Goal: Task Accomplishment & Management: Use online tool/utility

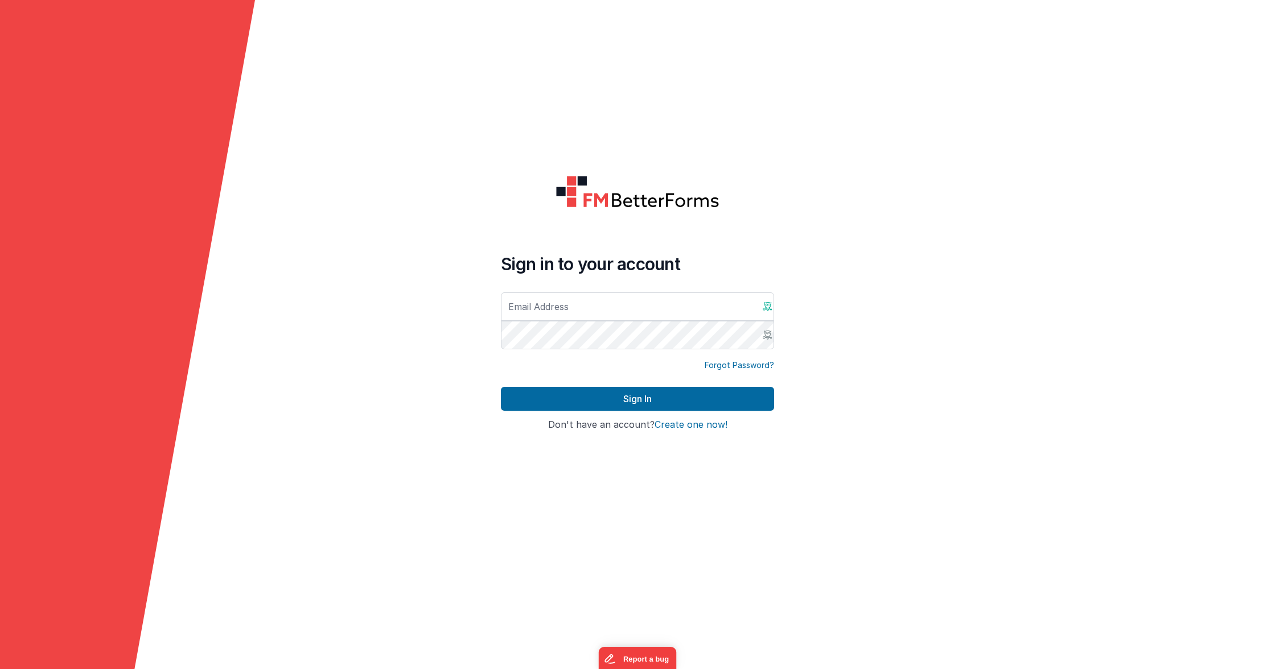
click at [769, 305] on x-icon-cqj9g at bounding box center [767, 306] width 9 height 9
drag, startPoint x: 602, startPoint y: 312, endPoint x: 595, endPoint y: 308, distance: 8.2
click at [602, 312] on input "text" at bounding box center [637, 307] width 273 height 28
click at [450, 247] on form "Sign in to your account Forgot Password? Sign In Sign in with Google Don't have…" at bounding box center [637, 334] width 1275 height 669
click at [532, 310] on input "text" at bounding box center [637, 307] width 273 height 28
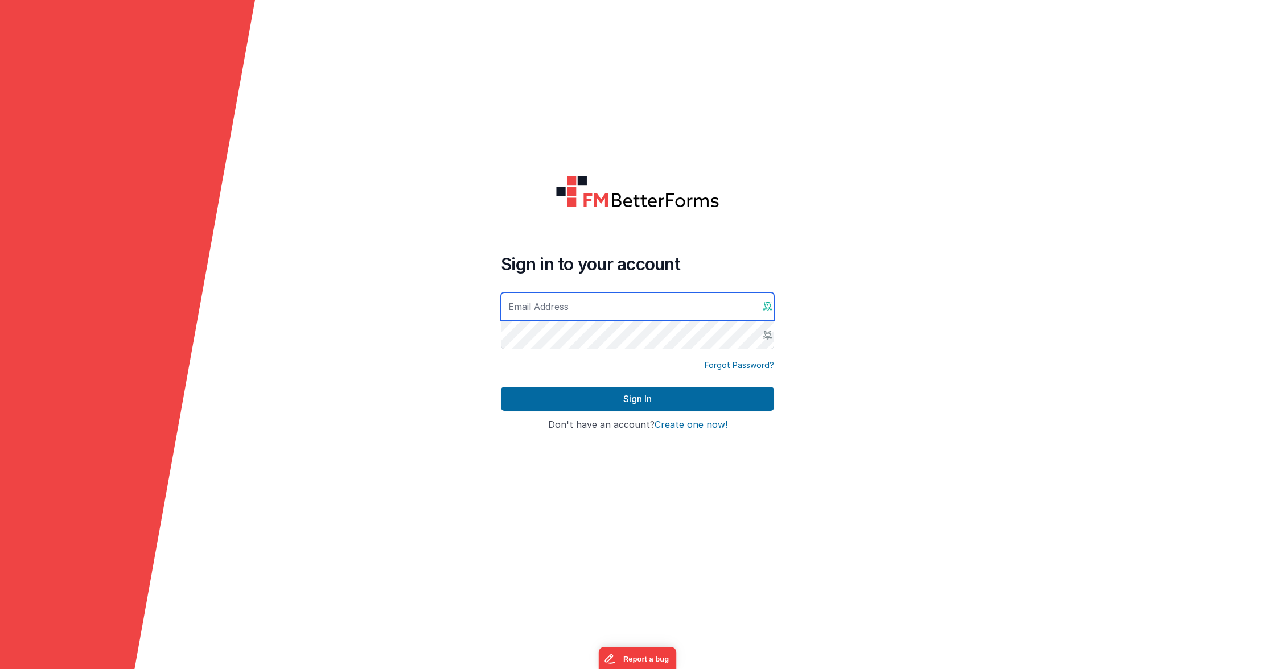
click at [769, 305] on x-icon-cqj9g at bounding box center [767, 306] width 9 height 9
click at [769, 308] on x-icon-cqj9g at bounding box center [767, 306] width 9 height 9
click at [666, 305] on input "text" at bounding box center [637, 307] width 273 height 28
type input "admin"
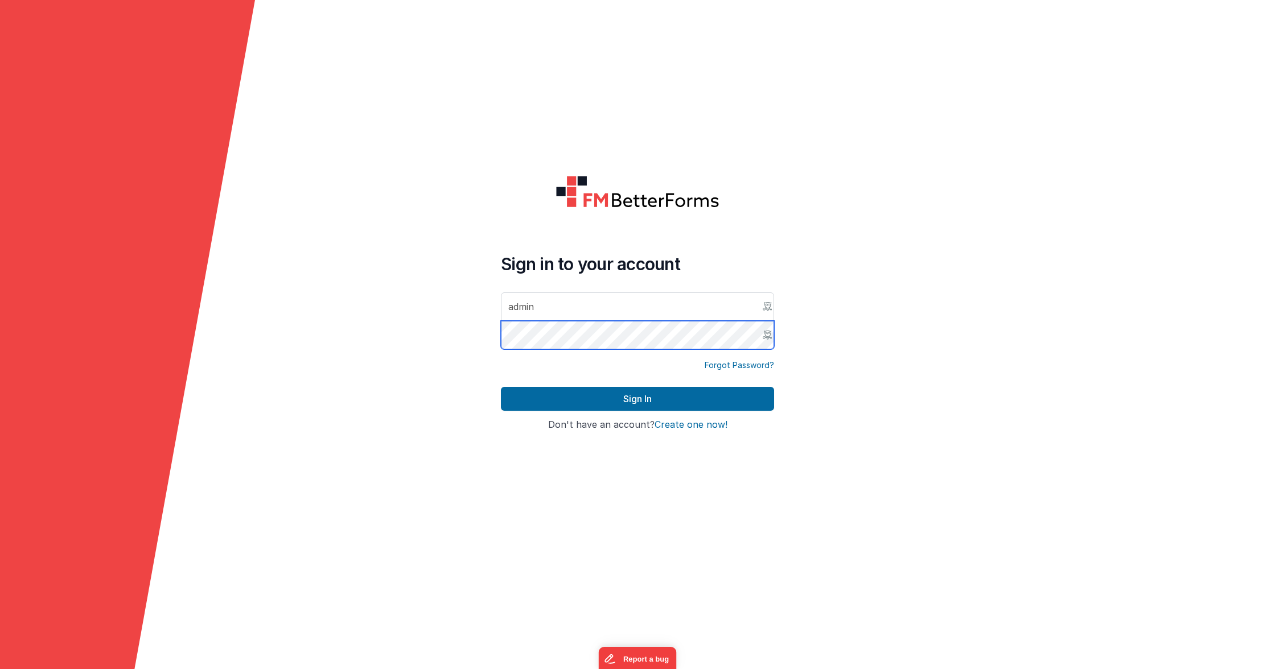
click at [501, 387] on button "Sign In" at bounding box center [637, 399] width 273 height 24
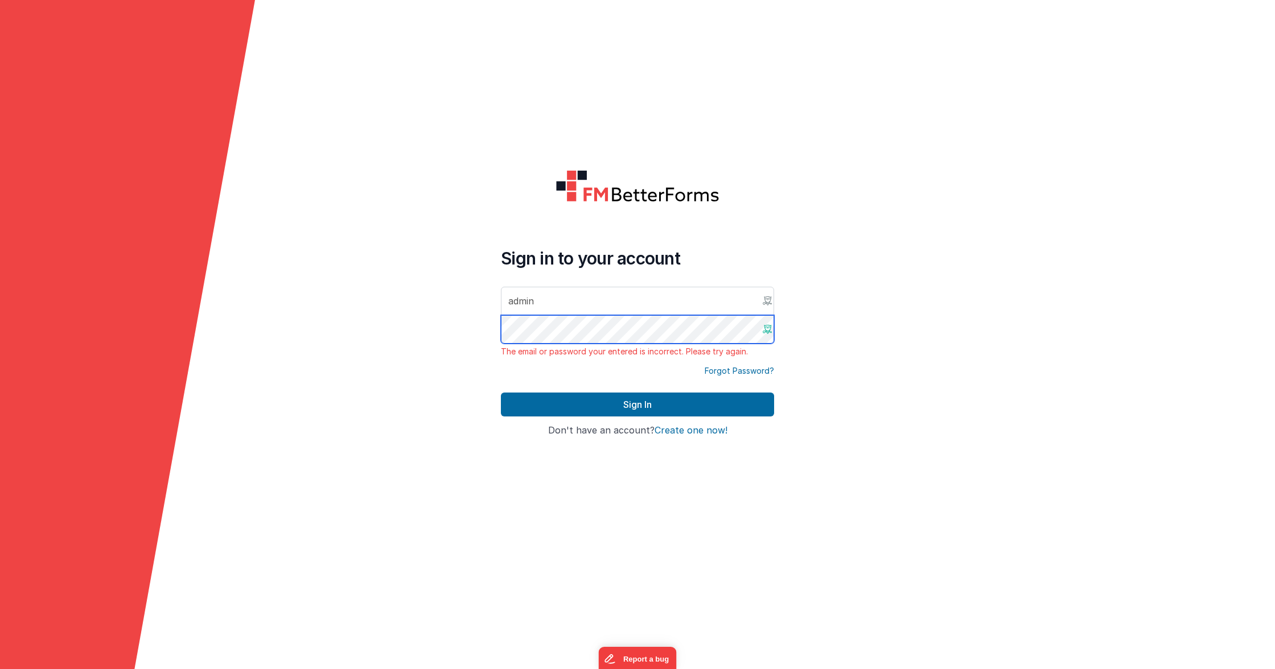
click at [501, 393] on button "Sign In" at bounding box center [637, 405] width 273 height 24
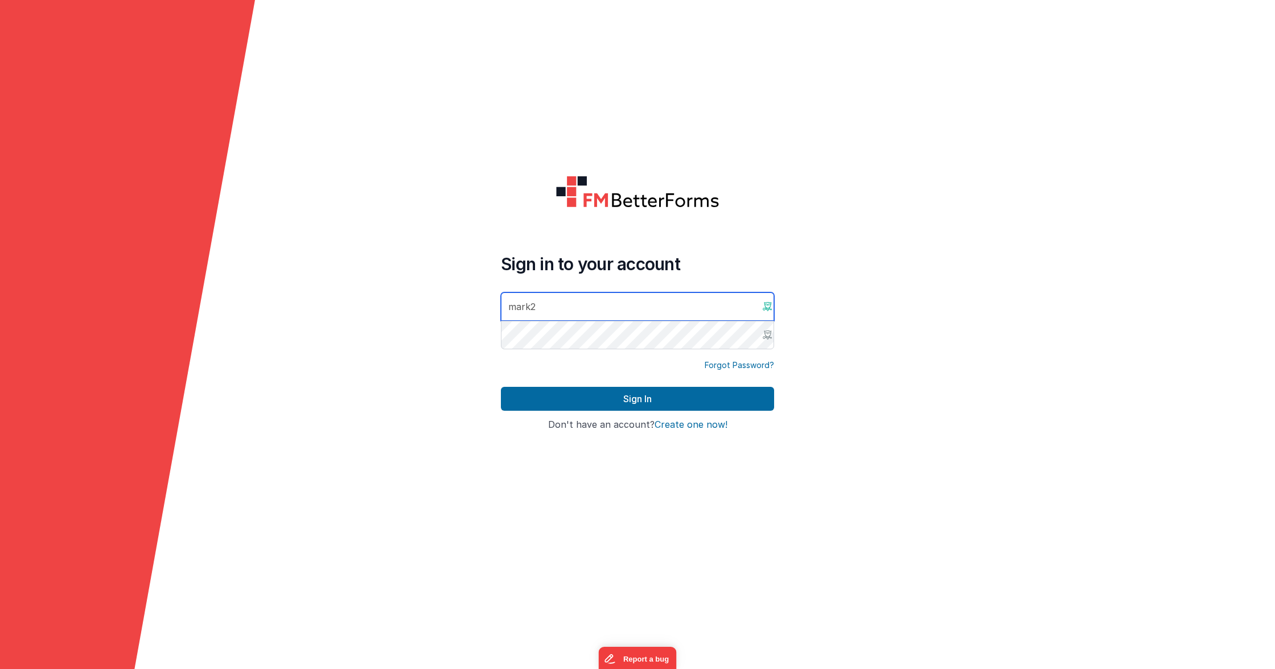
click at [501, 387] on button "Sign In" at bounding box center [637, 399] width 273 height 24
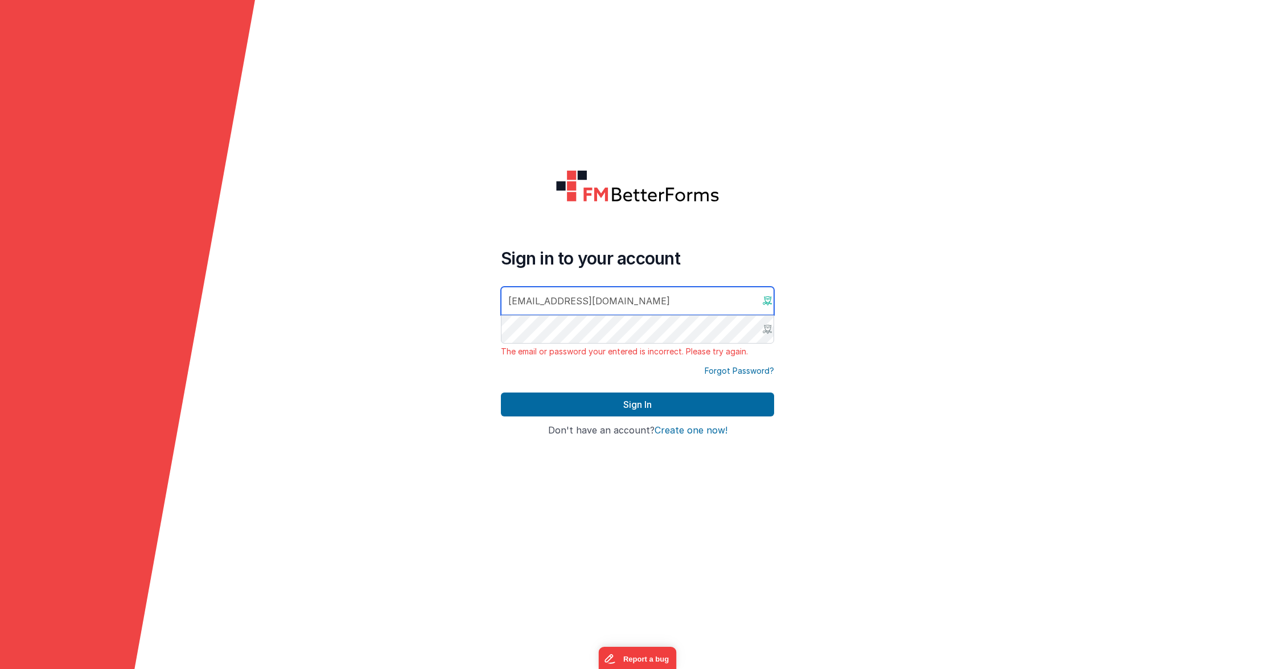
type input "mark@bedfordresearch.org"
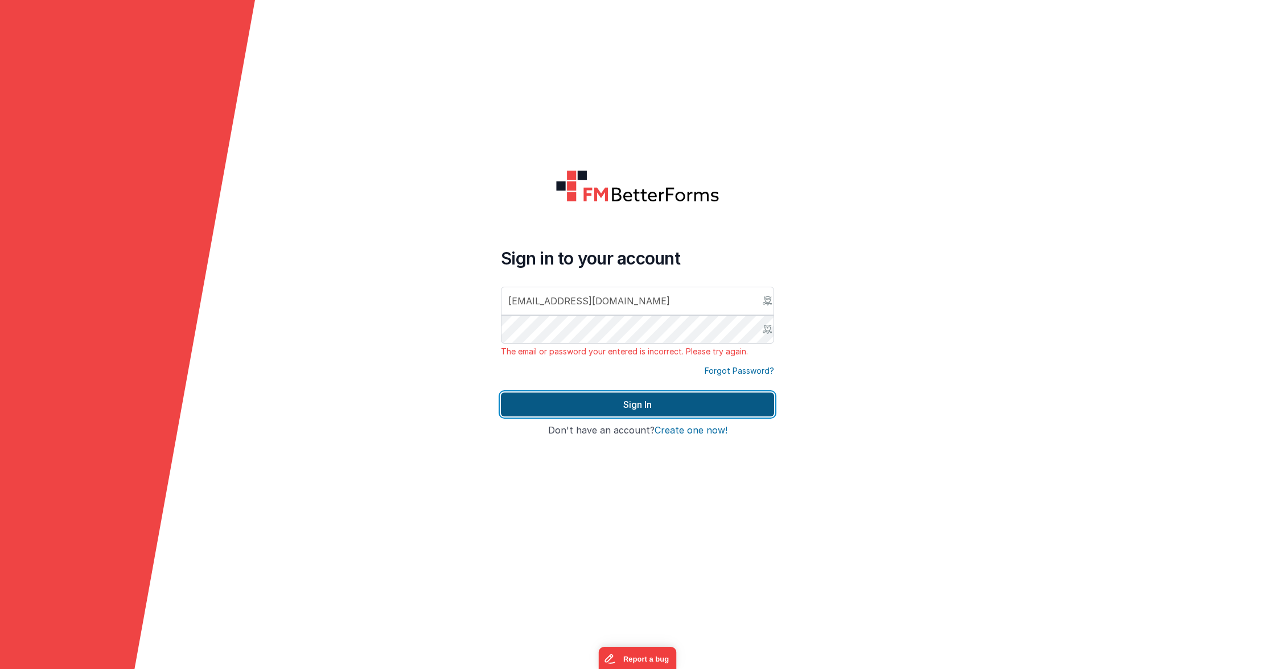
click at [583, 406] on button "Sign In" at bounding box center [637, 405] width 273 height 24
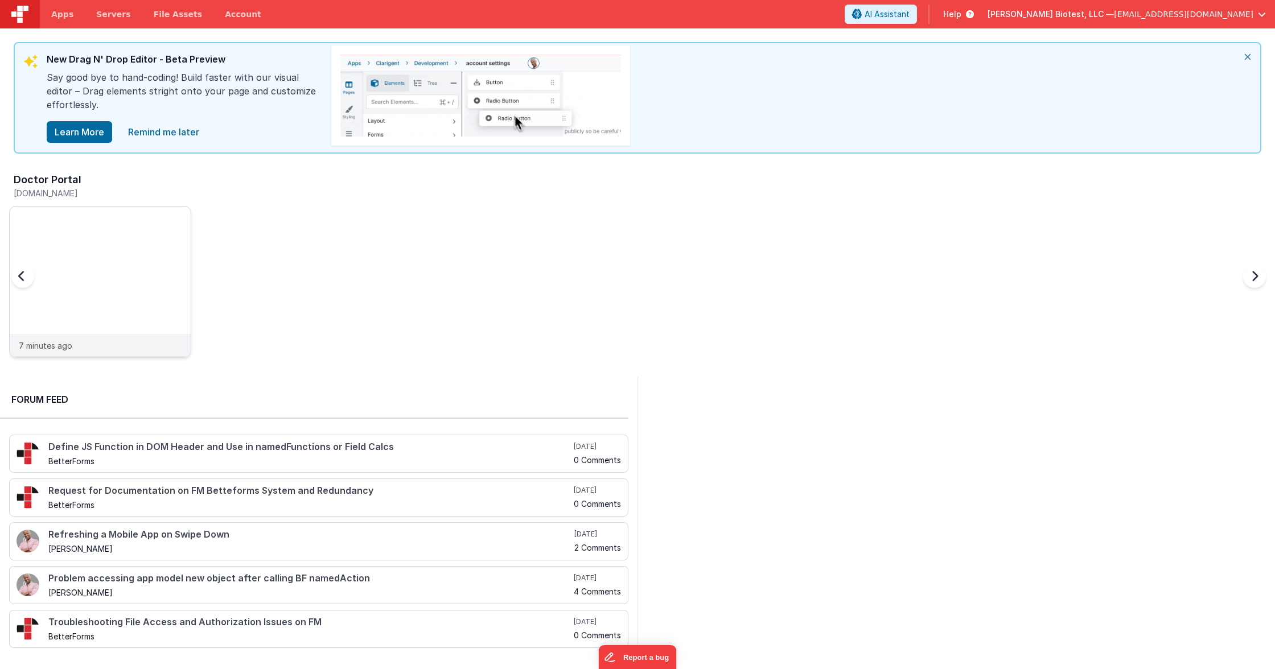
scroll to position [0, 2]
click at [122, 275] on div at bounding box center [97, 270] width 181 height 127
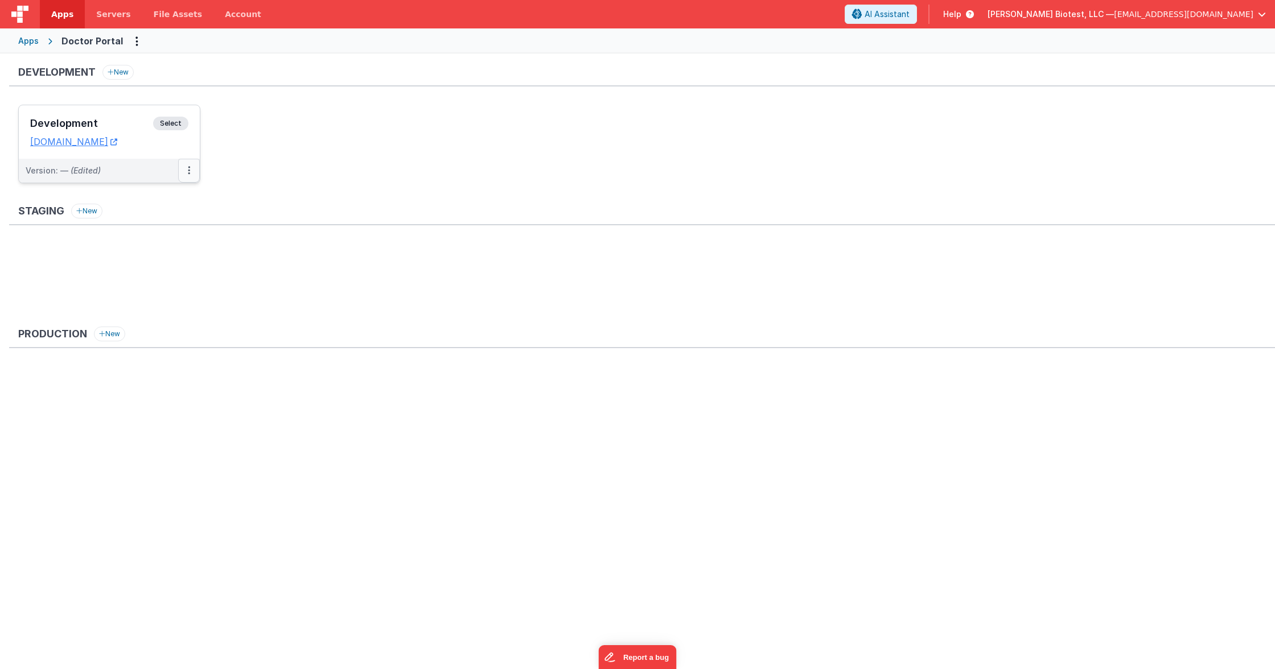
click at [191, 172] on button at bounding box center [189, 171] width 22 height 24
click at [60, 274] on div at bounding box center [637, 334] width 1275 height 669
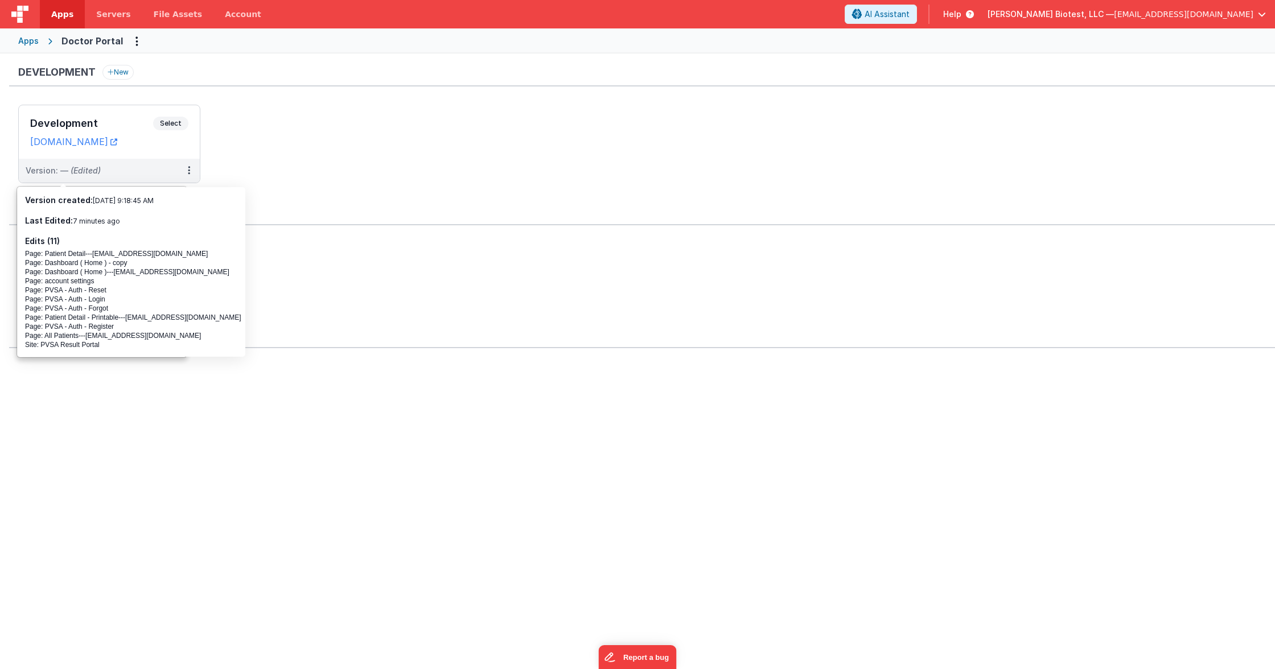
click at [422, 143] on ul "Development Select URLs pvsaportaldev.fmbetterforms.com Version: — (Edited)" at bounding box center [646, 150] width 1257 height 90
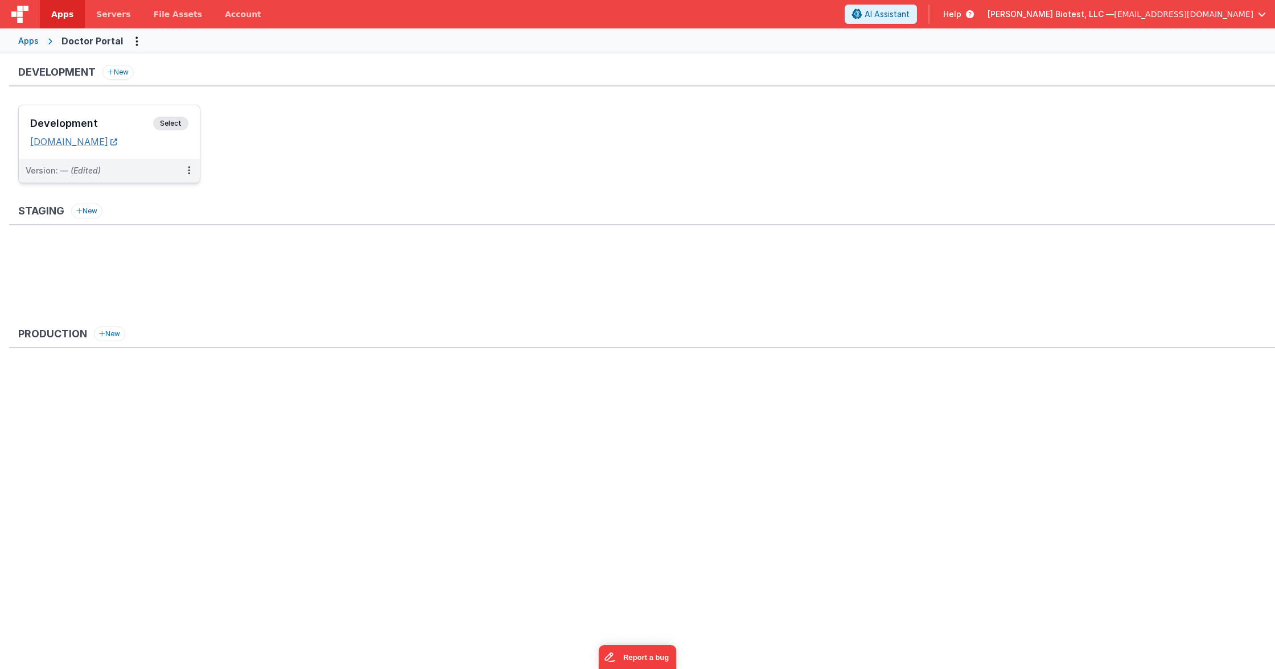
click at [112, 145] on link "pvsaportaldev.fmbetterforms.com" at bounding box center [73, 141] width 87 height 11
click at [190, 174] on button at bounding box center [189, 171] width 22 height 24
click at [159, 216] on span "Open Helper" at bounding box center [147, 217] width 50 height 10
click at [424, 172] on div at bounding box center [637, 334] width 1275 height 669
click at [326, 150] on ul "Development Select URLs pvsaportaldev.fmbetterforms.com Version: — (Edited)" at bounding box center [646, 150] width 1257 height 90
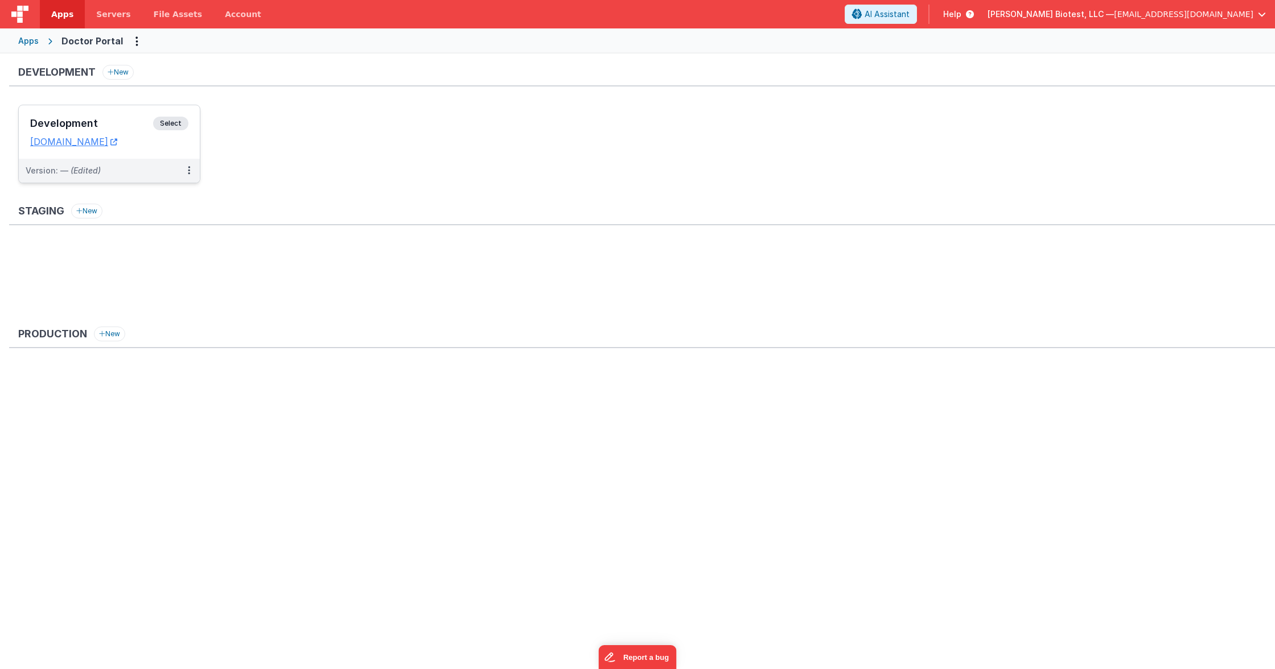
click at [175, 123] on span "Select" at bounding box center [170, 124] width 35 height 14
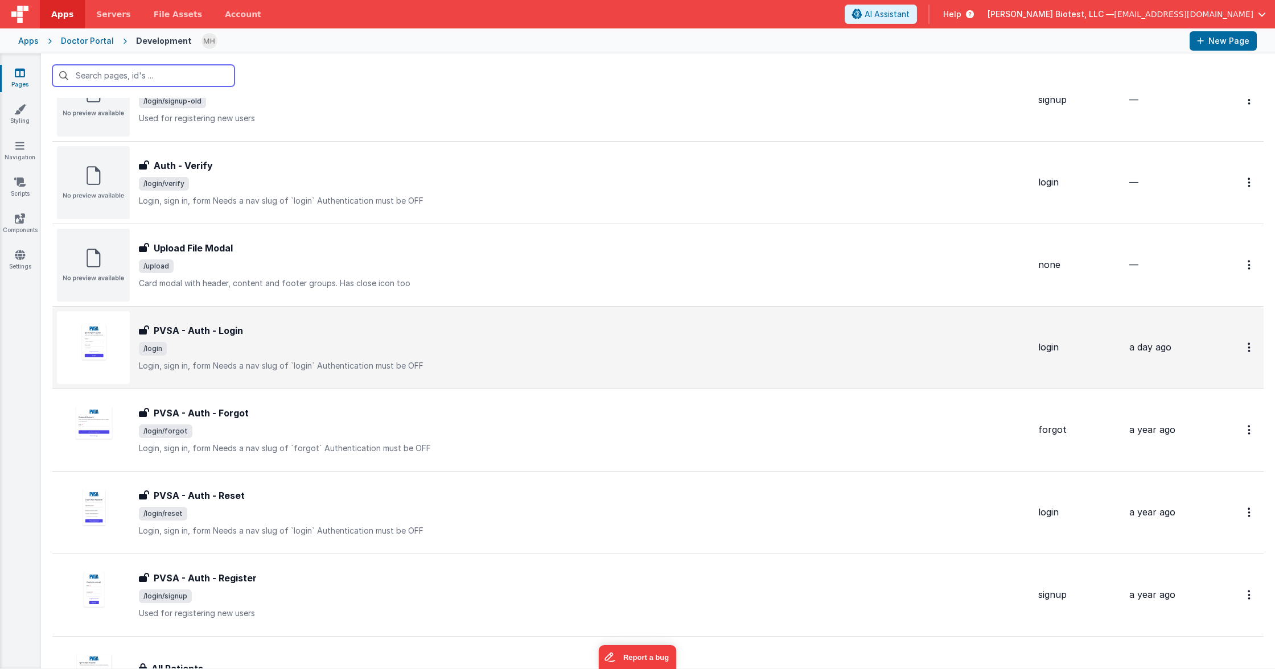
scroll to position [806, 0]
click at [262, 335] on div "PVSA - Auth - Login" at bounding box center [584, 330] width 890 height 14
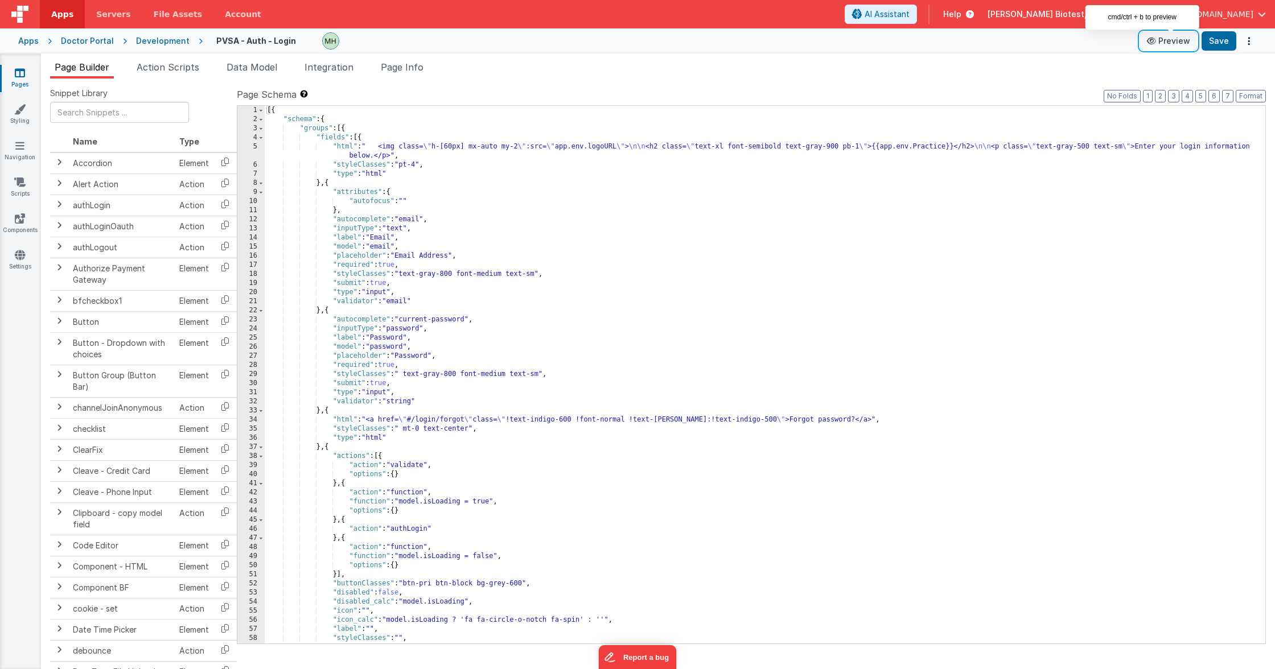
click at [1189, 42] on button "Preview" at bounding box center [1168, 41] width 57 height 18
click at [170, 67] on span "Action Scripts" at bounding box center [168, 66] width 63 height 11
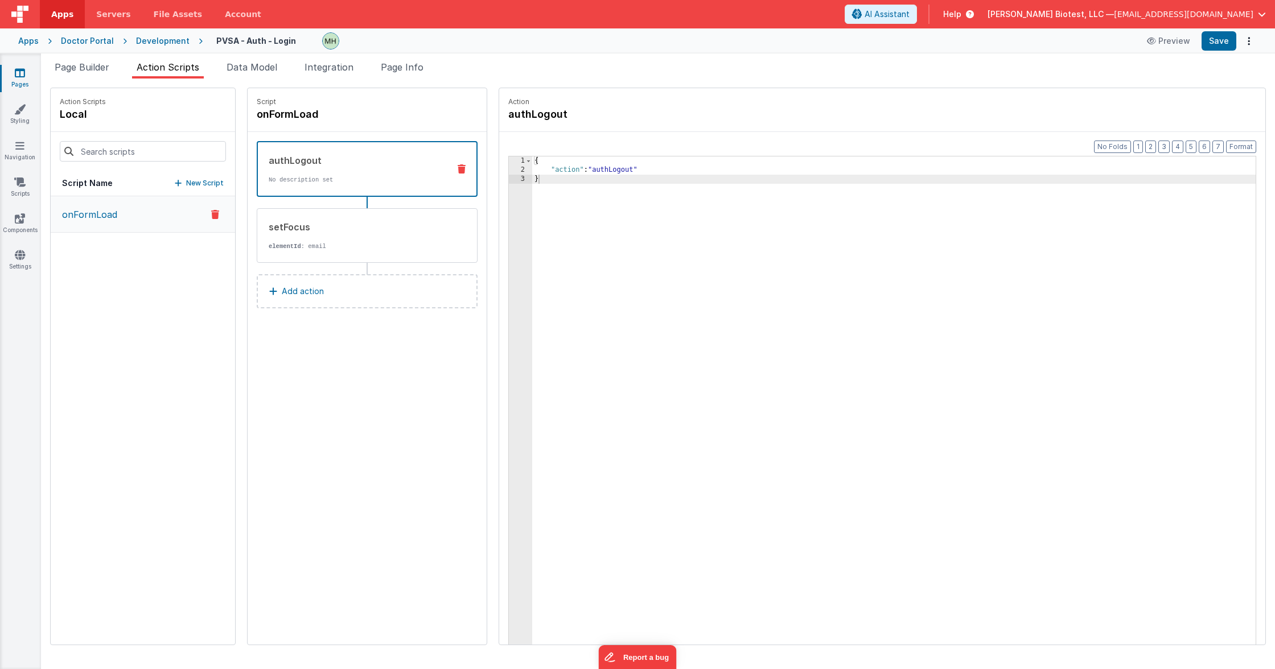
click at [100, 219] on p "onFormLoad" at bounding box center [86, 215] width 62 height 14
click at [110, 226] on button "onFormLoad" at bounding box center [143, 214] width 184 height 36
click at [255, 71] on span "Data Model" at bounding box center [252, 66] width 51 height 11
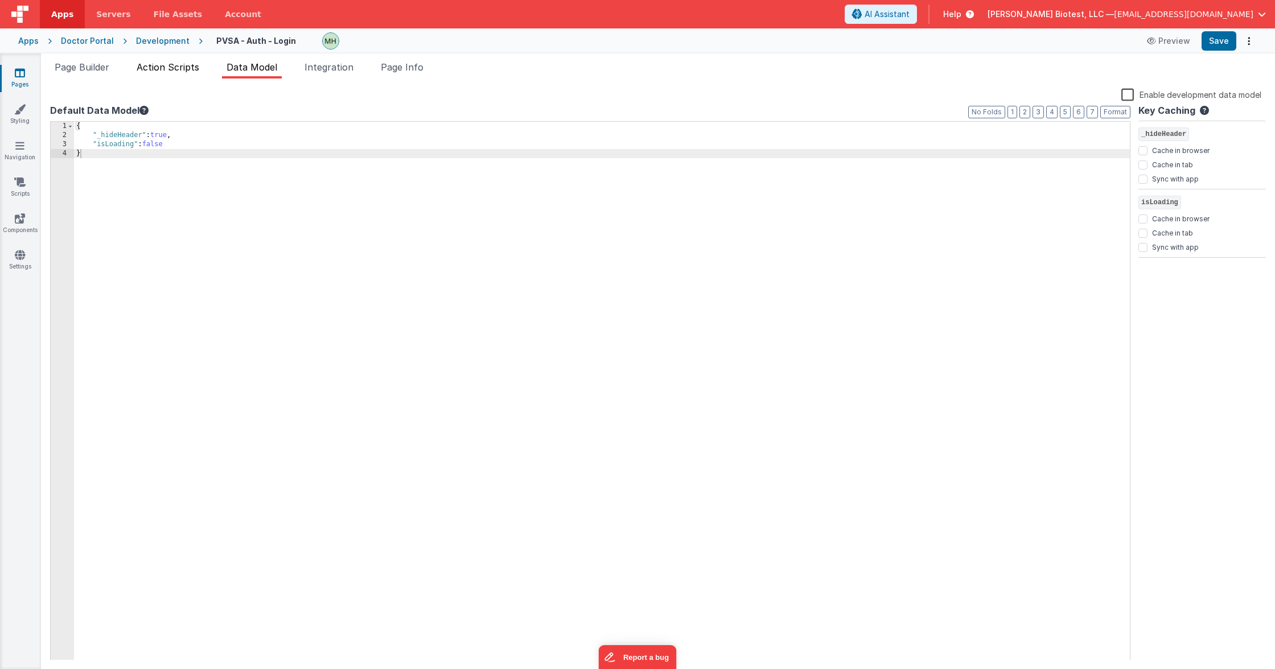
click at [161, 68] on span "Action Scripts" at bounding box center [168, 66] width 63 height 11
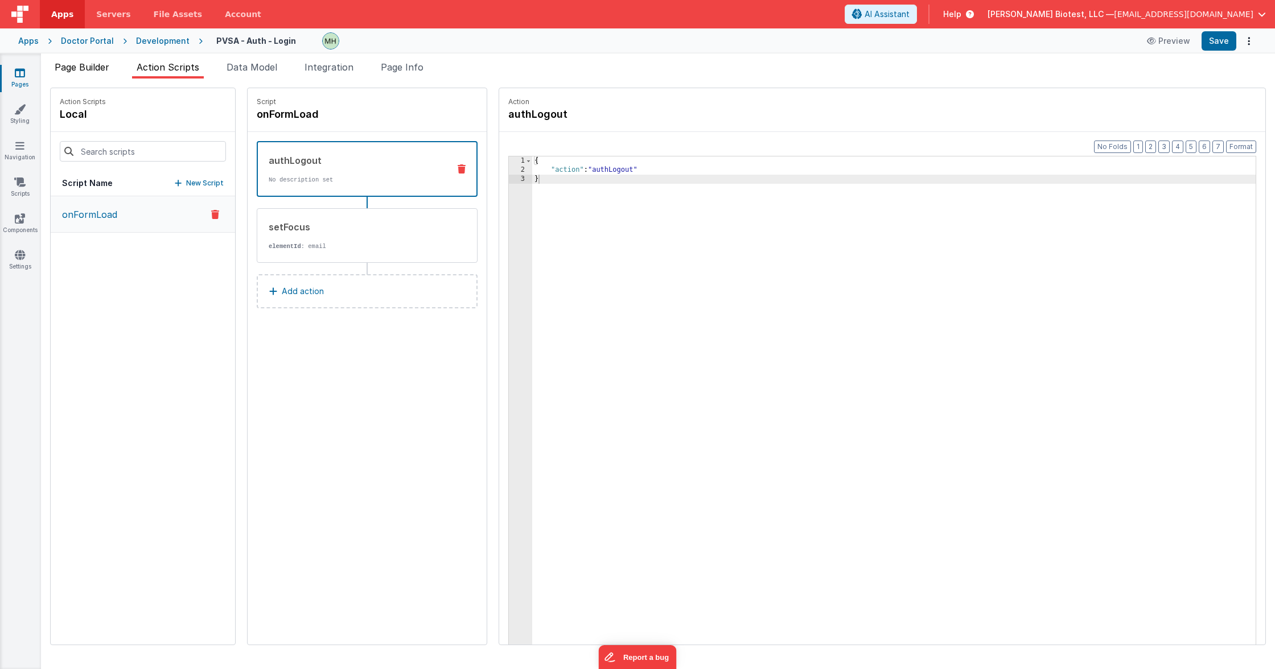
click at [93, 66] on span "Page Builder" at bounding box center [82, 66] width 55 height 11
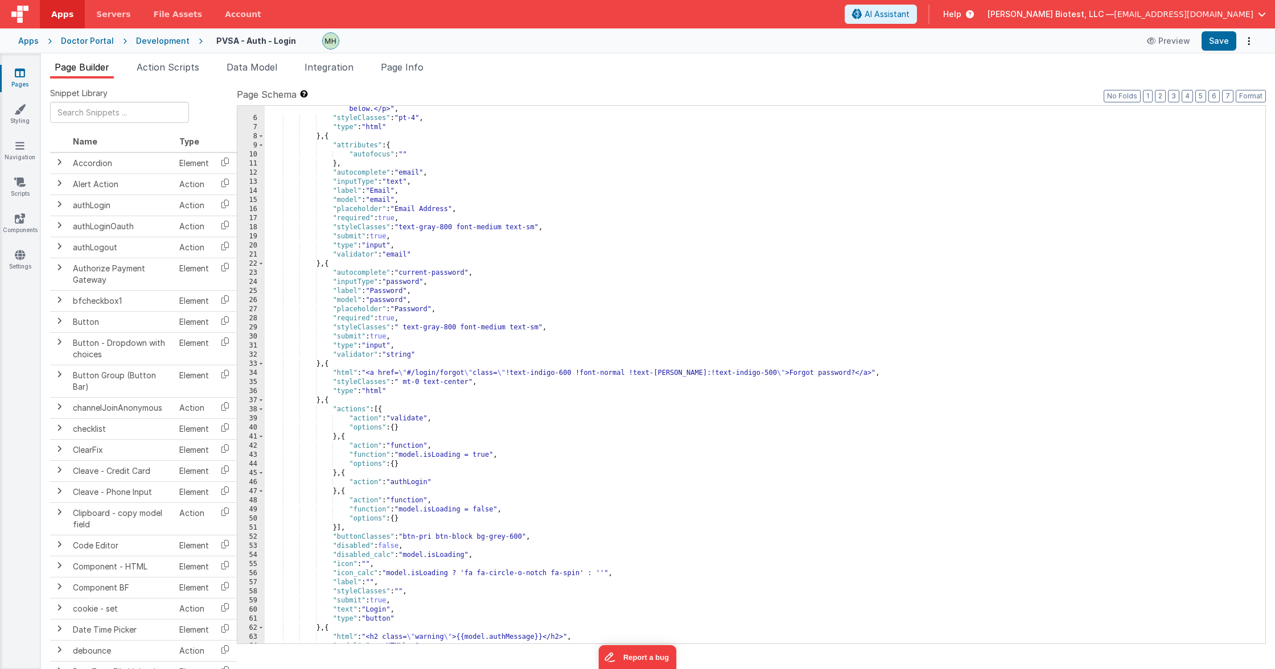
scroll to position [118, 0]
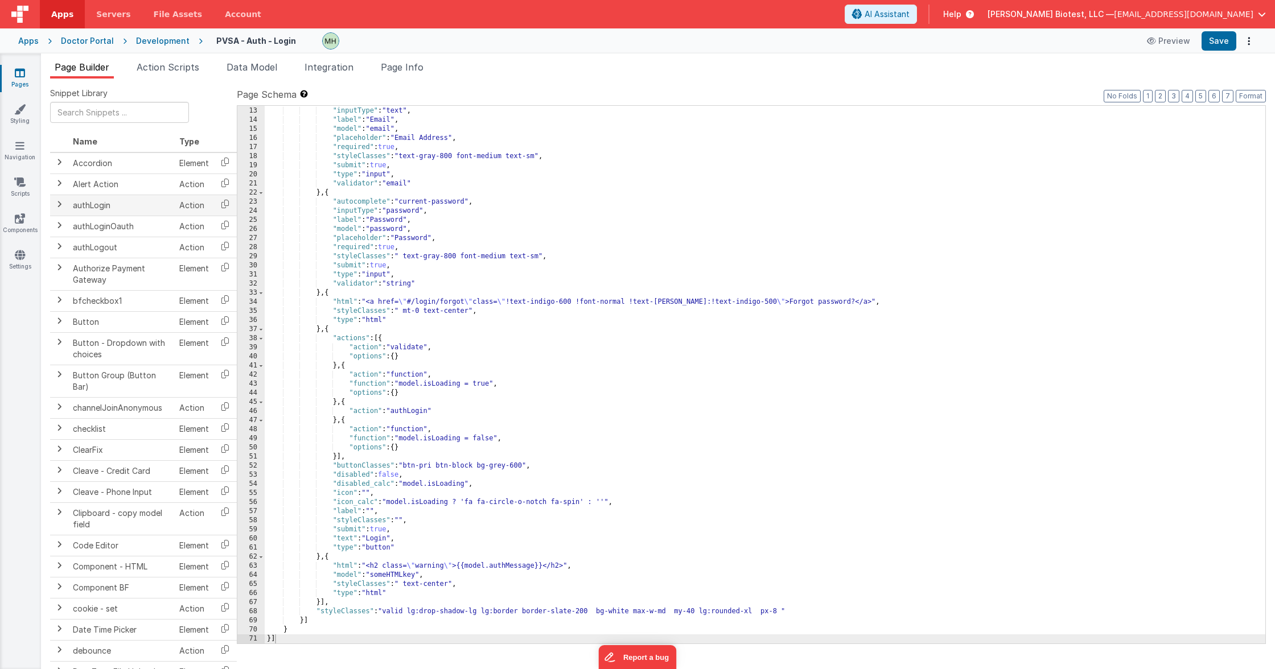
click at [112, 207] on td "authLogin" at bounding box center [121, 205] width 106 height 21
click at [59, 207] on span at bounding box center [59, 204] width 9 height 9
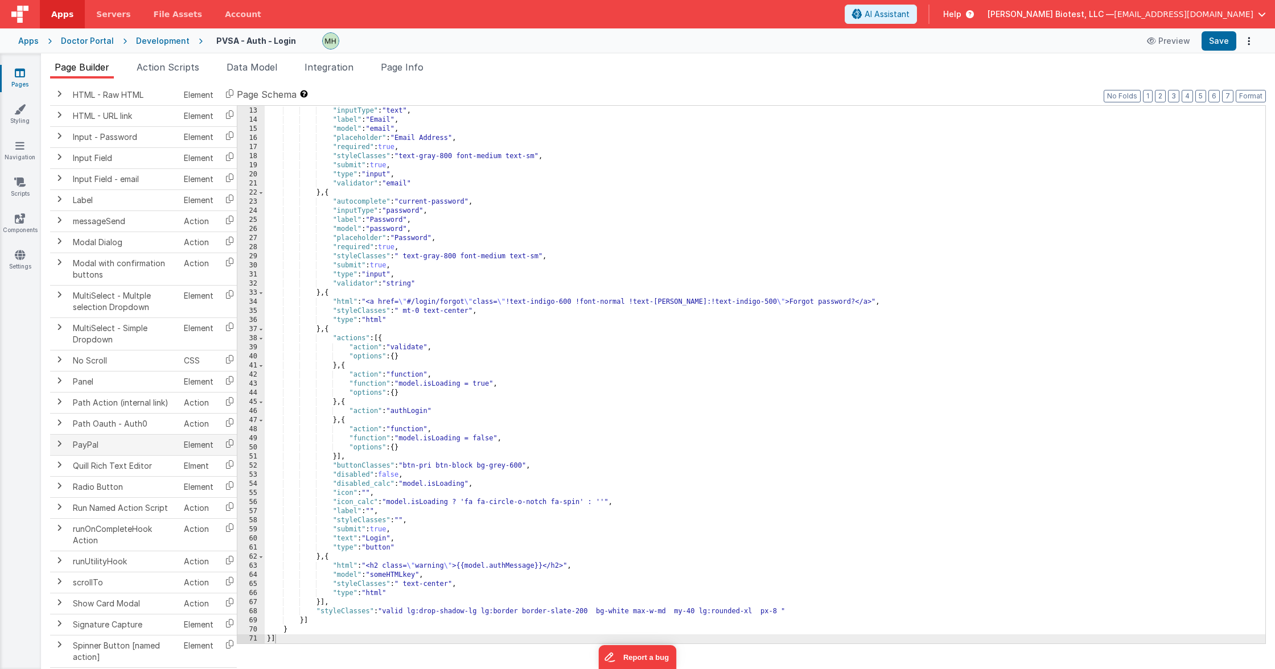
scroll to position [1297, 0]
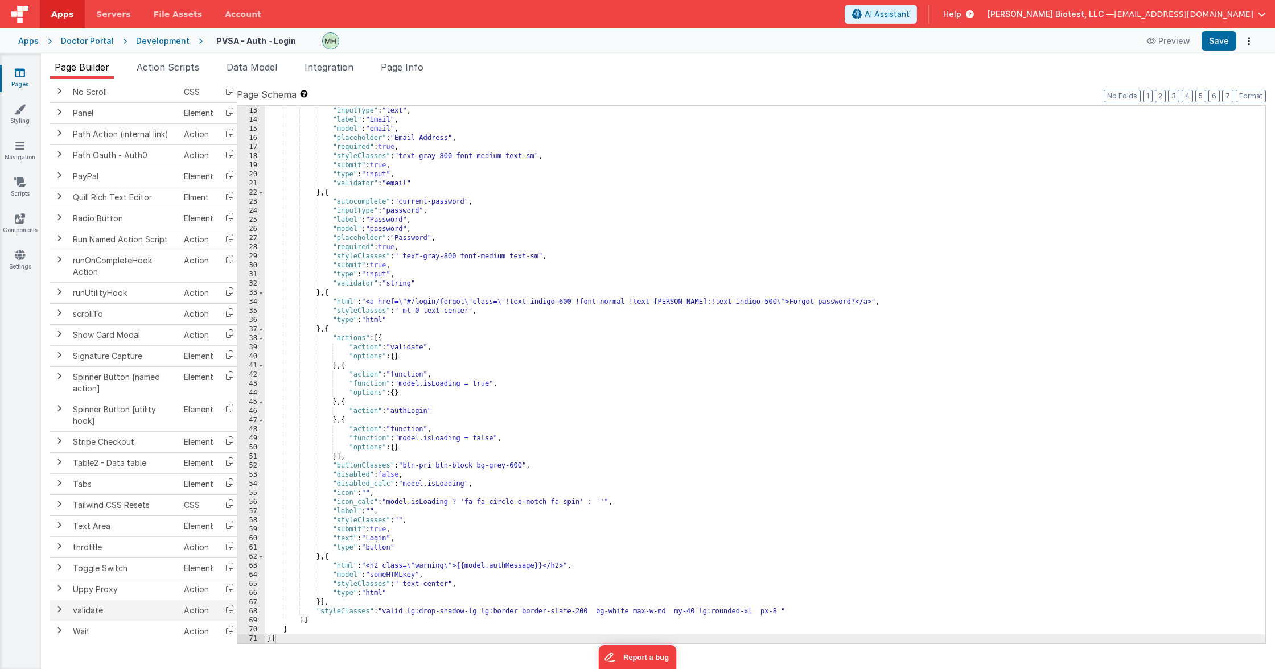
click at [188, 616] on td "Action" at bounding box center [198, 610] width 39 height 21
click at [61, 612] on span at bounding box center [59, 609] width 9 height 9
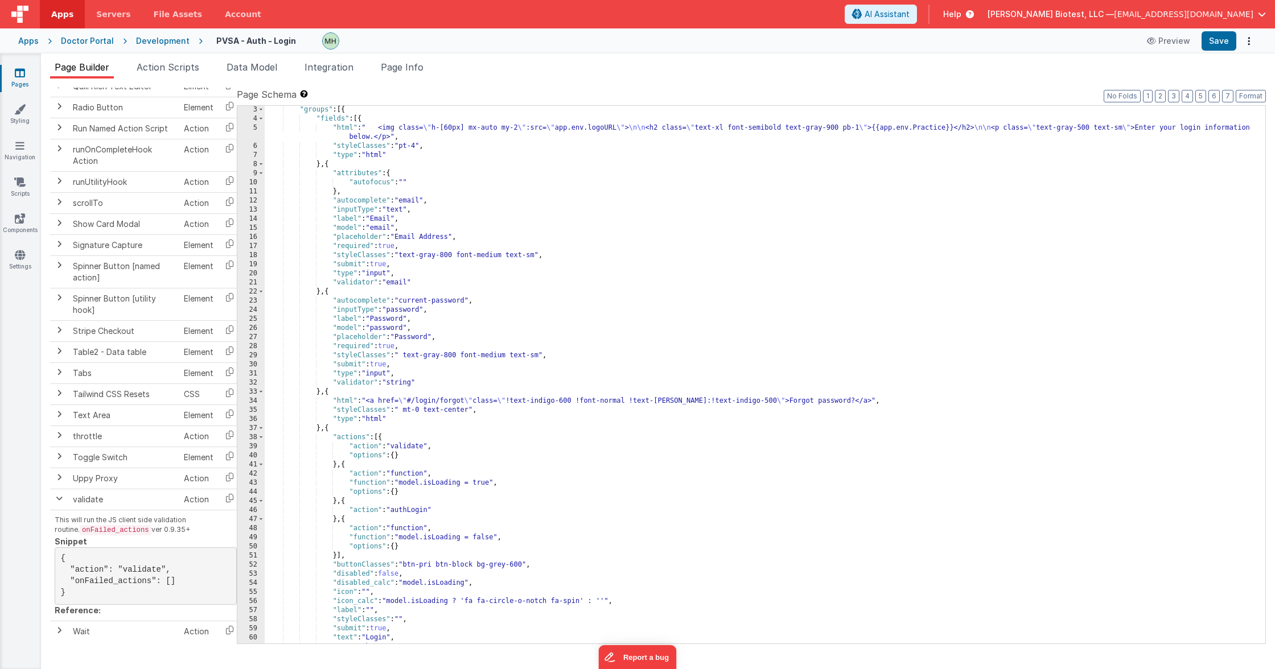
scroll to position [0, 0]
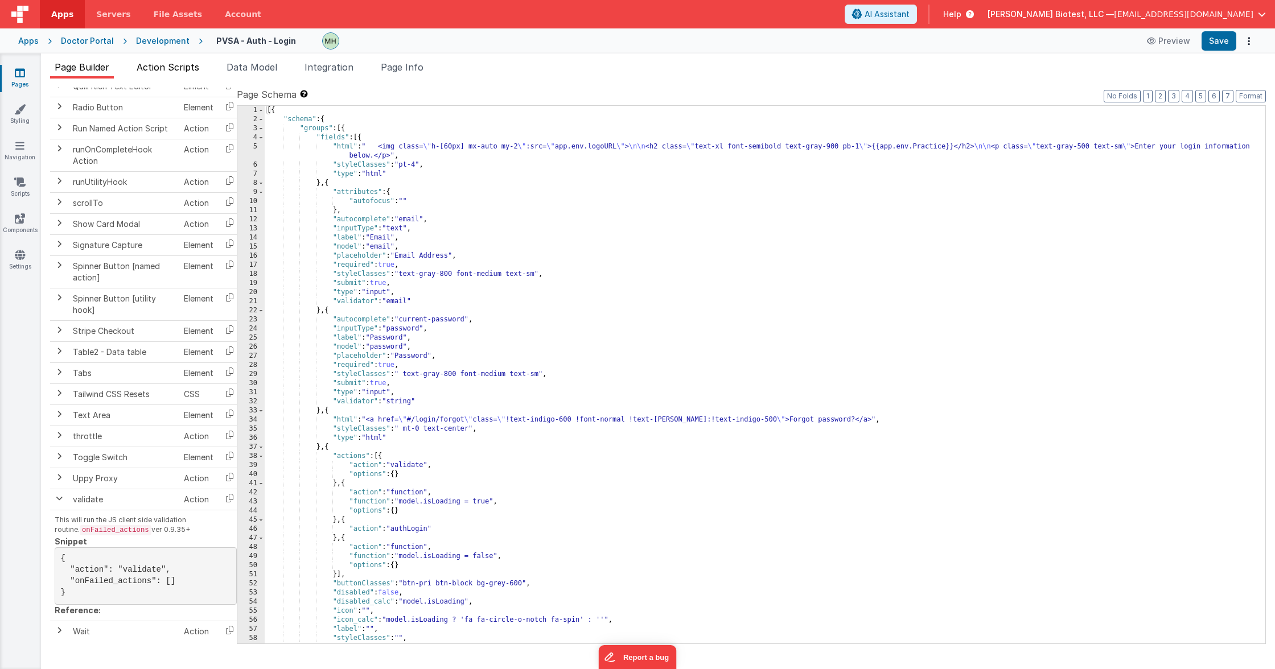
click at [155, 67] on span "Action Scripts" at bounding box center [168, 66] width 63 height 11
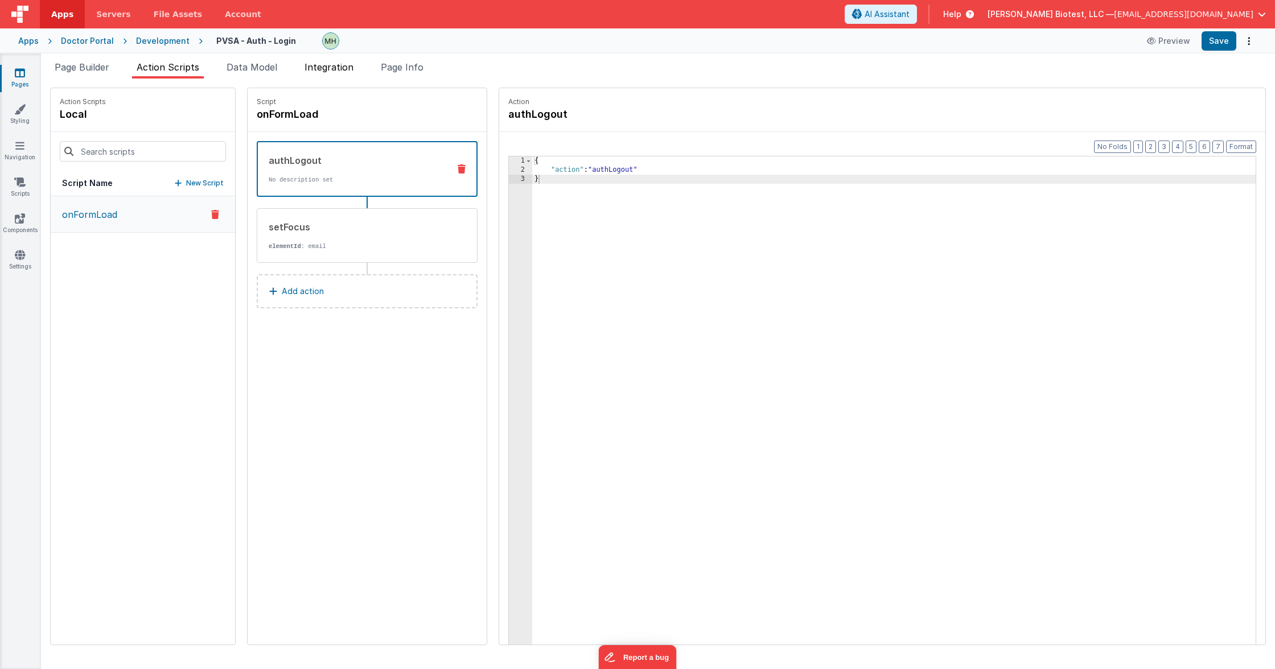
click at [323, 70] on span "Integration" at bounding box center [329, 66] width 49 height 11
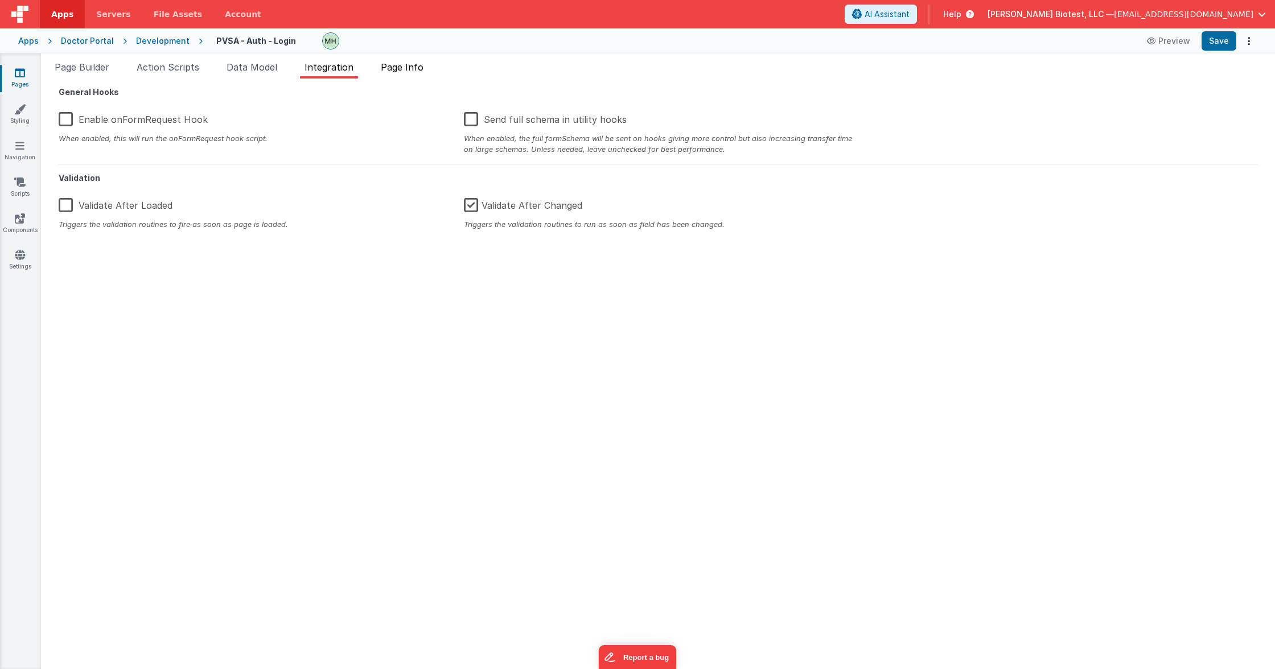
click at [389, 68] on span "Page Info" at bounding box center [402, 66] width 43 height 11
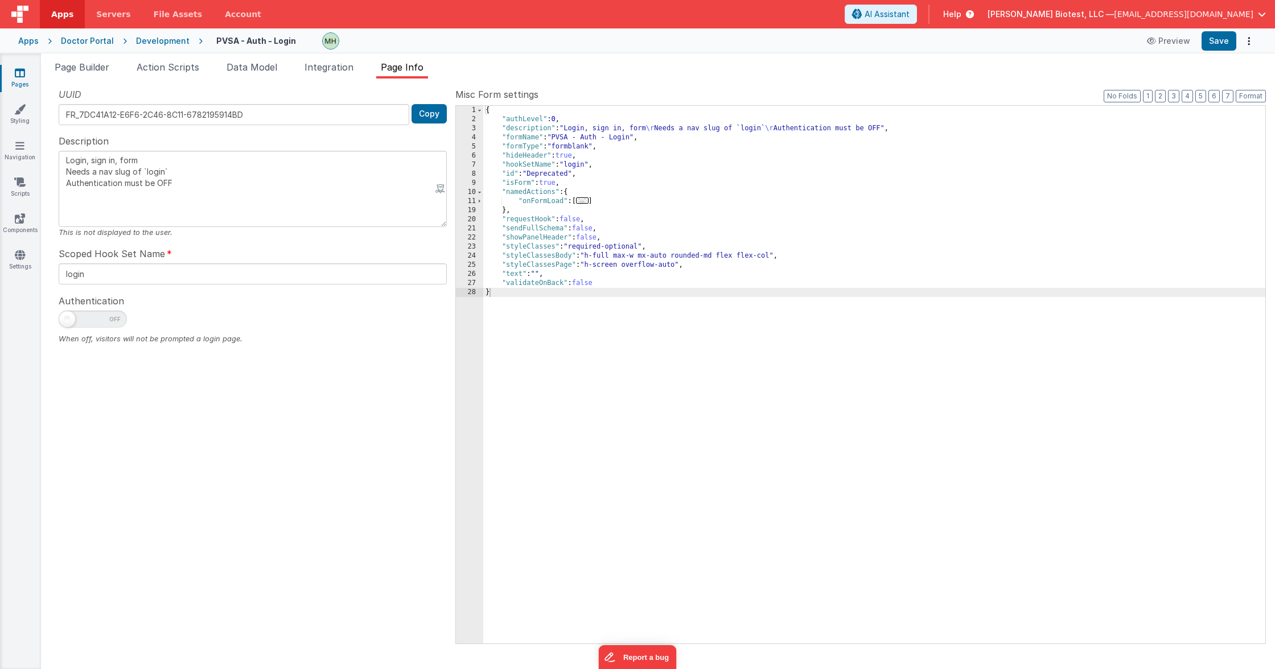
click at [584, 168] on div "{ "authLevel" : 0 , "description" : "Login, sign in, form \r Needs a nav slug o…" at bounding box center [874, 384] width 782 height 556
click at [579, 139] on div "{ "authLevel" : 0 , "description" : "Login, sign in, form \r Needs a nav slug o…" at bounding box center [874, 384] width 782 height 556
click at [631, 138] on div "{ "authLevel" : 0 , "description" : "Login, sign in, form \r Needs a nav slug o…" at bounding box center [874, 384] width 782 height 556
click at [585, 166] on div "{ "authLevel" : 0 , "description" : "Login, sign in, form \r Needs a nav slug o…" at bounding box center [874, 384] width 782 height 556
click at [79, 75] on li "Page Builder" at bounding box center [82, 69] width 64 height 18
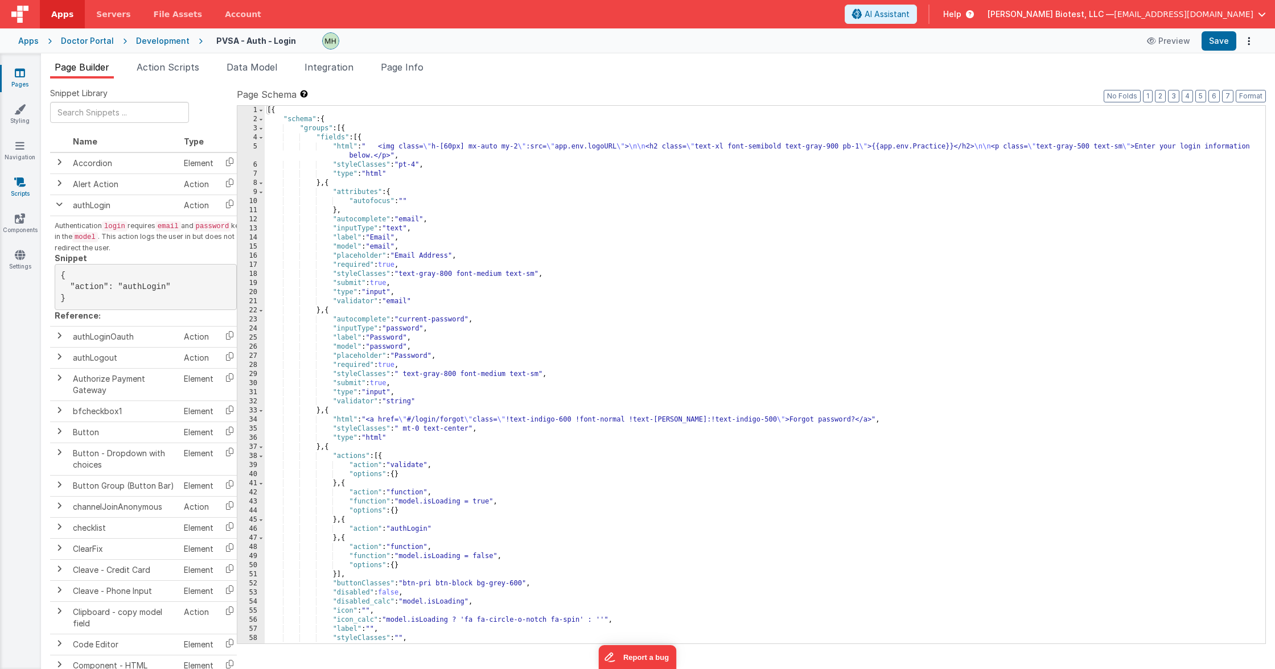
click at [29, 180] on link "Scripts" at bounding box center [19, 187] width 41 height 23
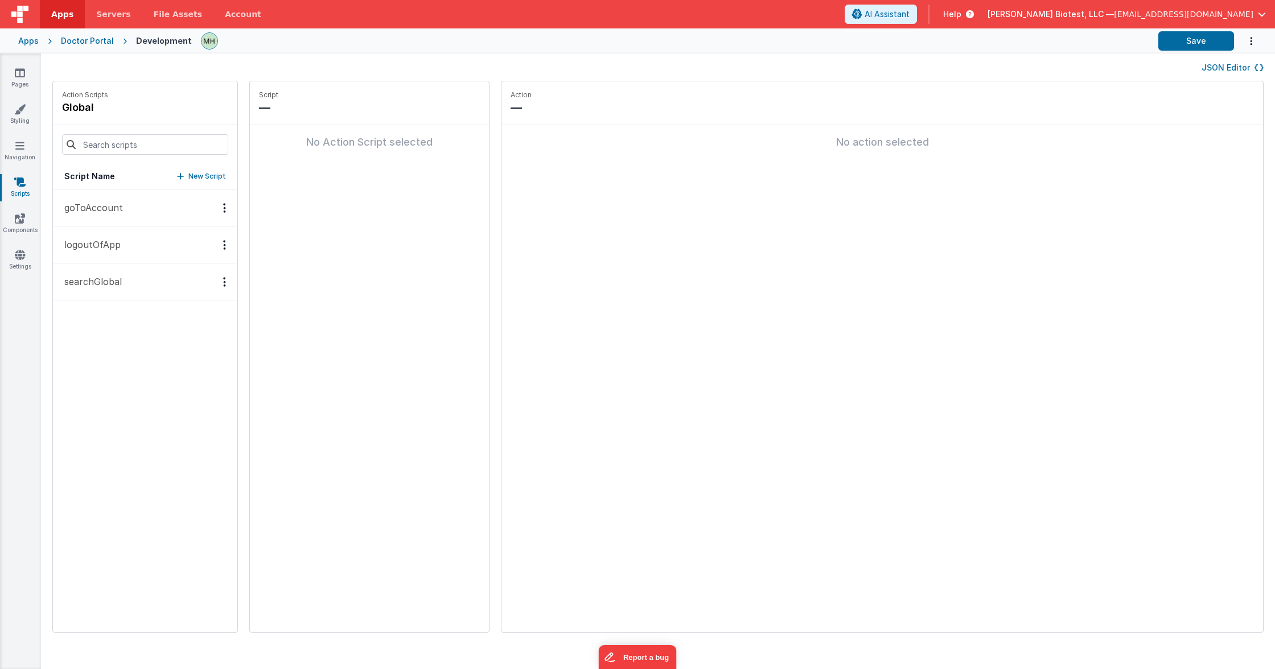
click at [115, 282] on p "searchGlobal" at bounding box center [89, 282] width 64 height 14
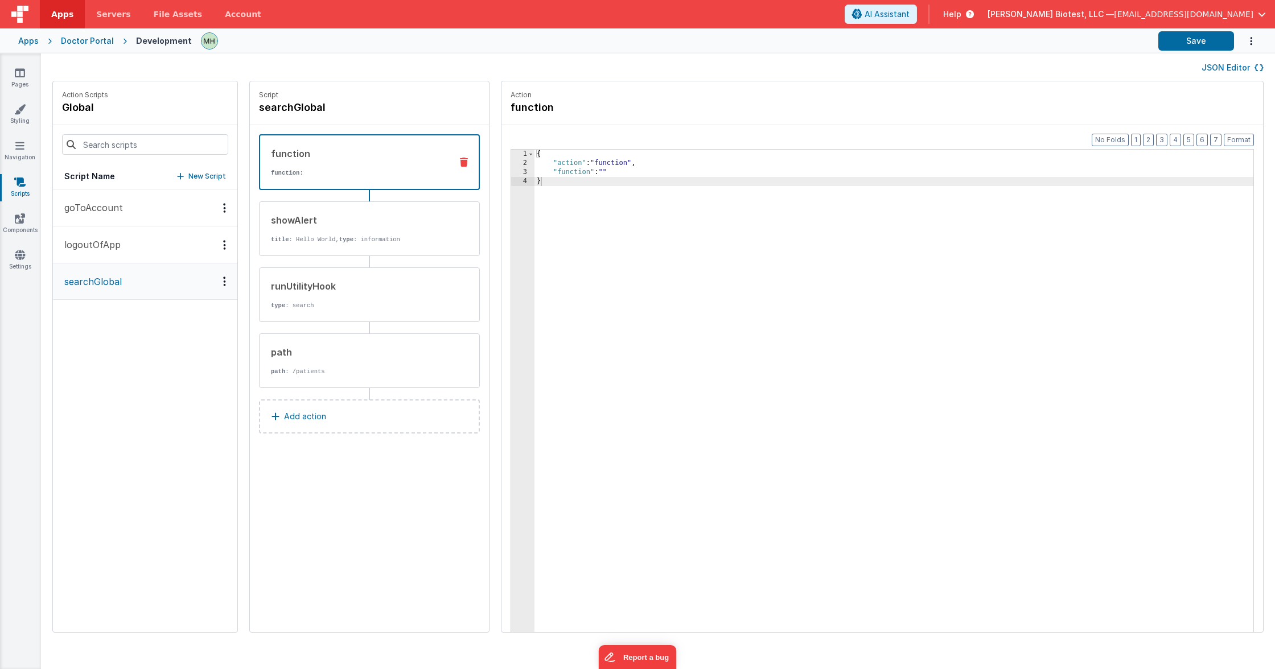
click at [114, 206] on p "goToAccount" at bounding box center [89, 208] width 65 height 14
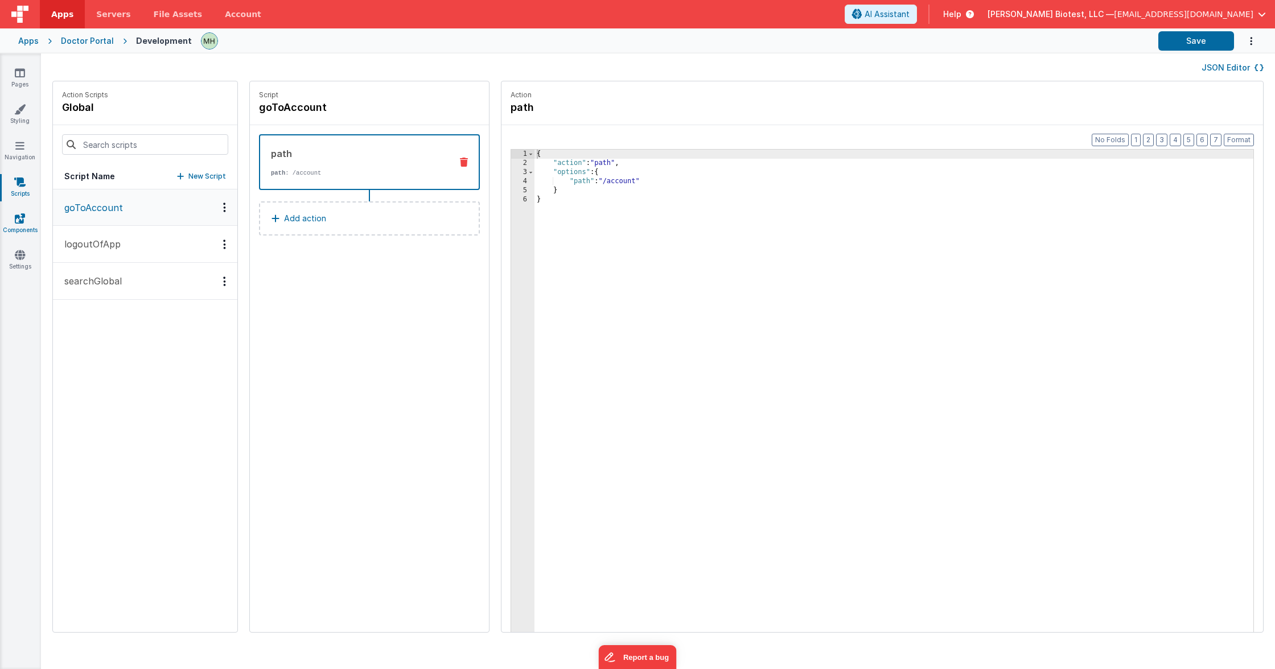
click at [28, 223] on link "Components" at bounding box center [19, 224] width 41 height 23
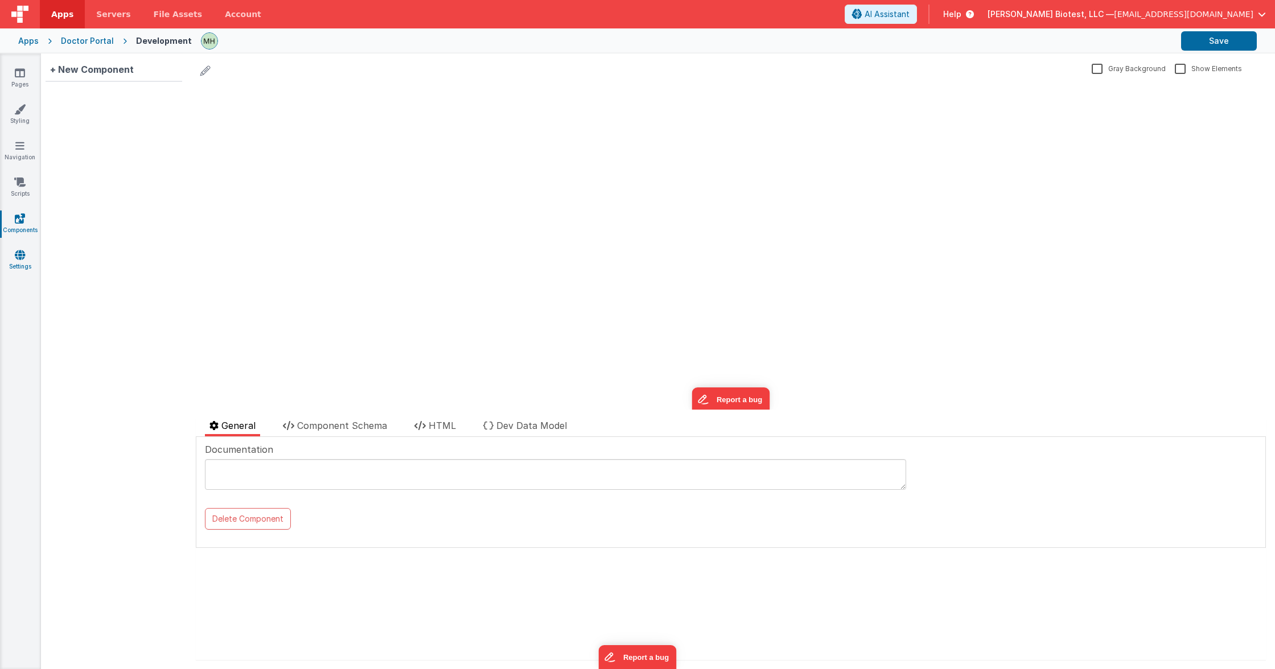
click at [20, 256] on icon at bounding box center [20, 254] width 10 height 11
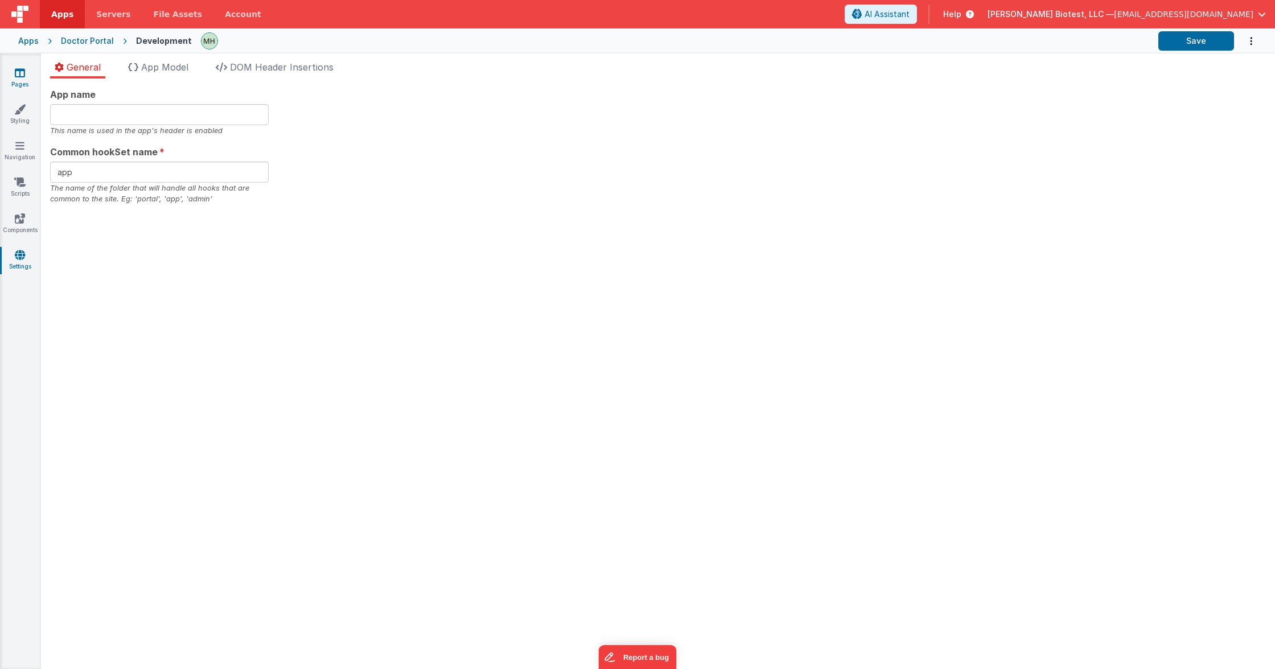
click at [22, 69] on icon at bounding box center [20, 72] width 10 height 11
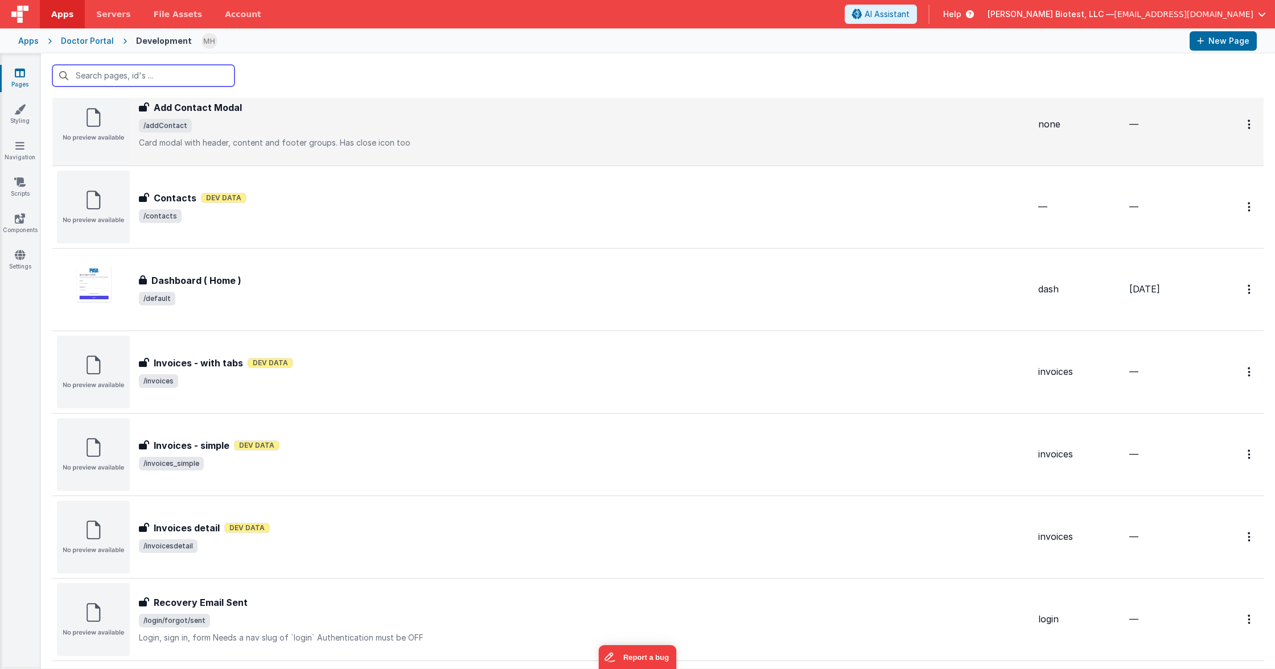
scroll to position [122, 0]
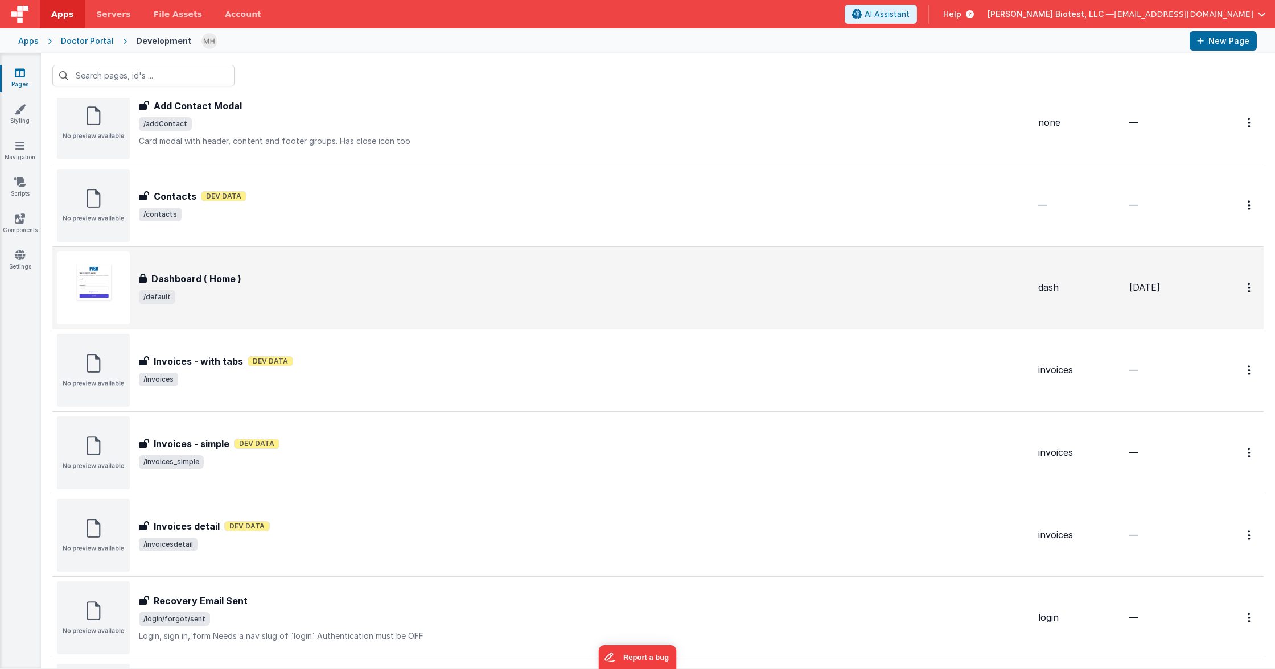
click at [270, 282] on div "Dashboard ( Home )" at bounding box center [584, 279] width 890 height 14
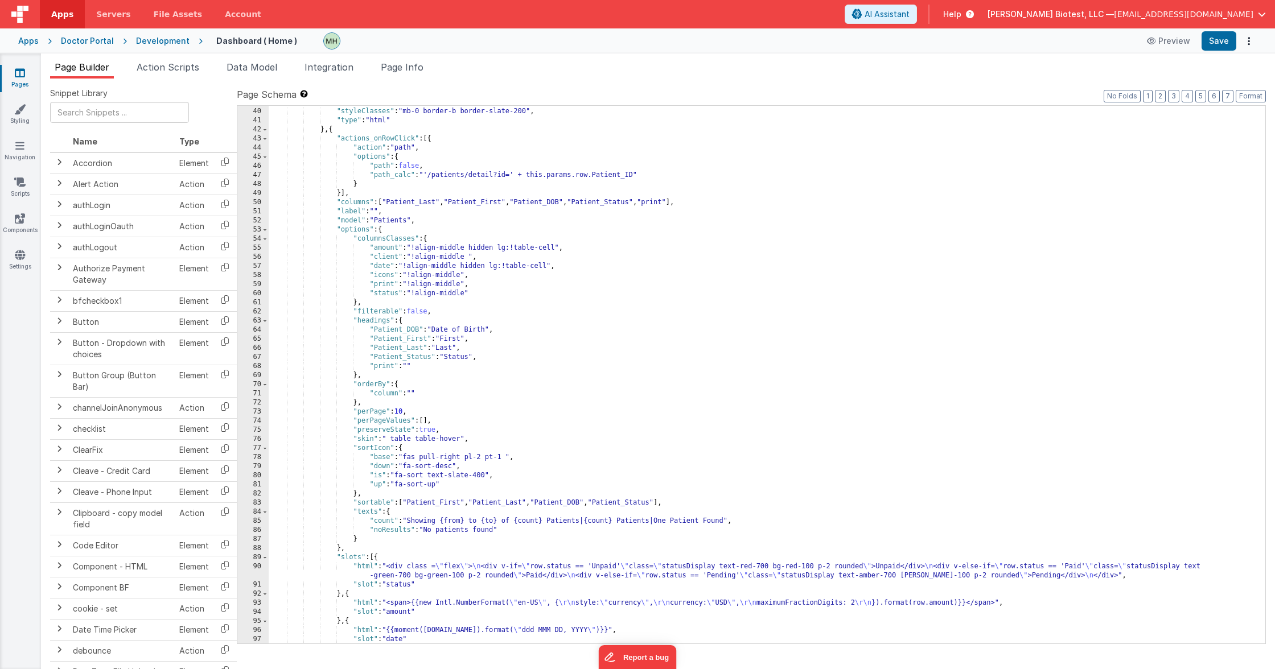
scroll to position [454, 0]
click at [413, 393] on div ""html" : "<h2 class= \" font-semibold text-base mb-2 font-gray-600 \" >Recent R…" at bounding box center [767, 376] width 997 height 556
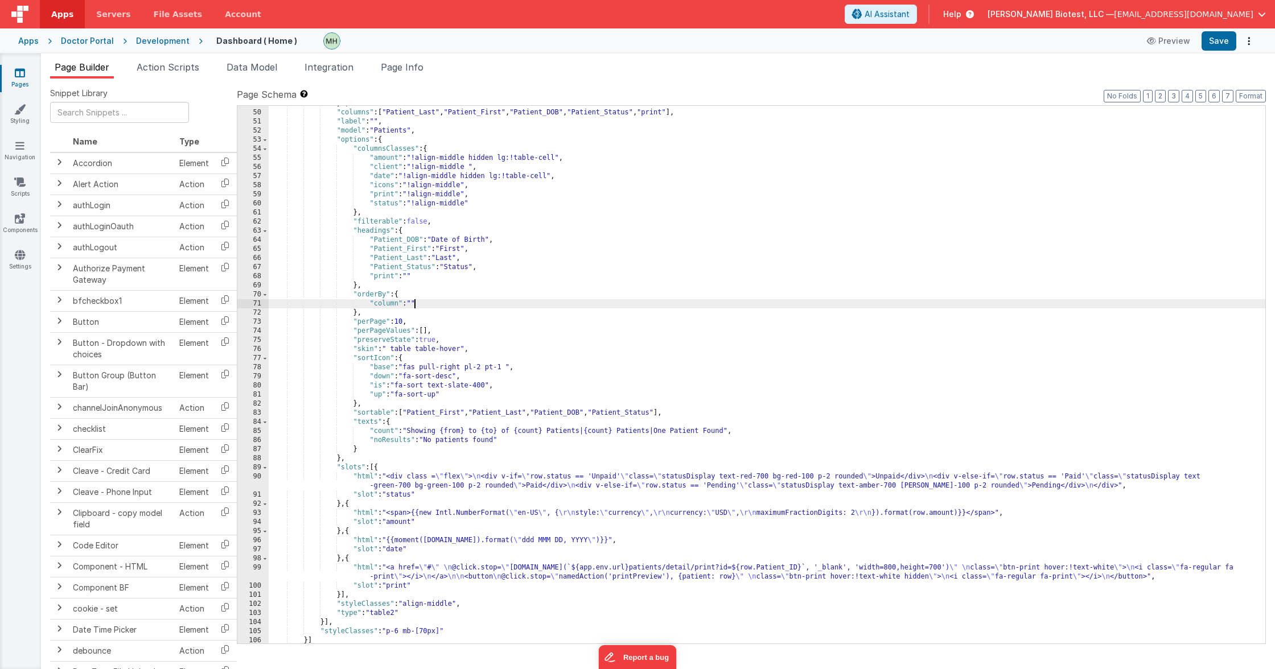
scroll to position [546, 0]
click at [569, 370] on div "}] , "columns" : [ "Patient_Last" , "Patient_First" , "Patient_DOB" , "Patient_…" at bounding box center [767, 375] width 997 height 556
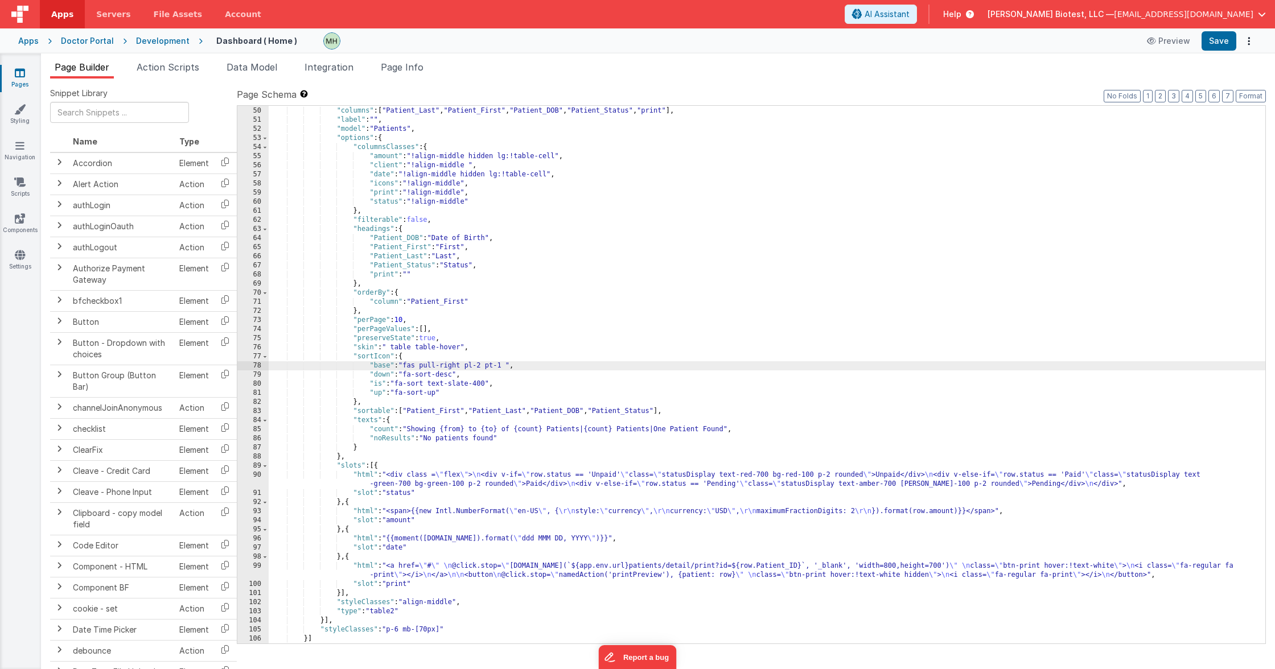
click at [451, 302] on div "}] , "columns" : [ "Patient_Last" , "Patient_First" , "Patient_DOB" , "Patient_…" at bounding box center [767, 375] width 997 height 556
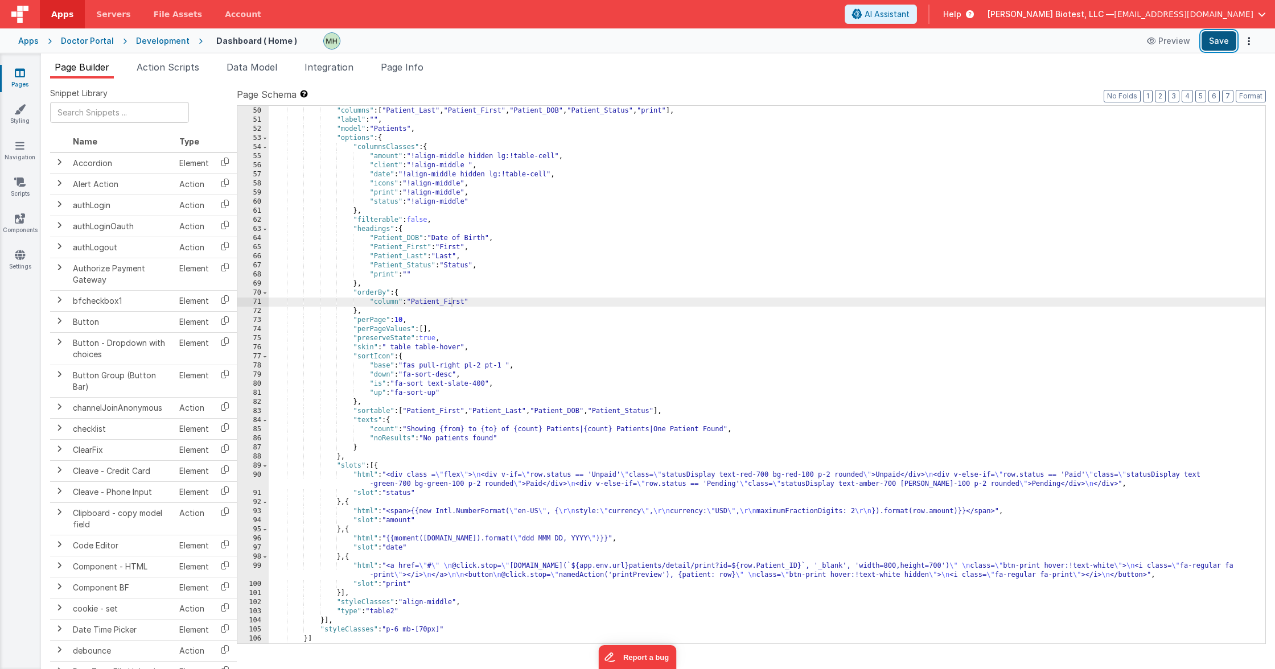
click at [1212, 39] on button "Save" at bounding box center [1219, 40] width 35 height 19
drag, startPoint x: 413, startPoint y: 301, endPoint x: 467, endPoint y: 300, distance: 54.1
click at [467, 300] on div "}] , "columns" : [ "Patient_Last" , "Patient_First" , "Patient_DOB" , "Patient_…" at bounding box center [767, 375] width 997 height 556
click at [1221, 38] on button "Save" at bounding box center [1219, 40] width 35 height 19
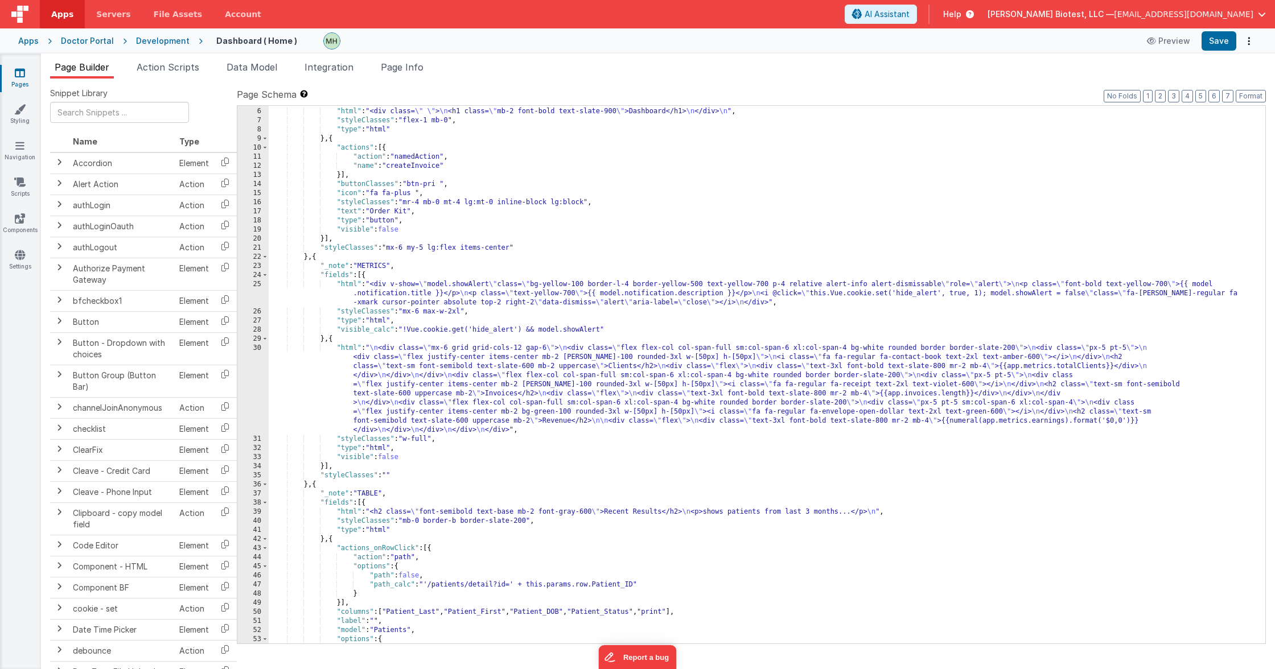
scroll to position [564, 0]
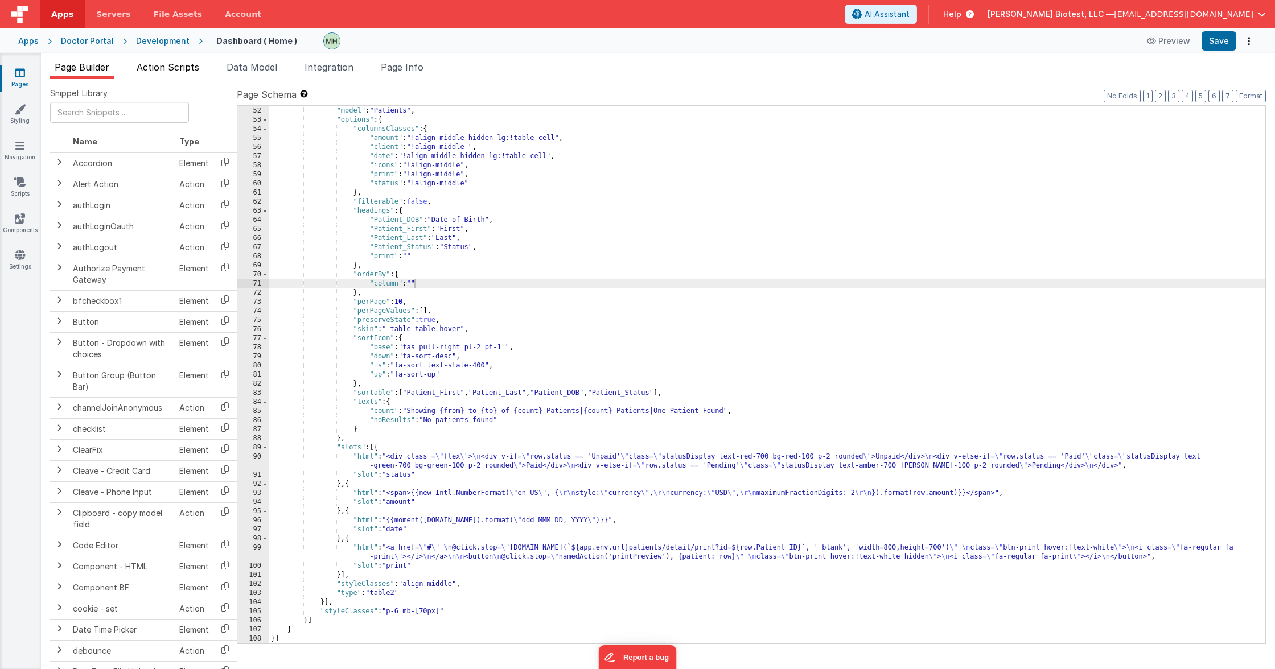
click at [170, 67] on span "Action Scripts" at bounding box center [168, 66] width 63 height 11
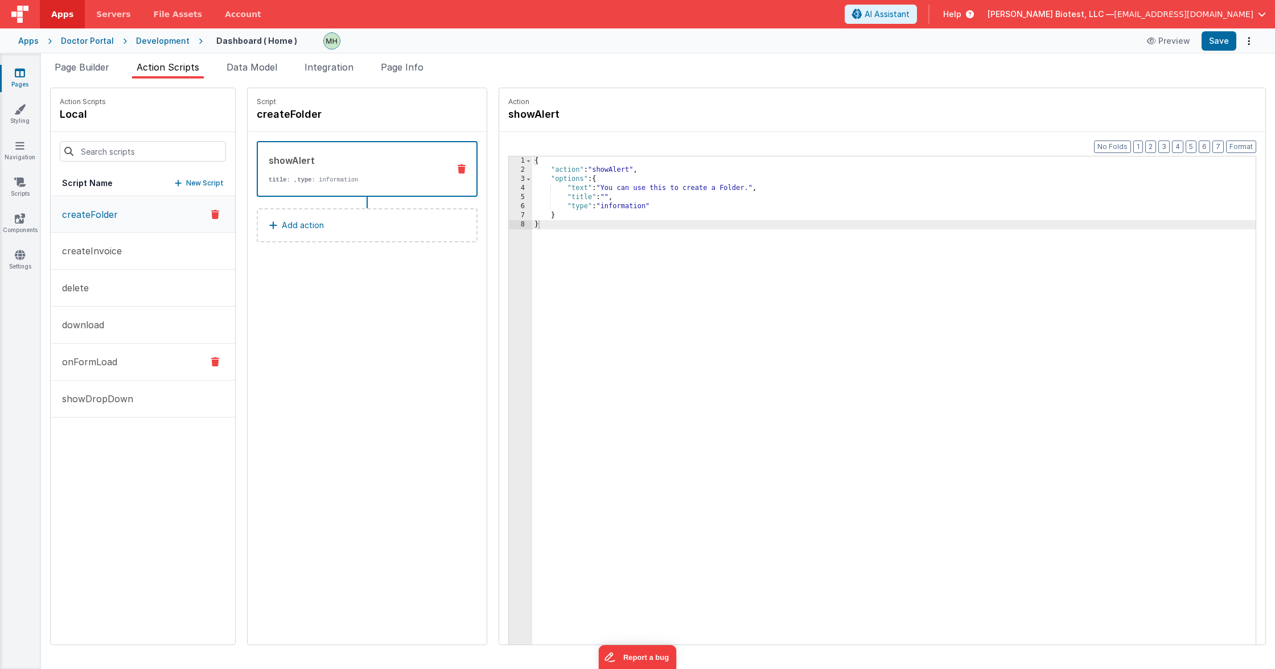
click at [102, 368] on p "onFormLoad" at bounding box center [86, 362] width 62 height 14
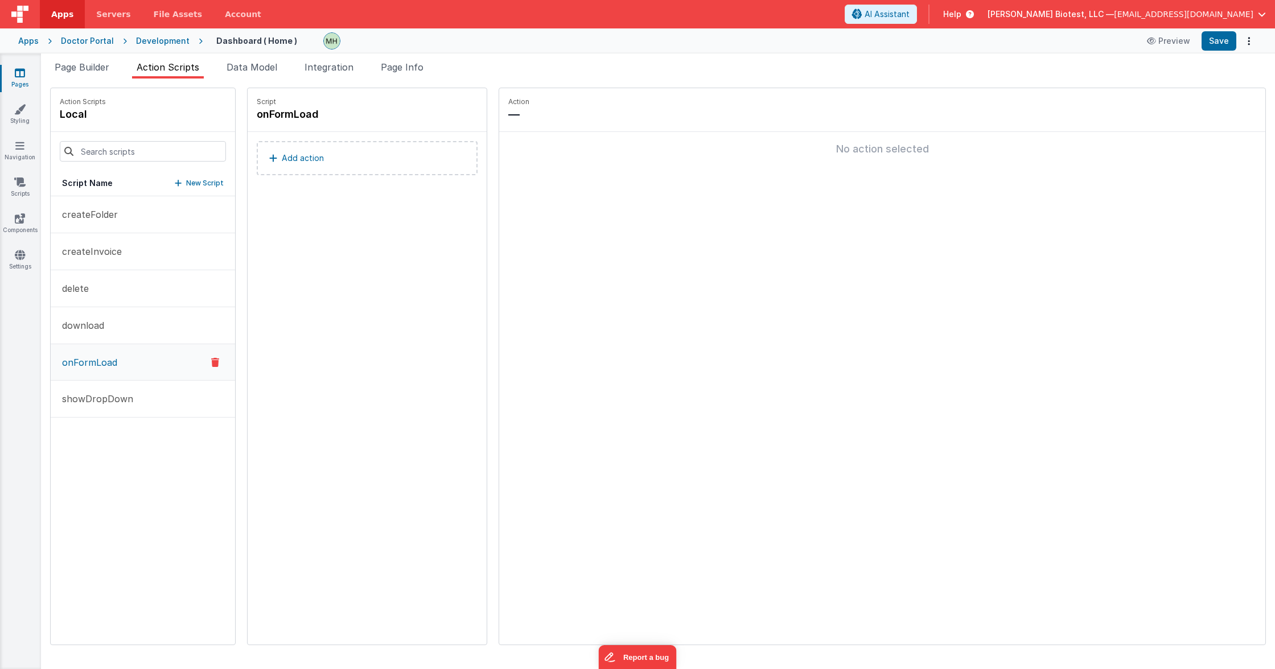
click at [282, 161] on p "Add action" at bounding box center [303, 158] width 42 height 14
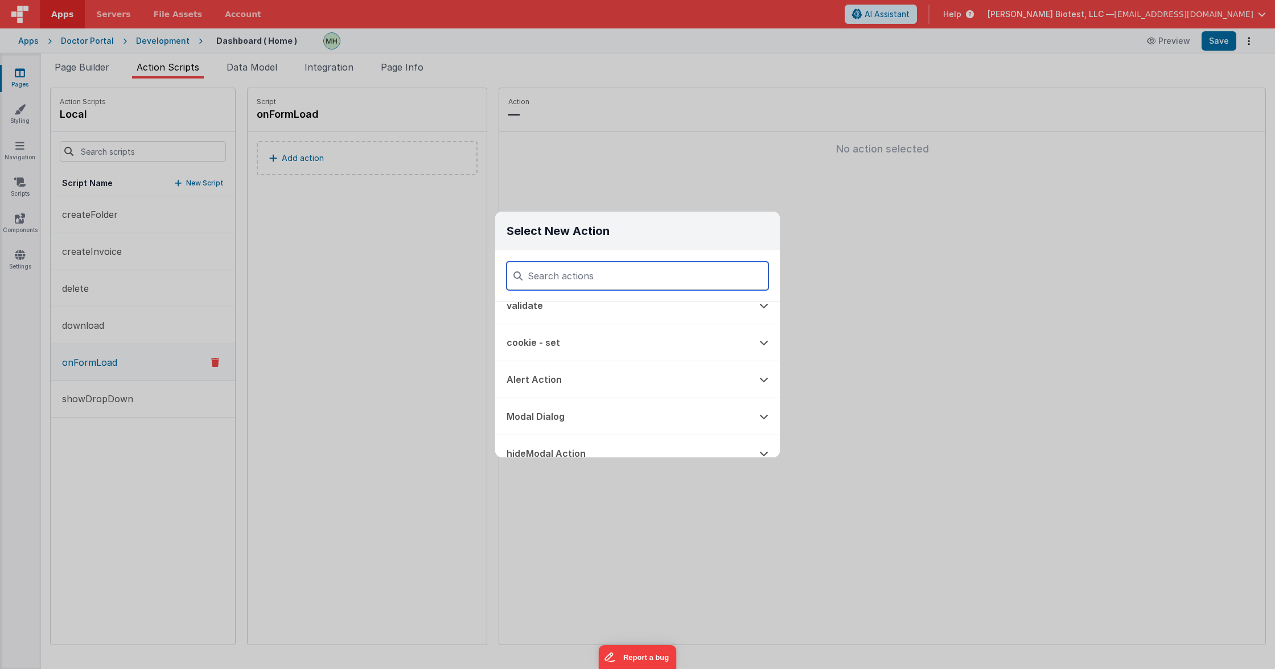
scroll to position [0, 0]
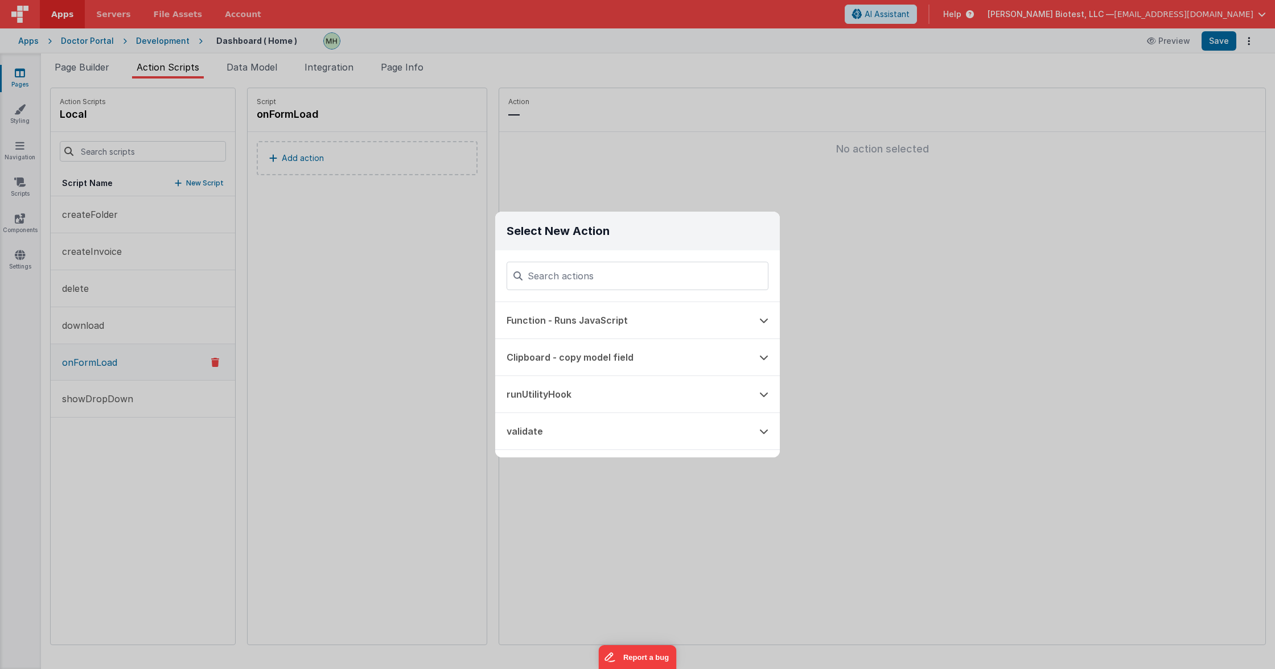
click at [385, 263] on div "Select New Action Function - Runs JavaScript Clipboard - copy model field runUt…" at bounding box center [637, 334] width 1275 height 669
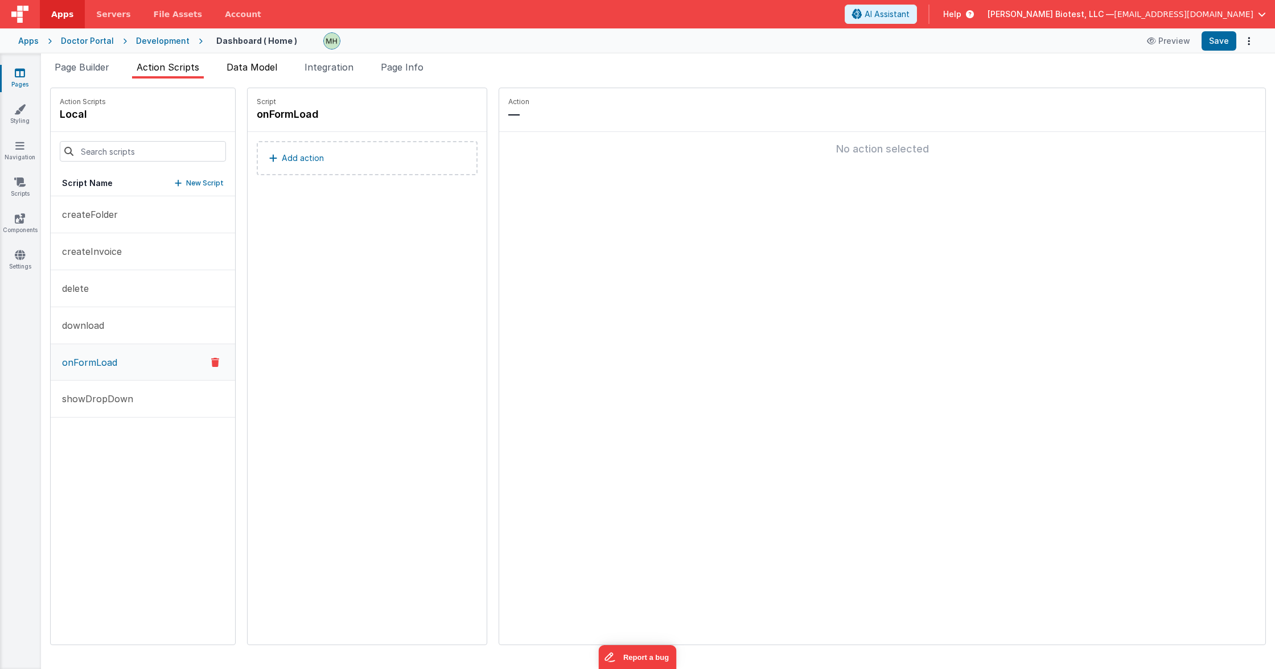
click at [251, 69] on span "Data Model" at bounding box center [252, 66] width 51 height 11
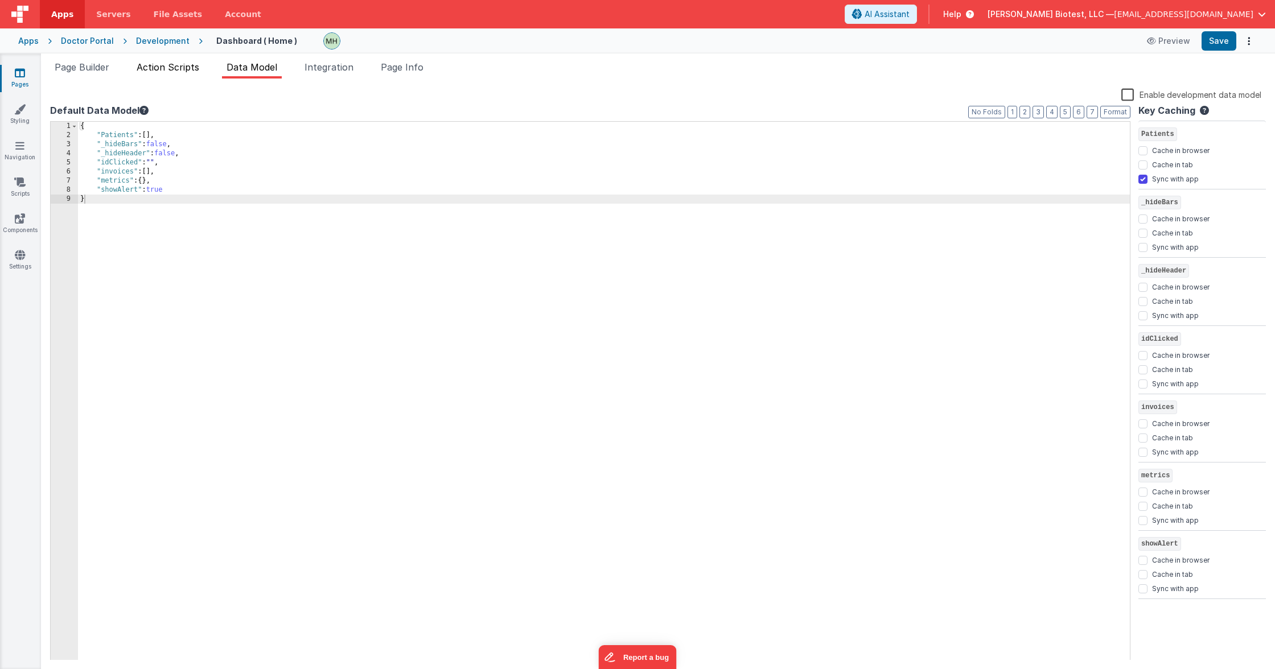
click at [176, 67] on span "Action Scripts" at bounding box center [168, 66] width 63 height 11
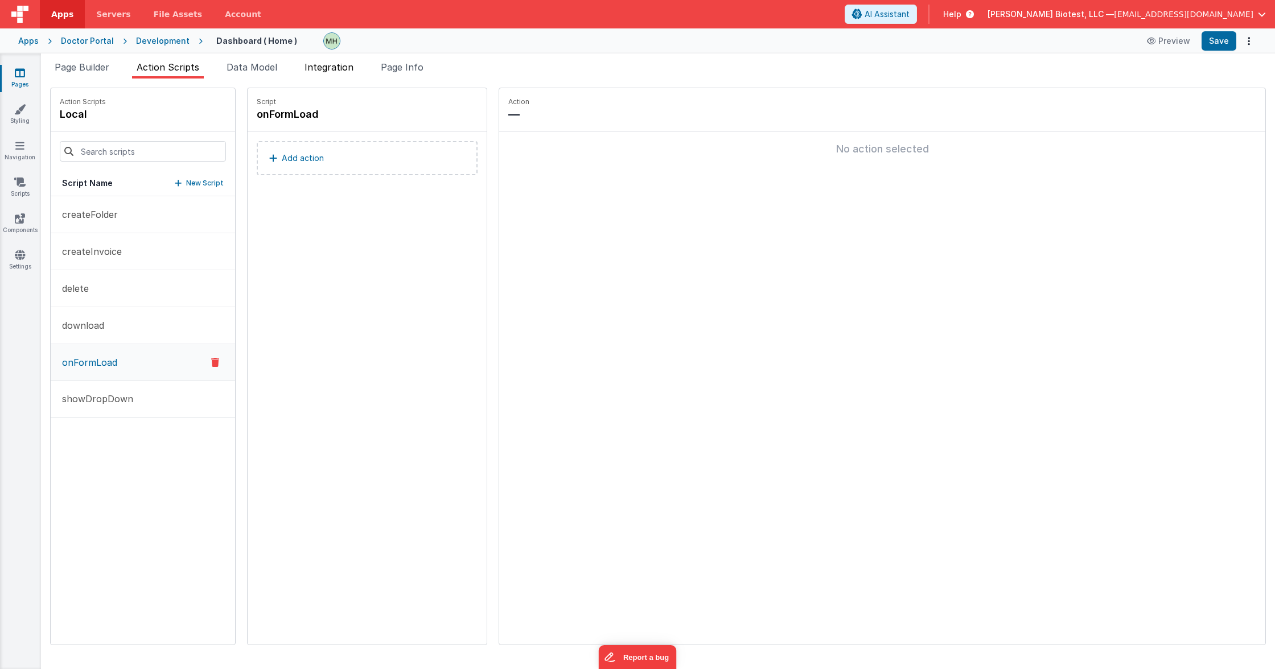
click at [347, 74] on li "Integration" at bounding box center [329, 69] width 58 height 18
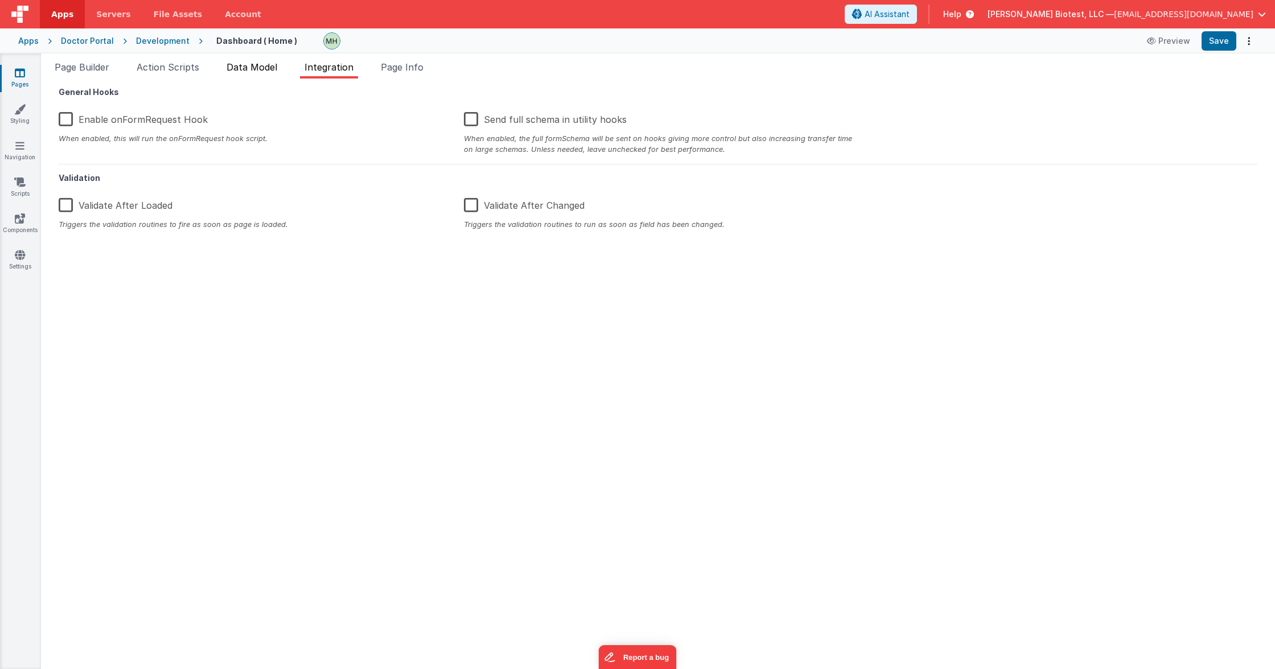
click at [241, 67] on span "Data Model" at bounding box center [252, 66] width 51 height 11
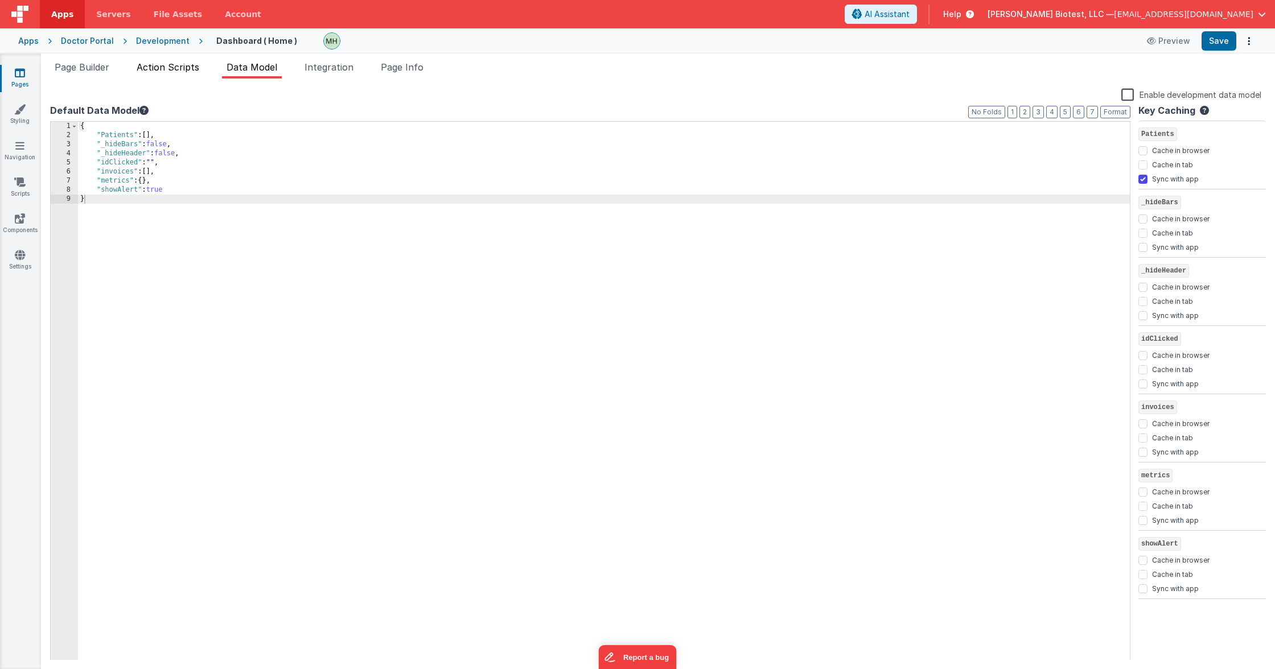
click at [168, 68] on span "Action Scripts" at bounding box center [168, 66] width 63 height 11
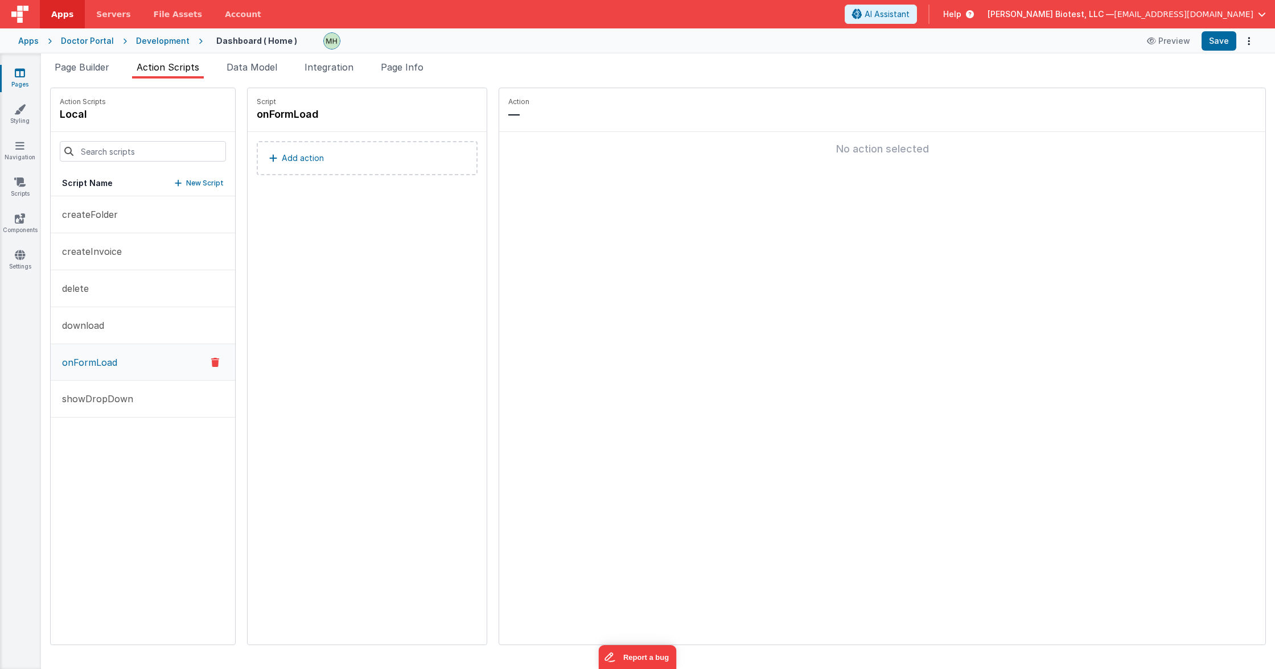
click at [19, 73] on icon at bounding box center [20, 72] width 10 height 11
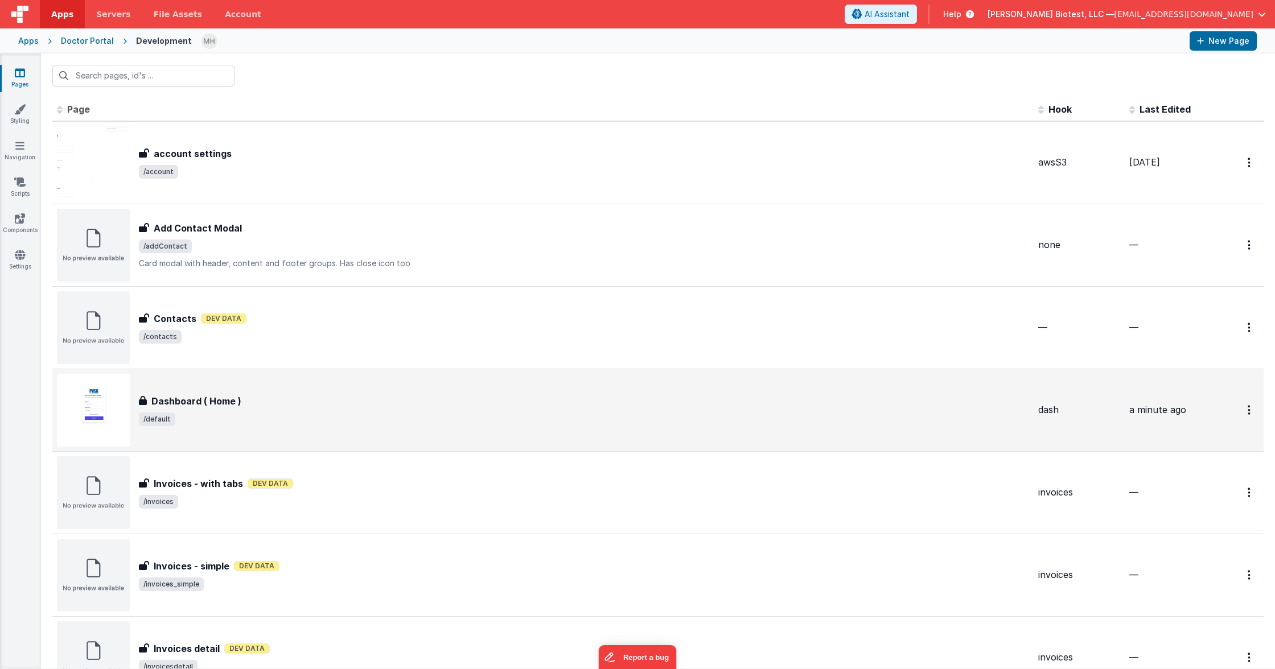
click at [196, 404] on h3 "Dashboard ( Home )" at bounding box center [196, 401] width 90 height 14
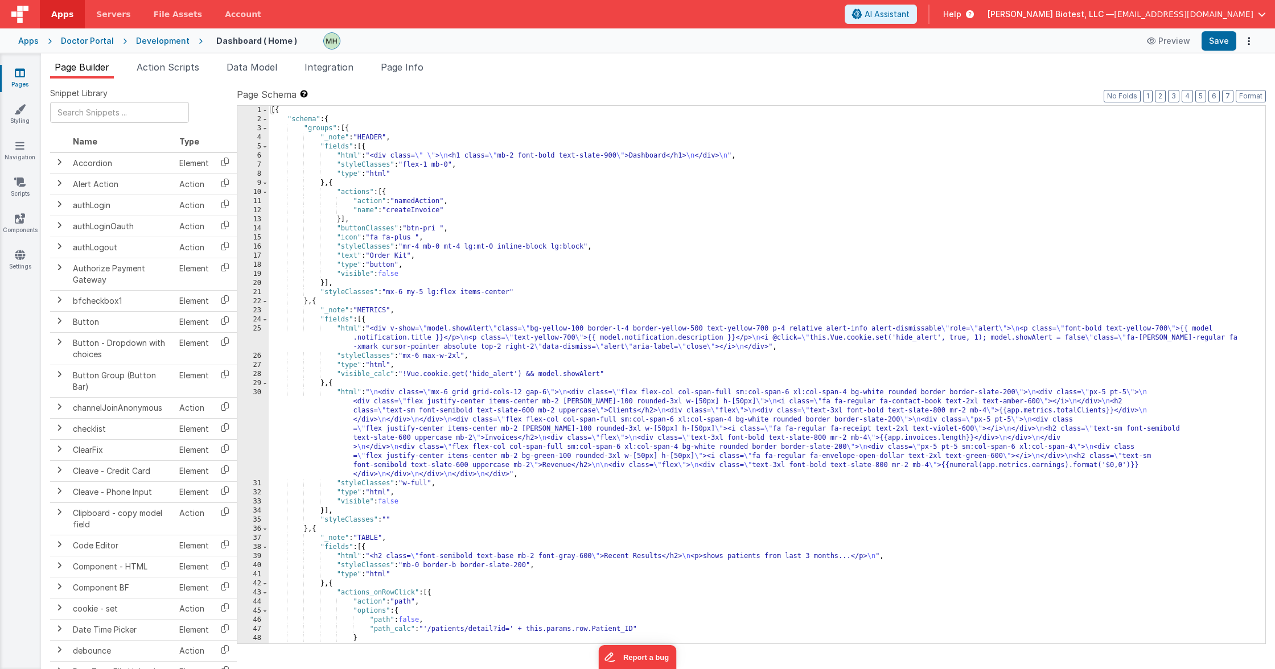
click at [23, 75] on icon at bounding box center [20, 72] width 10 height 11
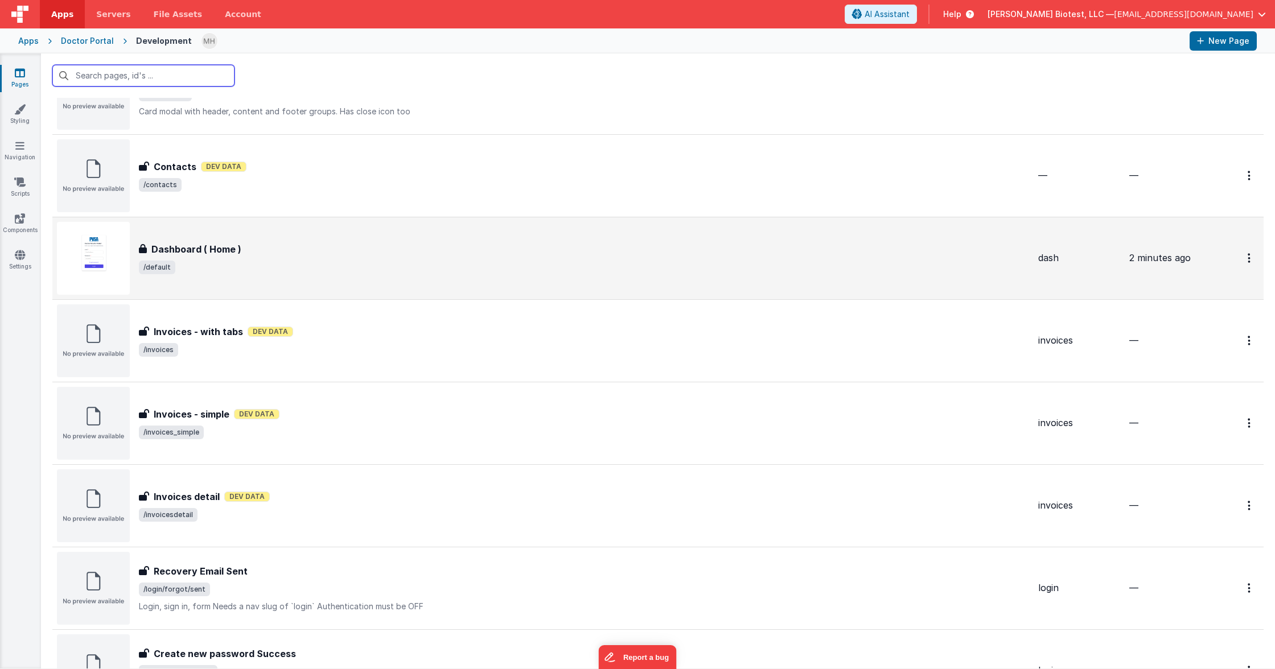
scroll to position [166, 0]
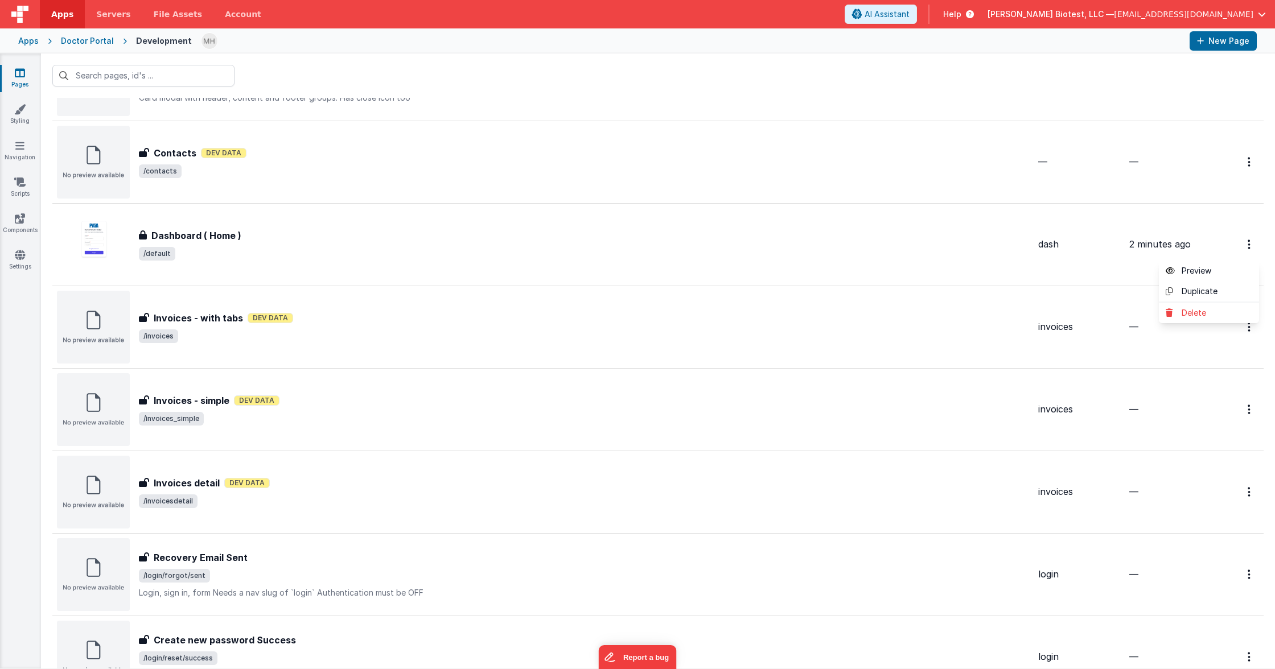
click at [794, 221] on button at bounding box center [637, 334] width 1275 height 669
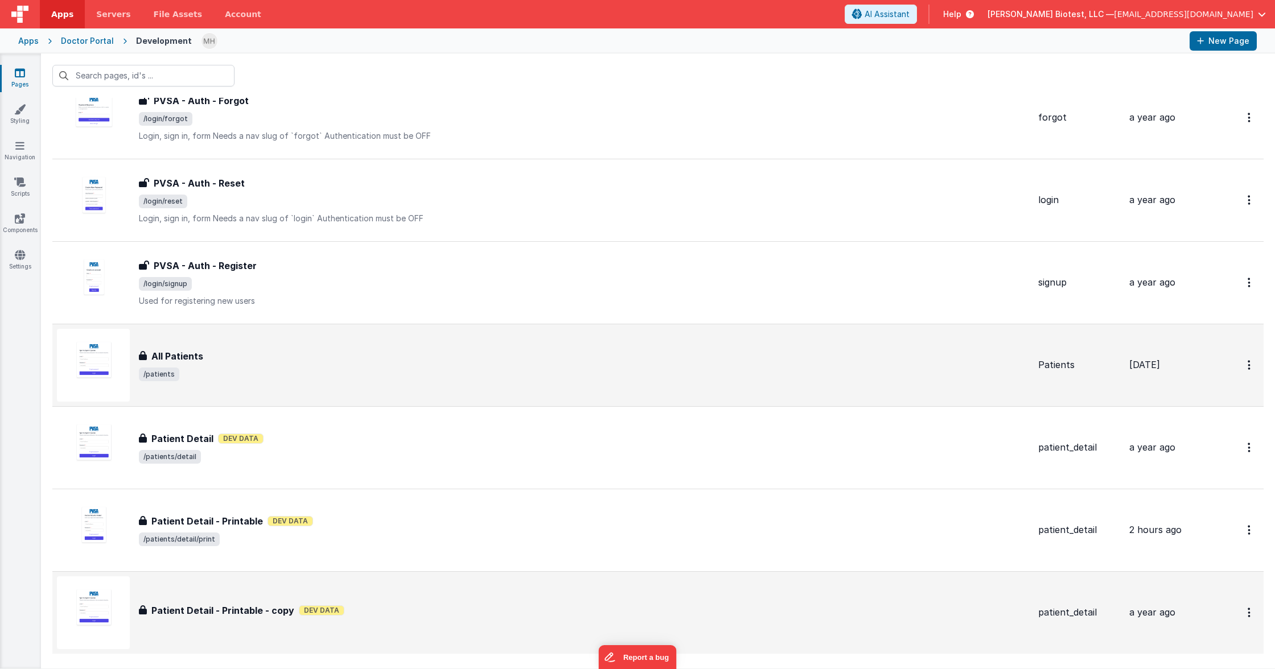
scroll to position [1158, 0]
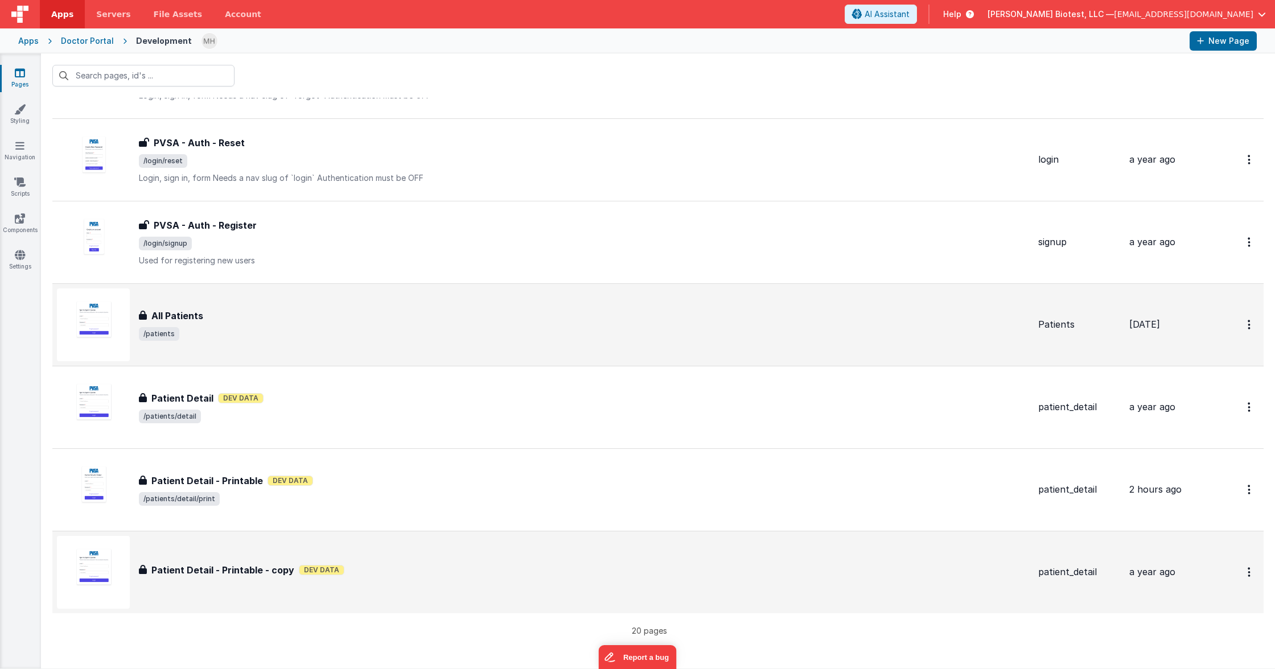
click at [192, 320] on h3 "All Patients" at bounding box center [177, 316] width 52 height 14
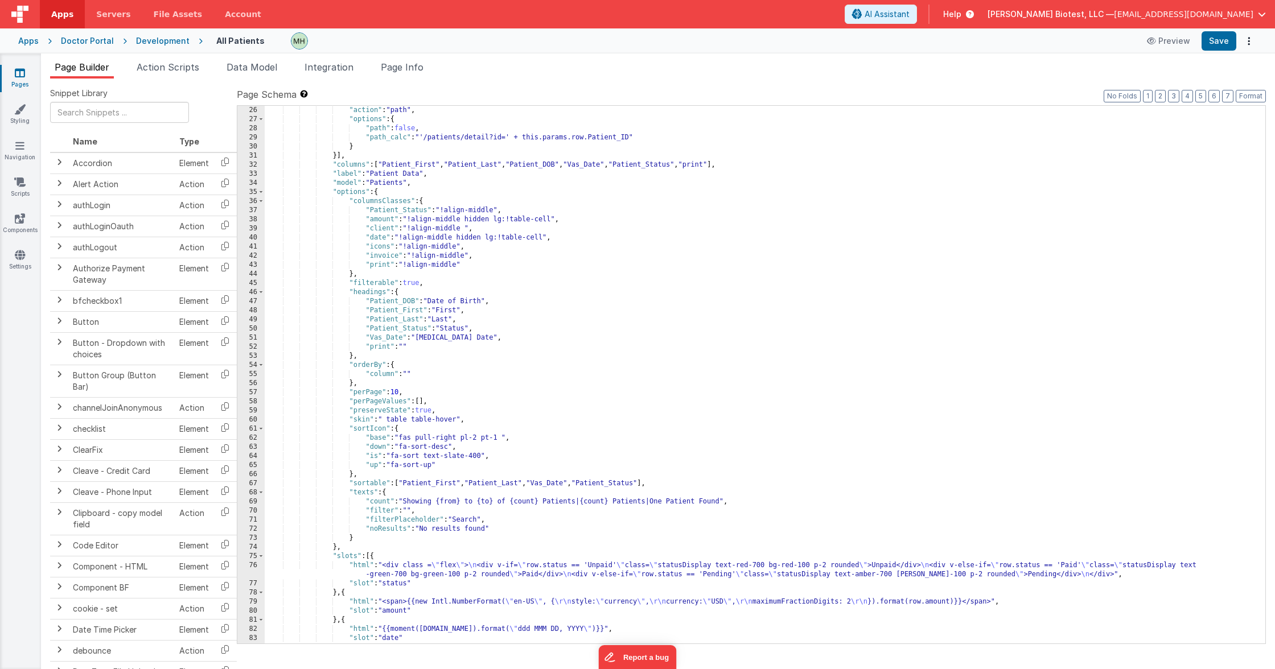
scroll to position [228, 0]
click at [406, 373] on div ""action" : "path" , "options" : { "path" : false , "path_calc" : "'/patients/de…" at bounding box center [765, 388] width 1001 height 565
click at [410, 373] on div ""action" : "path" , "options" : { "path" : false , "path_calc" : "'/patients/de…" at bounding box center [765, 388] width 1001 height 565
click at [1220, 40] on button "Save" at bounding box center [1219, 40] width 35 height 19
drag, startPoint x: 412, startPoint y: 374, endPoint x: 456, endPoint y: 375, distance: 43.8
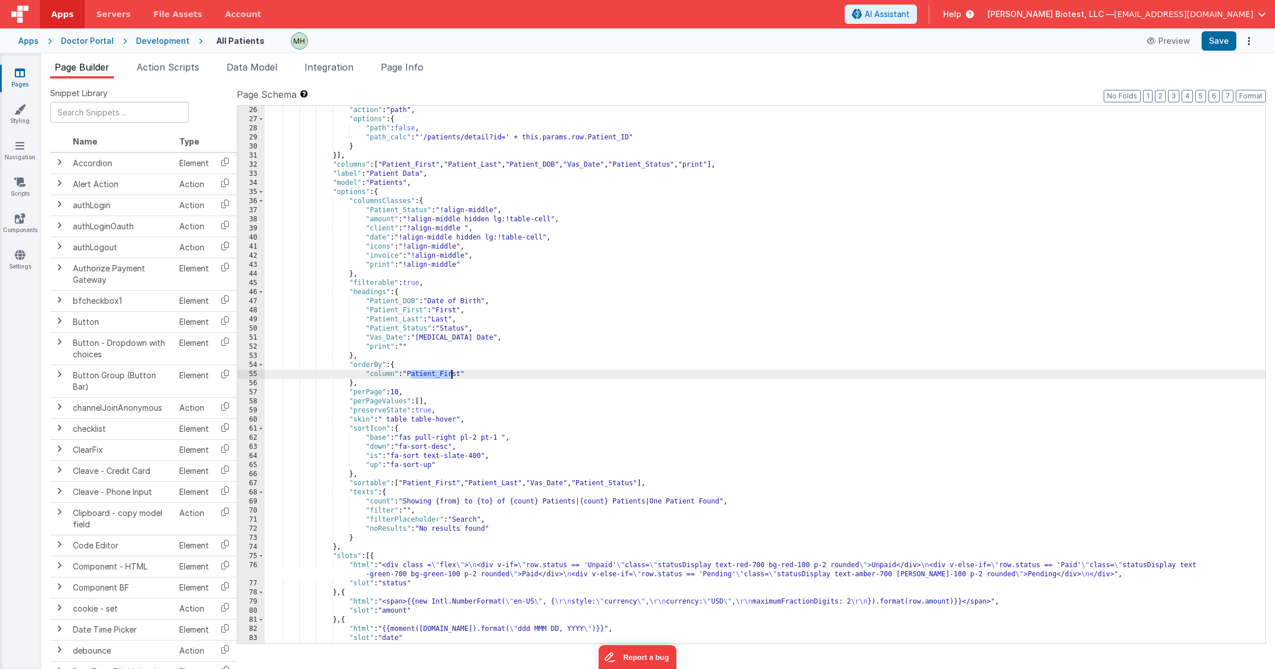
click at [456, 375] on div ""action" : "path" , "options" : { "path" : false , "path_calc" : "'/patients/de…" at bounding box center [765, 388] width 1001 height 565
click at [462, 376] on div ""action" : "path" , "options" : { "path" : false , "path_calc" : "'/patients/de…" at bounding box center [765, 388] width 1001 height 565
click at [406, 373] on div ""action" : "path" , "options" : { "path" : false , "path_calc" : "'/patients/de…" at bounding box center [765, 388] width 1001 height 565
click at [1211, 36] on button "Save" at bounding box center [1219, 40] width 35 height 19
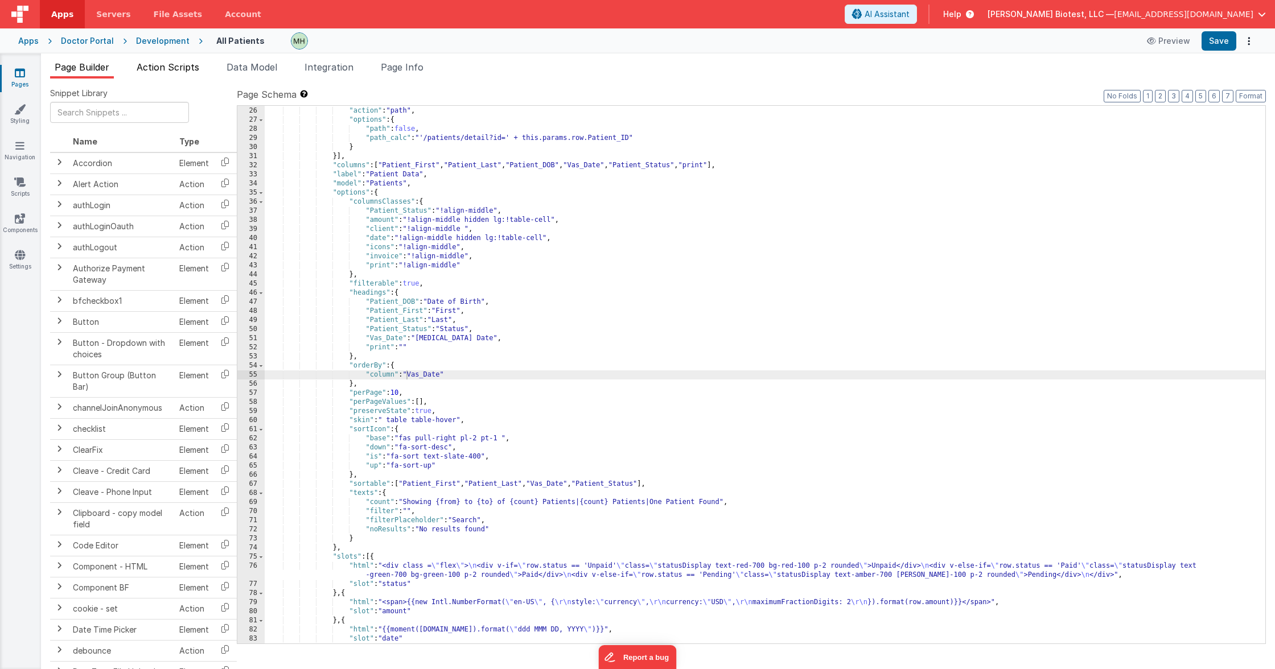
click at [183, 70] on span "Action Scripts" at bounding box center [168, 66] width 63 height 11
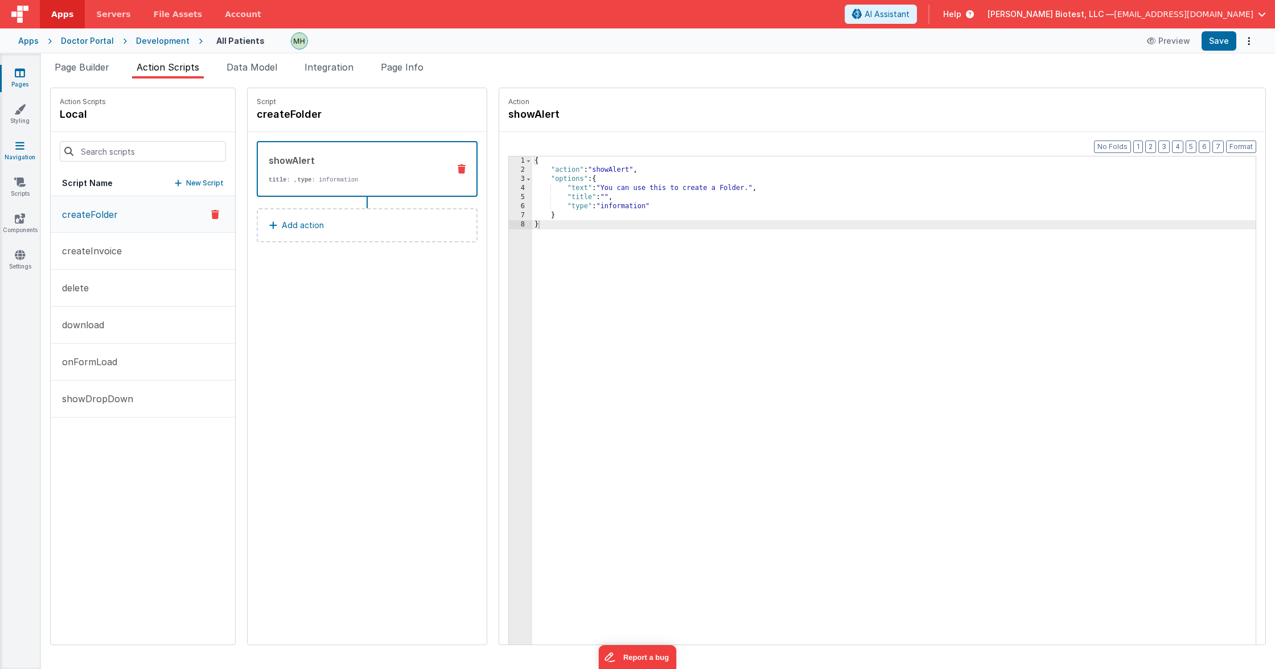
click at [24, 149] on icon at bounding box center [19, 145] width 9 height 11
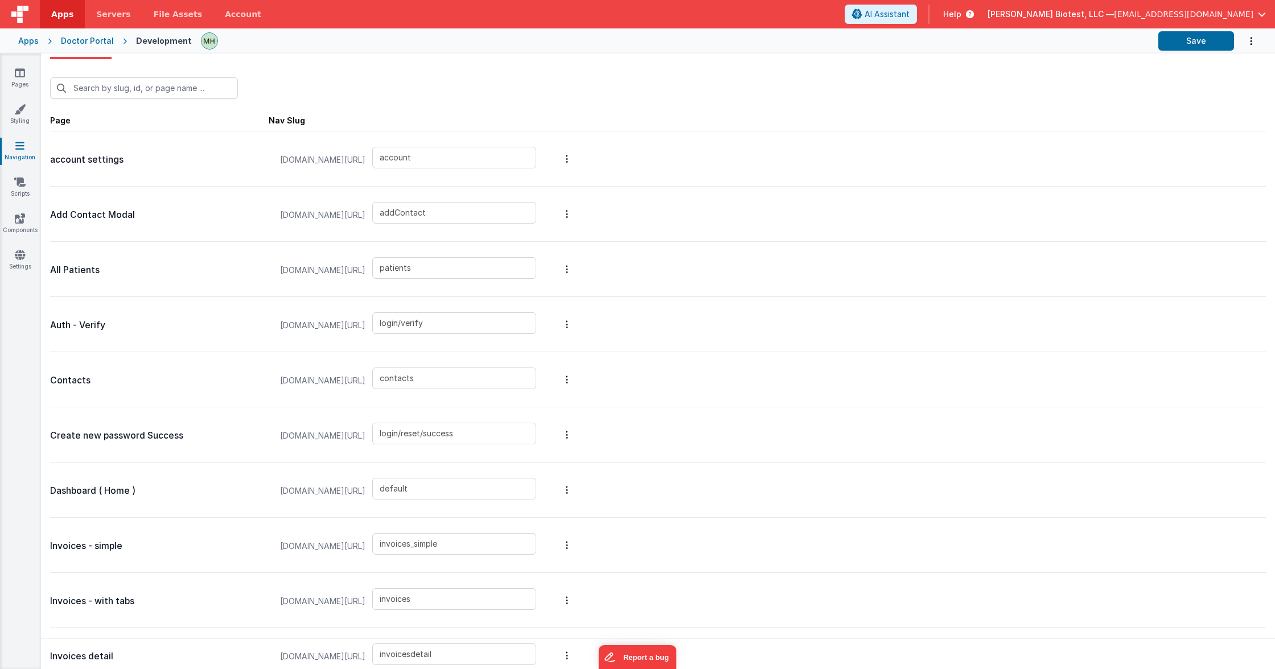
scroll to position [23, 0]
click at [489, 267] on input "patients" at bounding box center [454, 265] width 164 height 22
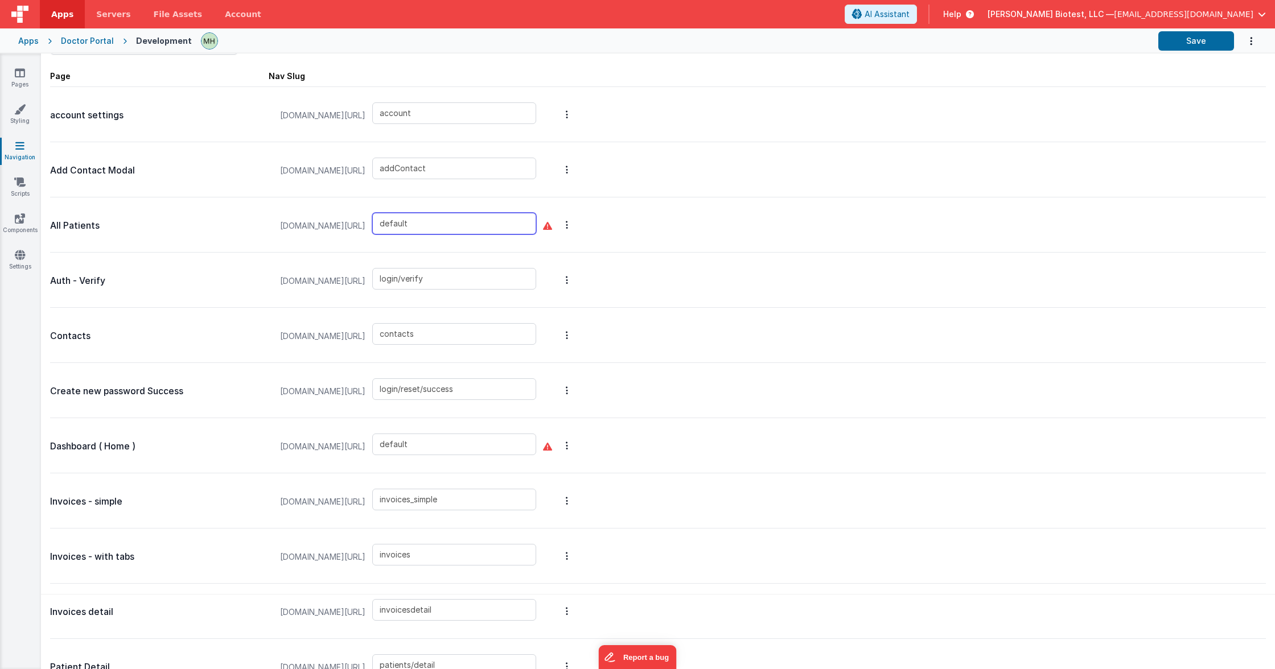
type input "default"
click at [474, 437] on input "default" at bounding box center [454, 445] width 164 height 22
click at [474, 437] on input "default" at bounding box center [454, 444] width 164 height 22
type input "patients"
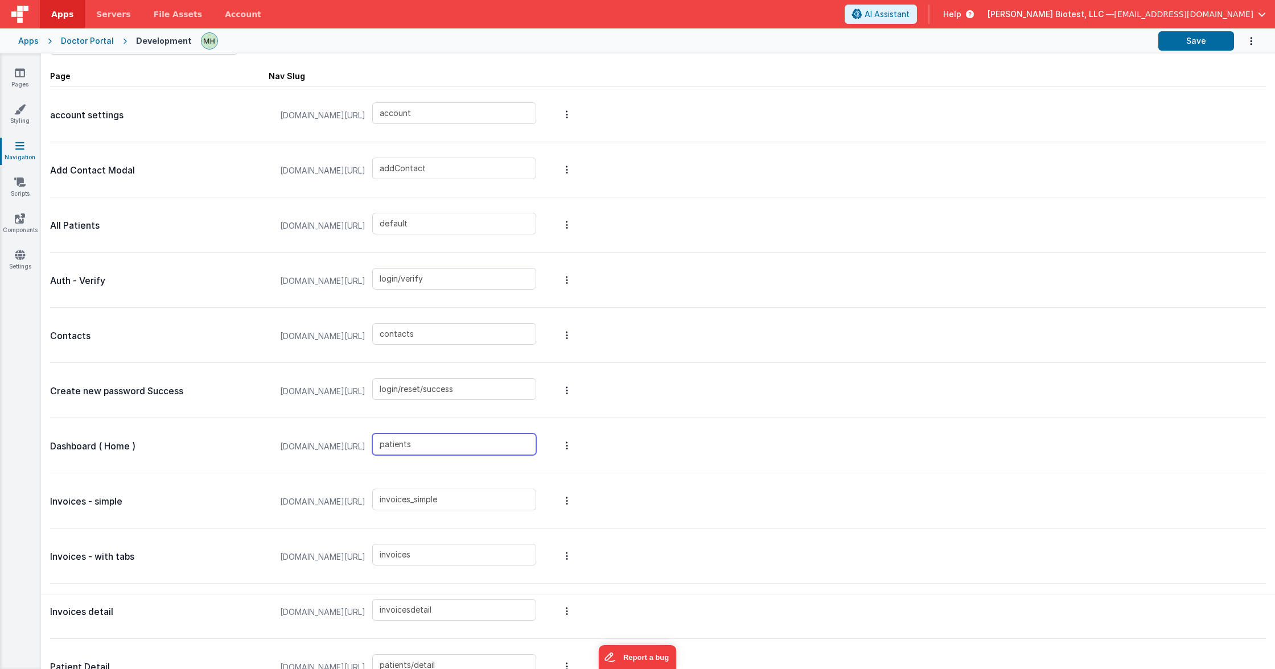
click at [511, 450] on input "patients" at bounding box center [454, 445] width 164 height 22
type input "dashboard"
click at [730, 400] on div "Create new password Success pvsaportaldev.fmbetterforms.com/#/ login/reset/succ…" at bounding box center [658, 390] width 1216 height 55
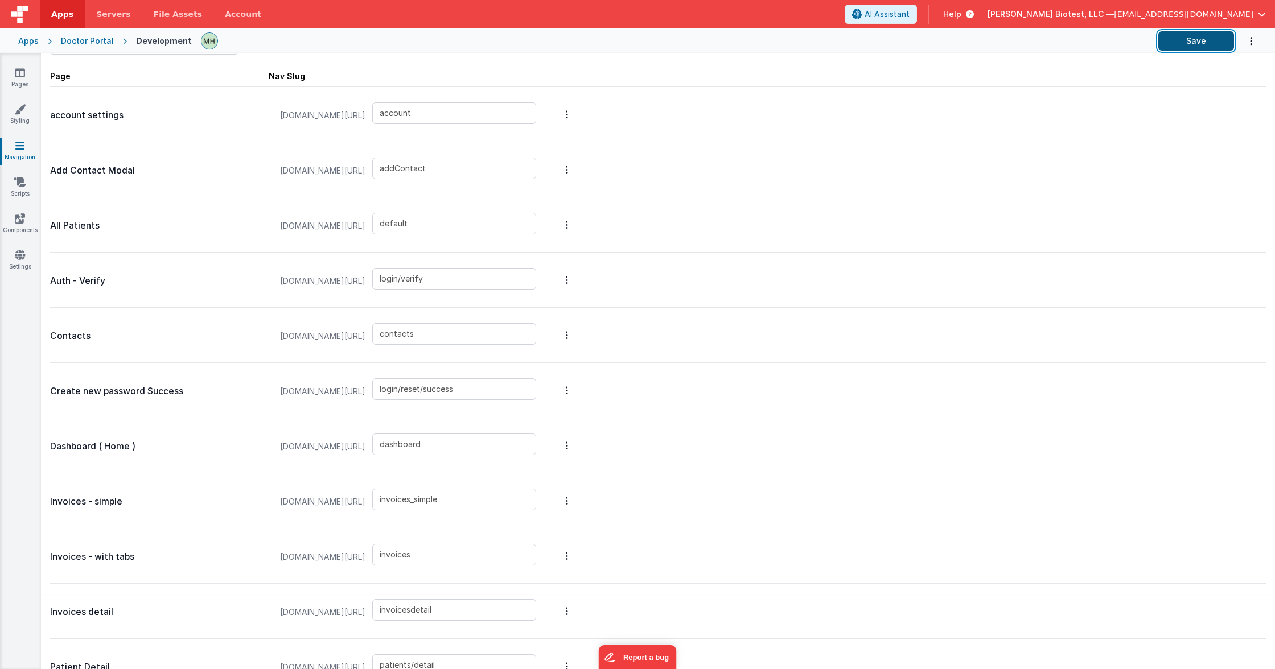
click at [1198, 44] on button "Save" at bounding box center [1196, 40] width 76 height 19
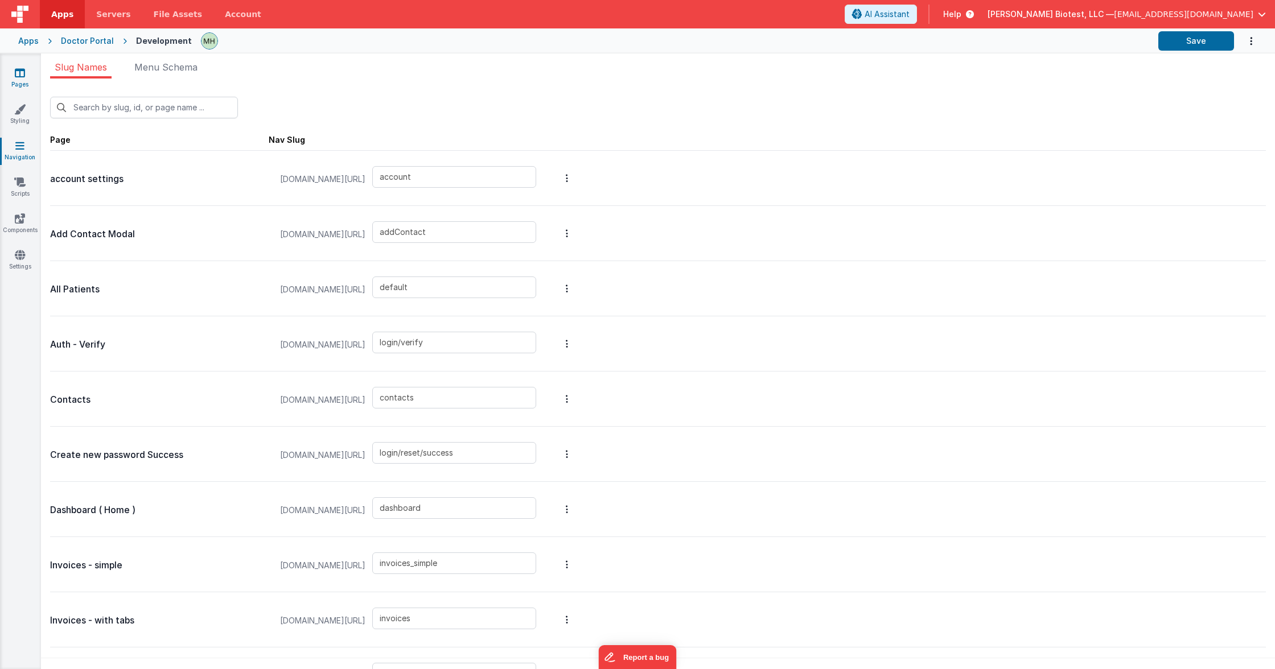
click at [21, 80] on link "Pages" at bounding box center [19, 78] width 41 height 23
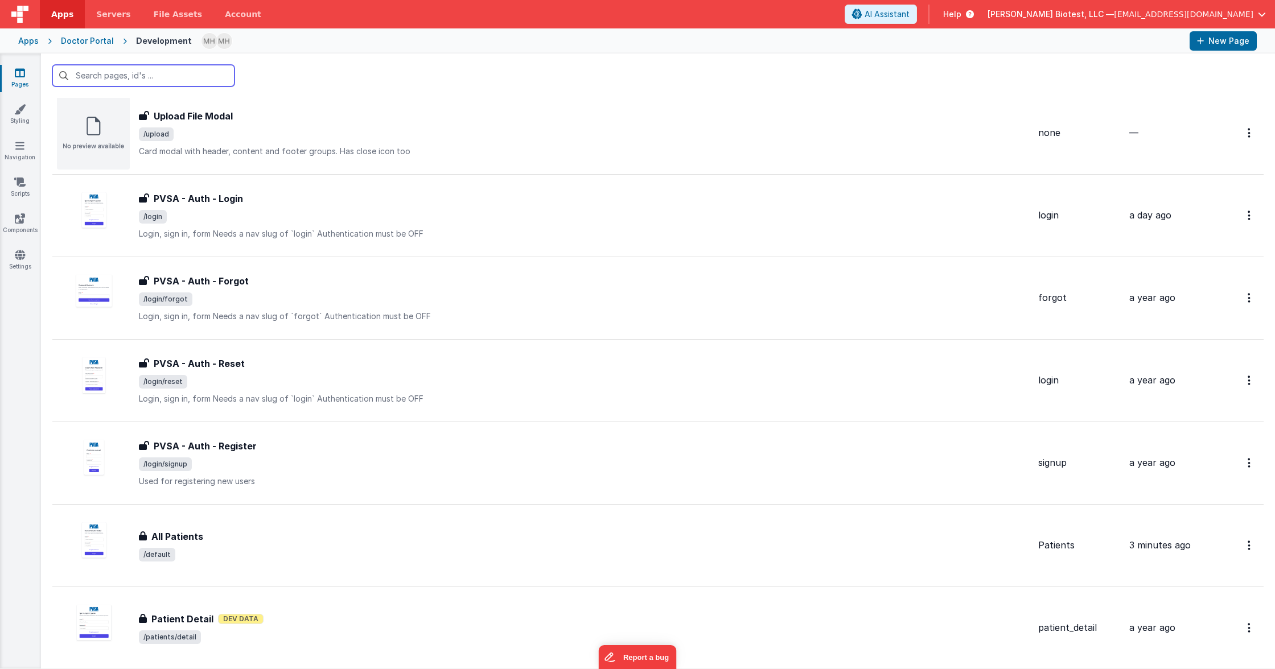
scroll to position [1158, 0]
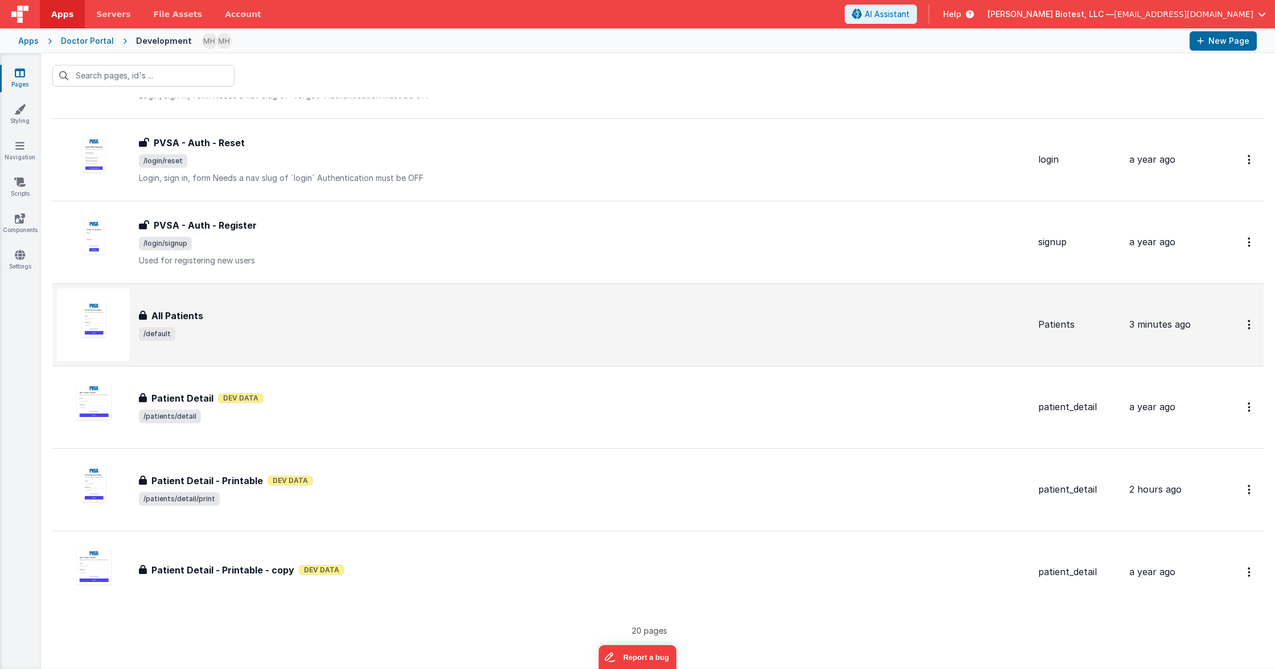
click at [325, 317] on div "All Patients" at bounding box center [584, 316] width 890 height 14
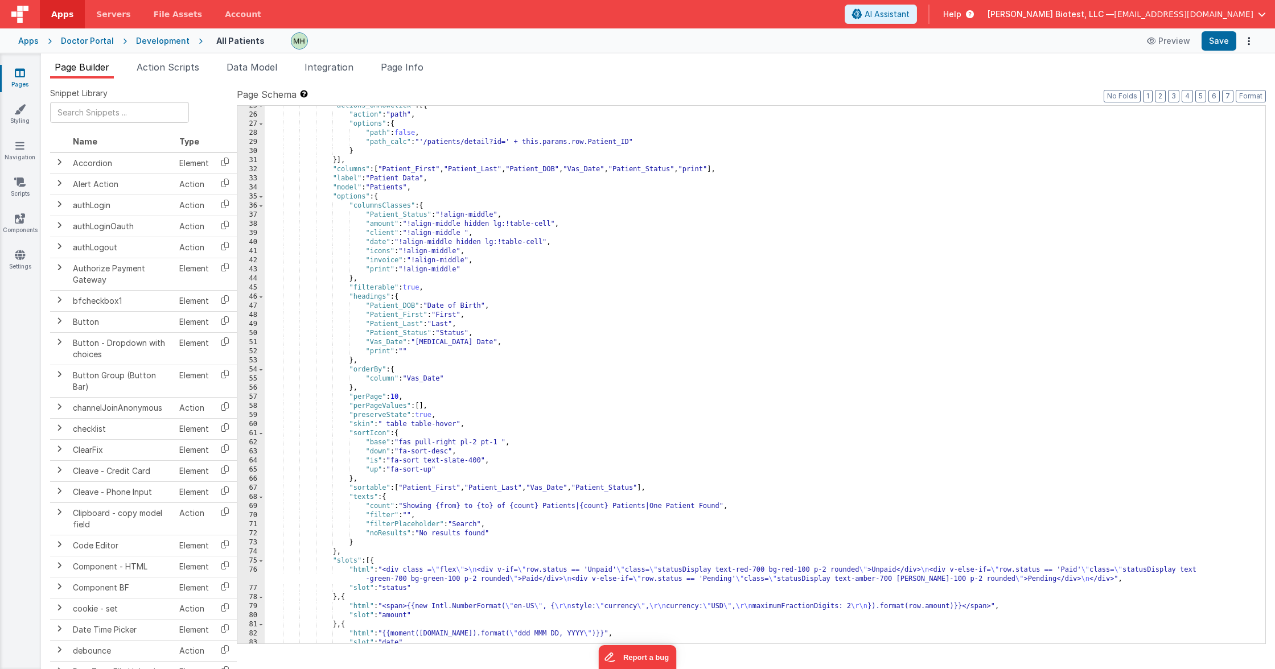
scroll to position [227, 0]
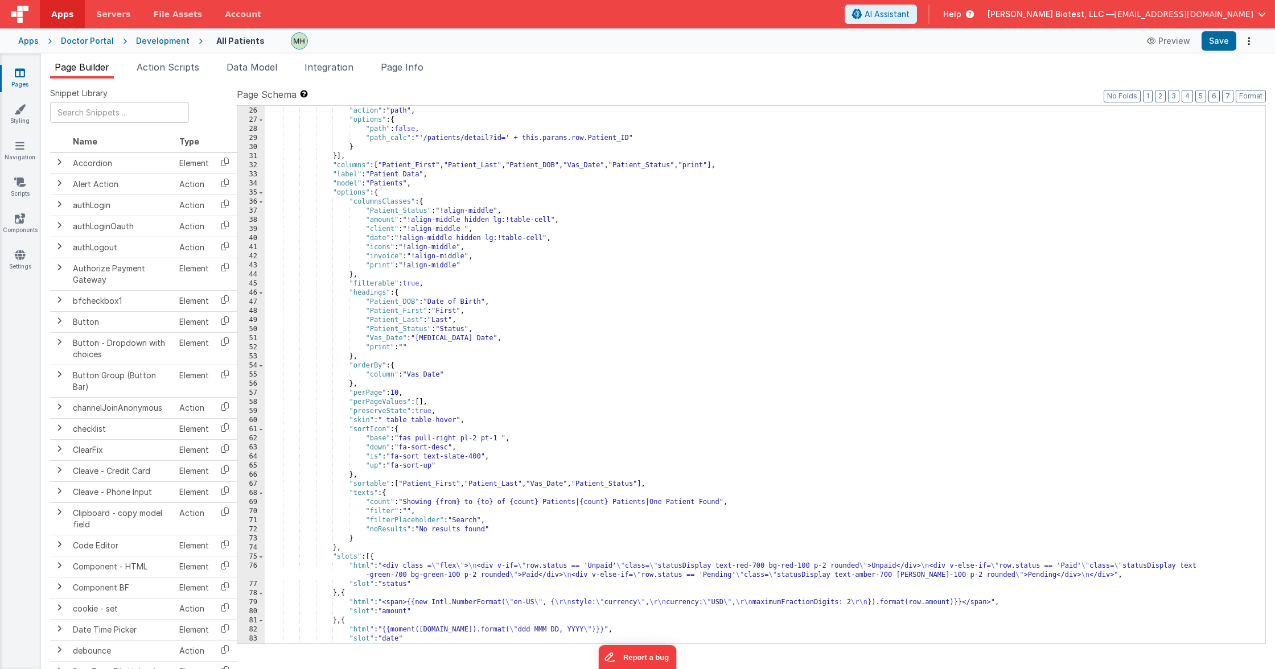
click at [414, 376] on div ""actions_onRowClick" : [{ "action" : "path" , "options" : { "path" : false , "p…" at bounding box center [765, 375] width 1001 height 556
drag, startPoint x: 410, startPoint y: 376, endPoint x: 441, endPoint y: 376, distance: 30.7
click at [441, 376] on div ""actions_onRowClick" : [{ "action" : "path" , "options" : { "path" : false , "p…" at bounding box center [765, 375] width 1001 height 556
click at [1218, 39] on button "Save" at bounding box center [1219, 40] width 35 height 19
click at [1209, 42] on button "Save" at bounding box center [1219, 40] width 35 height 19
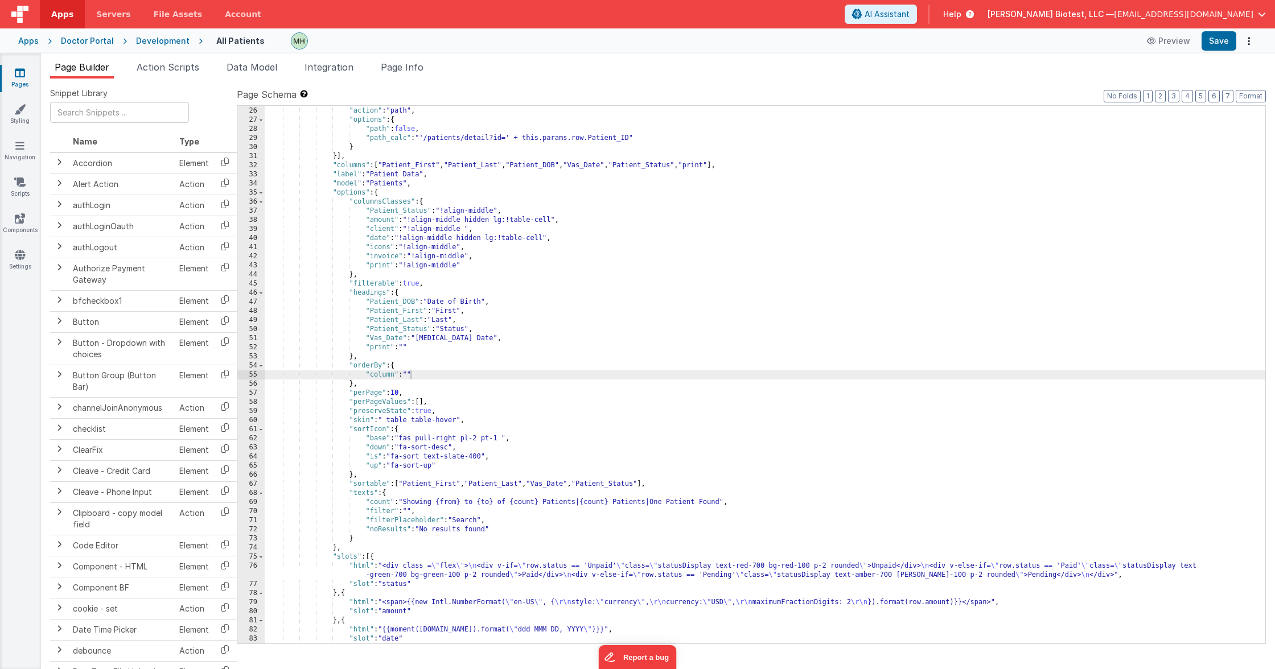
click at [26, 72] on link "Pages" at bounding box center [19, 78] width 41 height 23
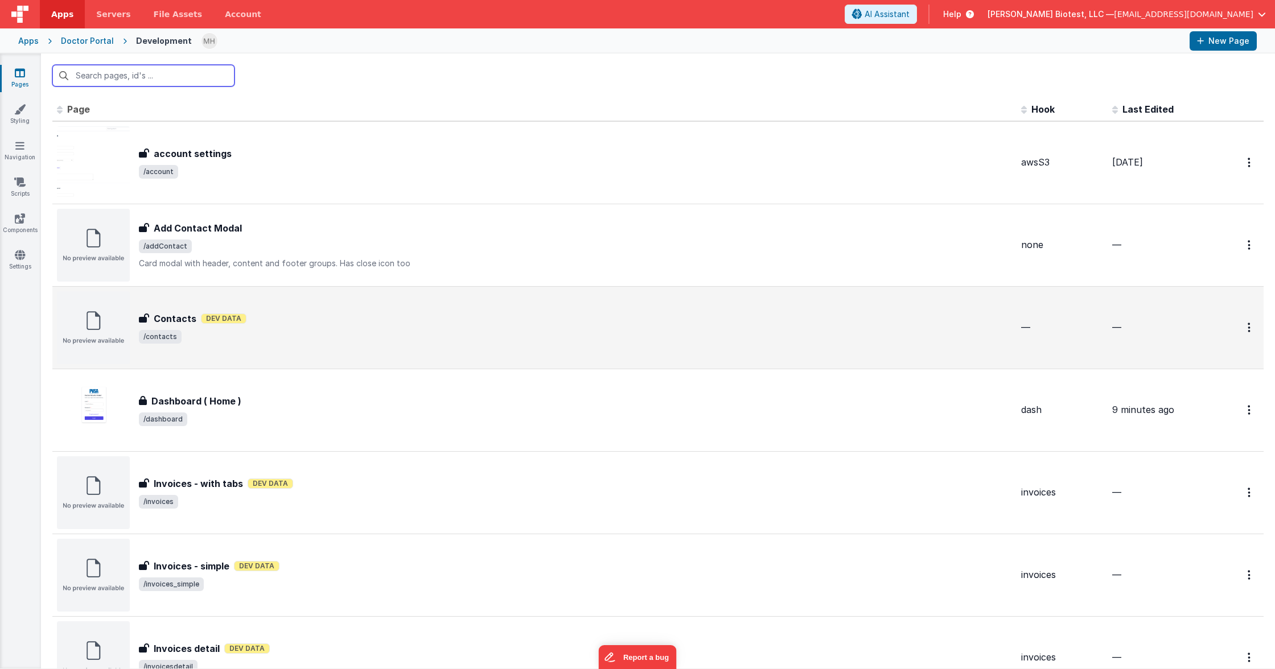
scroll to position [1158, 0]
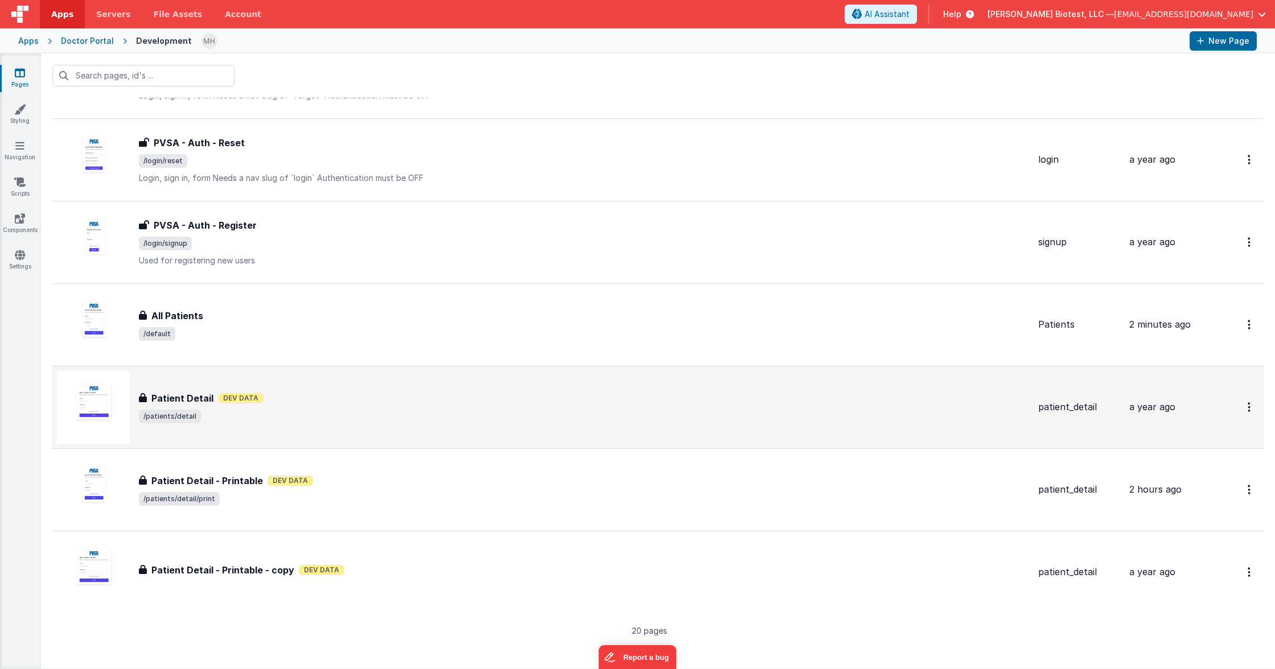
click at [220, 405] on div "Patient Detail Patient Detail Dev Data /patients/detail" at bounding box center [584, 408] width 890 height 32
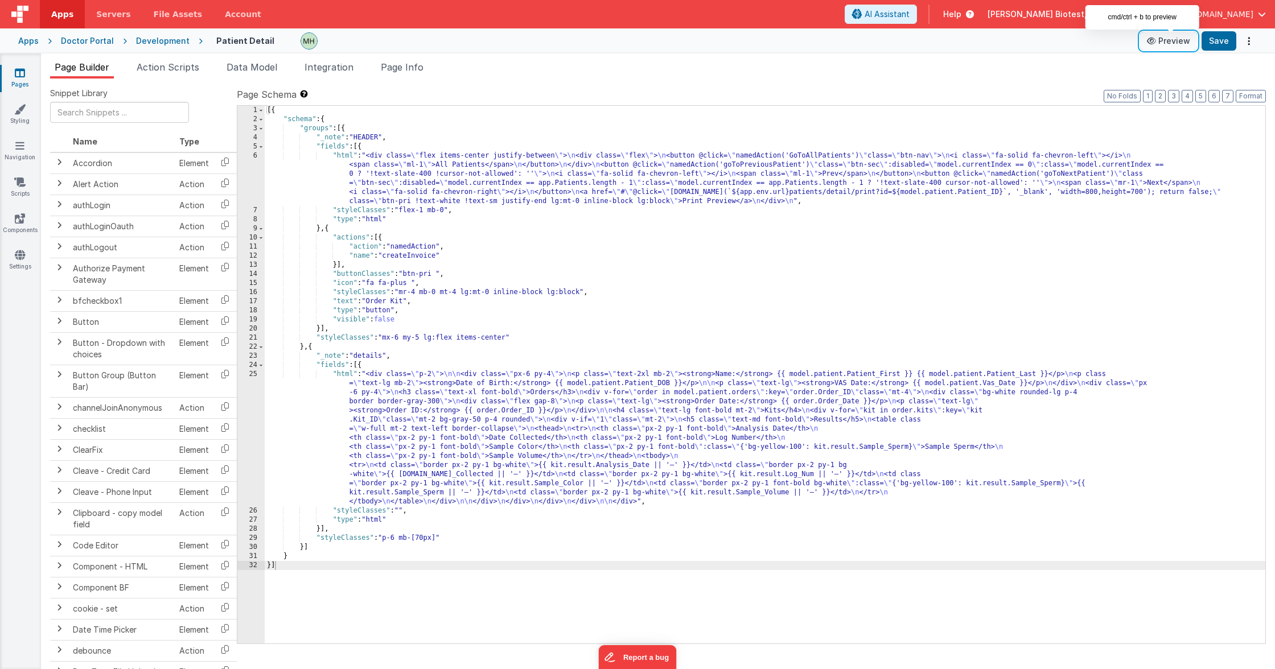
click at [1158, 44] on icon at bounding box center [1152, 41] width 11 height 8
click at [14, 77] on link "Pages" at bounding box center [19, 78] width 41 height 23
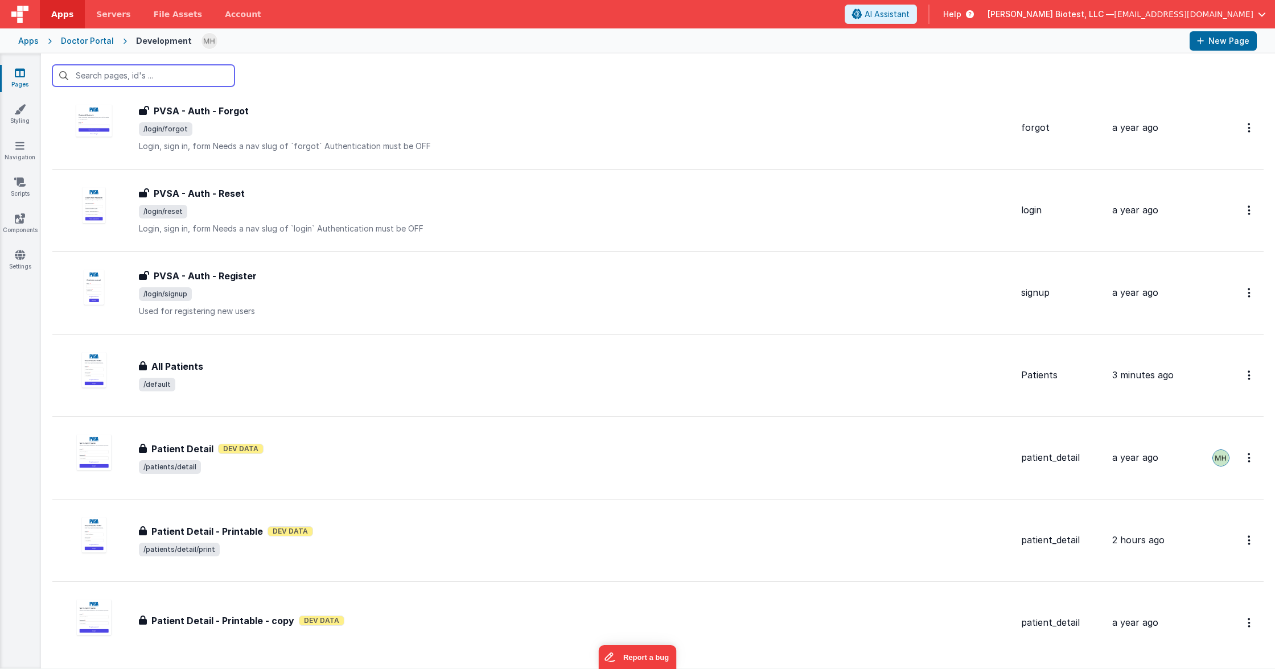
scroll to position [1158, 0]
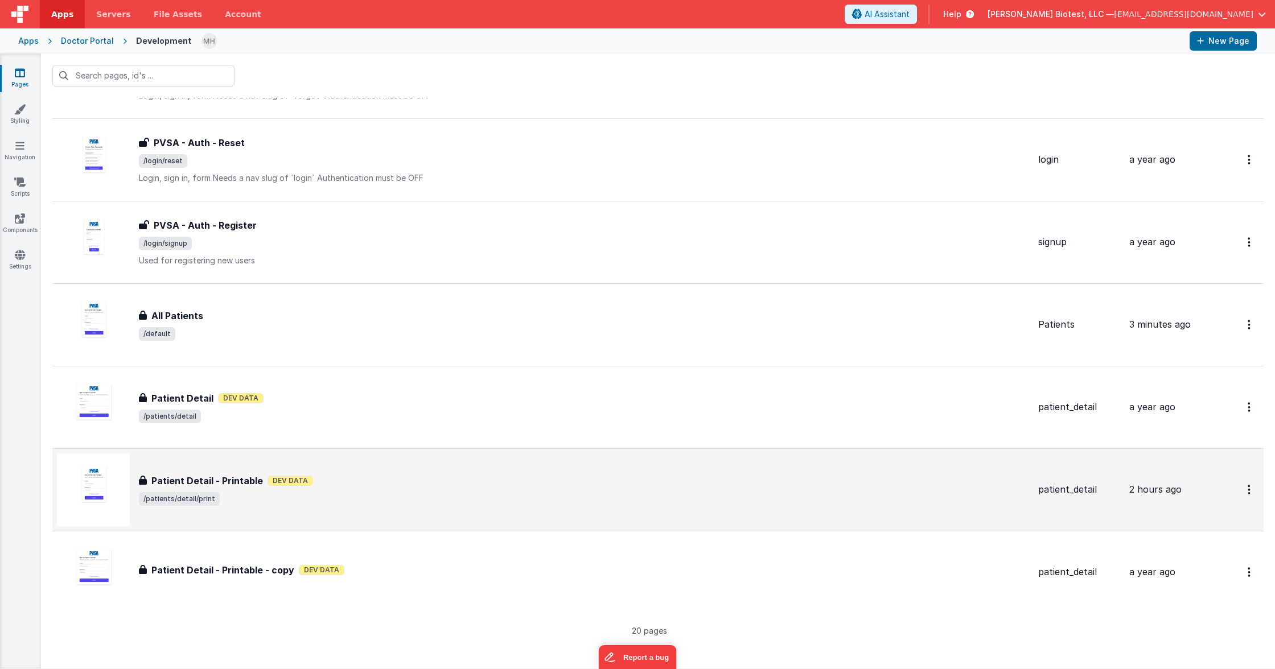
click at [233, 482] on h3 "Patient Detail - Printable" at bounding box center [207, 481] width 112 height 14
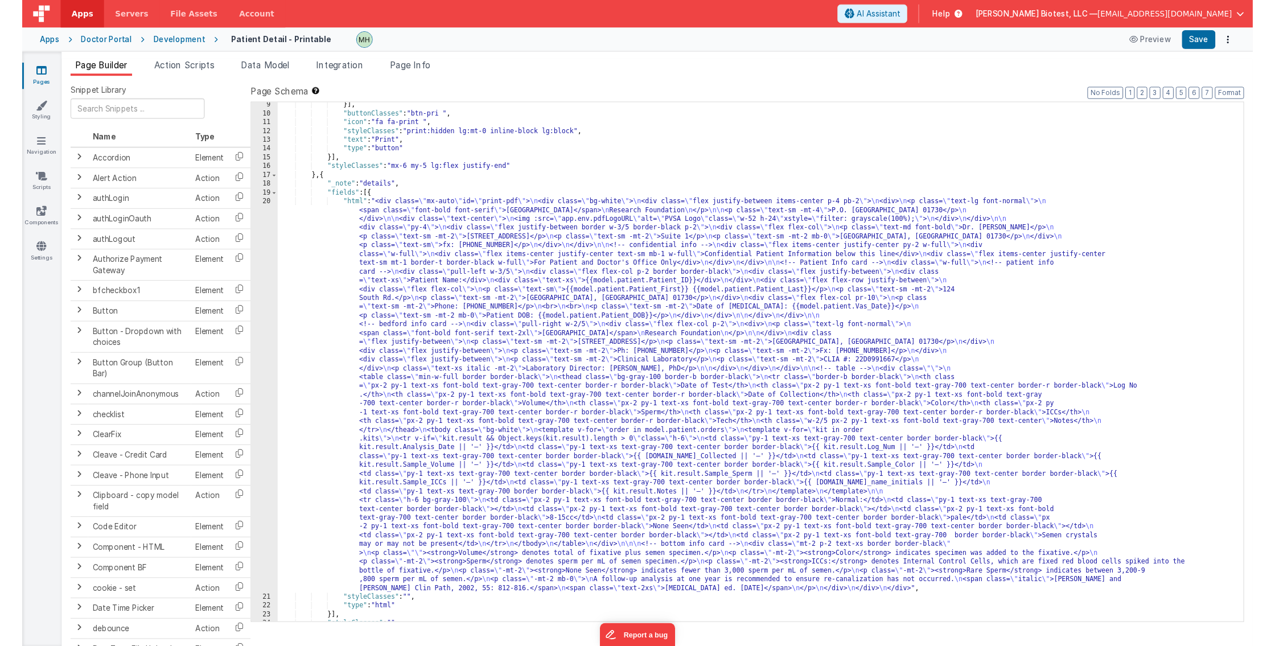
scroll to position [109, 0]
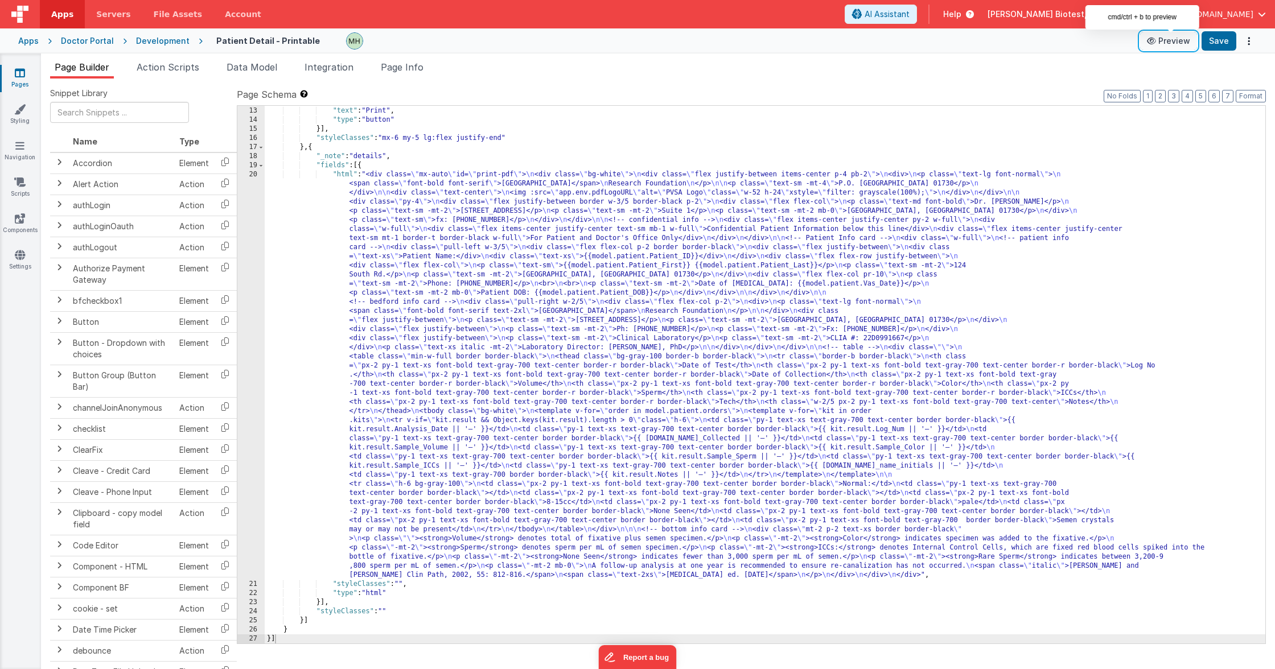
click at [1165, 40] on button "Preview" at bounding box center [1168, 41] width 57 height 18
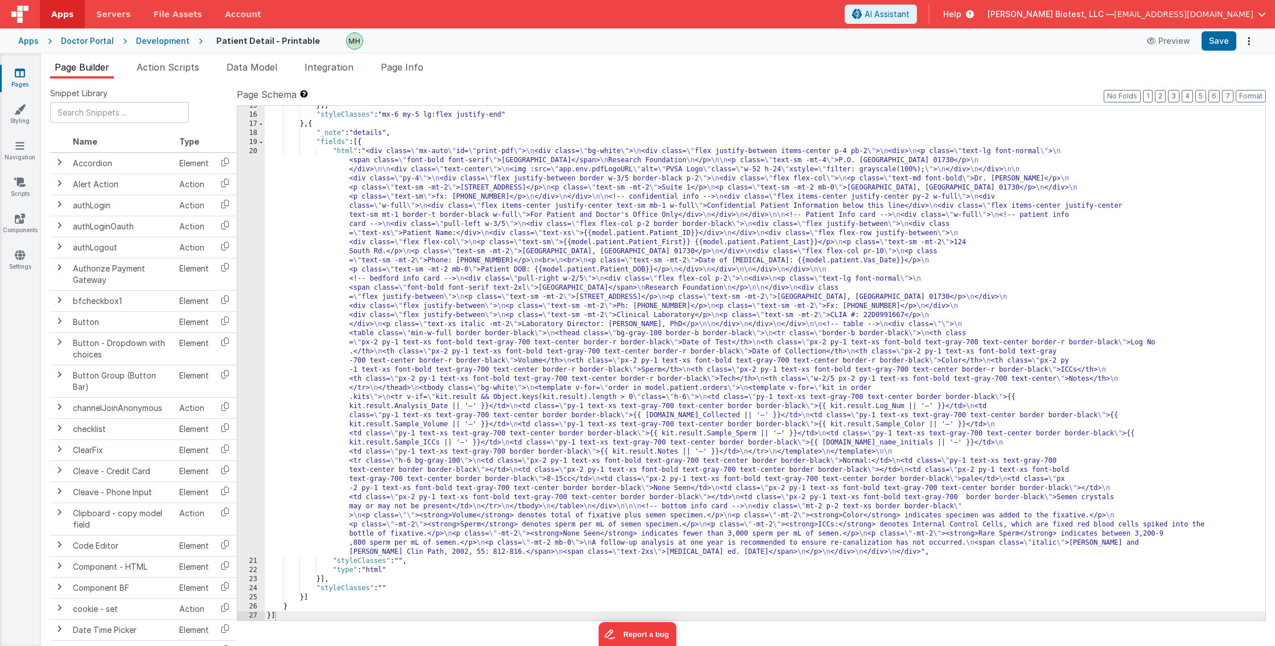
scroll to position [132, 0]
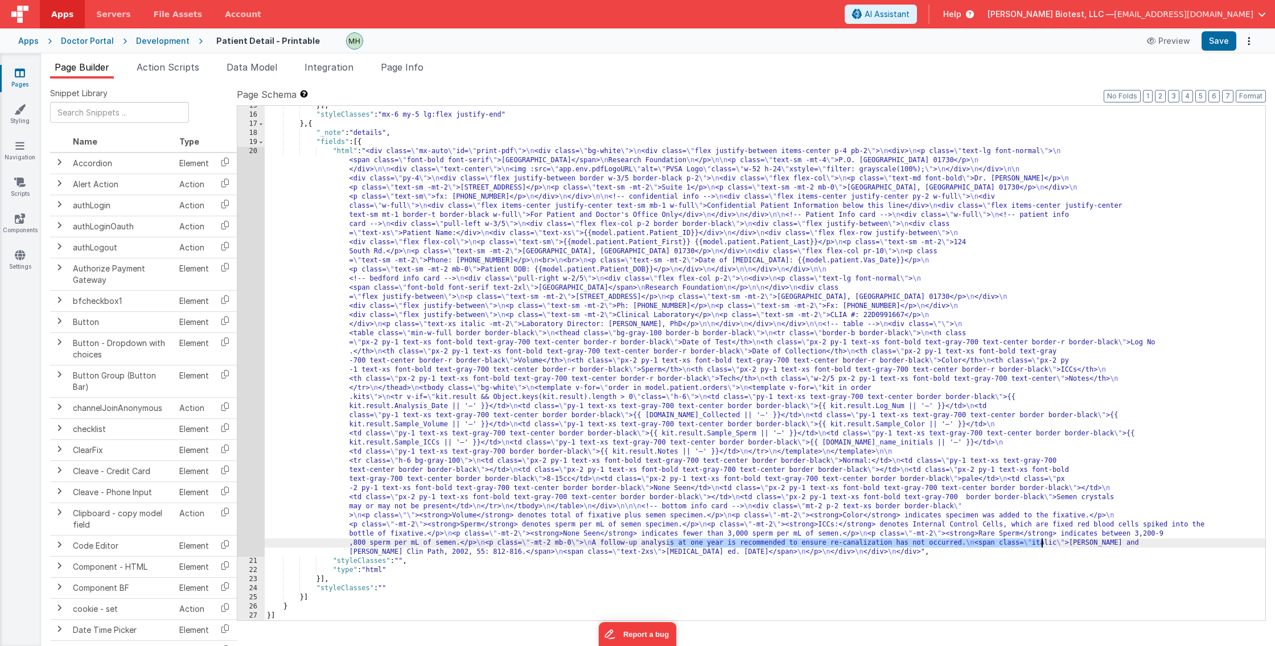
drag, startPoint x: 668, startPoint y: 542, endPoint x: 1084, endPoint y: 534, distance: 416.1
click at [1043, 544] on div "}] , "styleClasses" : "mx-6 my-5 lg:flex justify-end" } , { "_note" : "details"…" at bounding box center [765, 367] width 1001 height 533
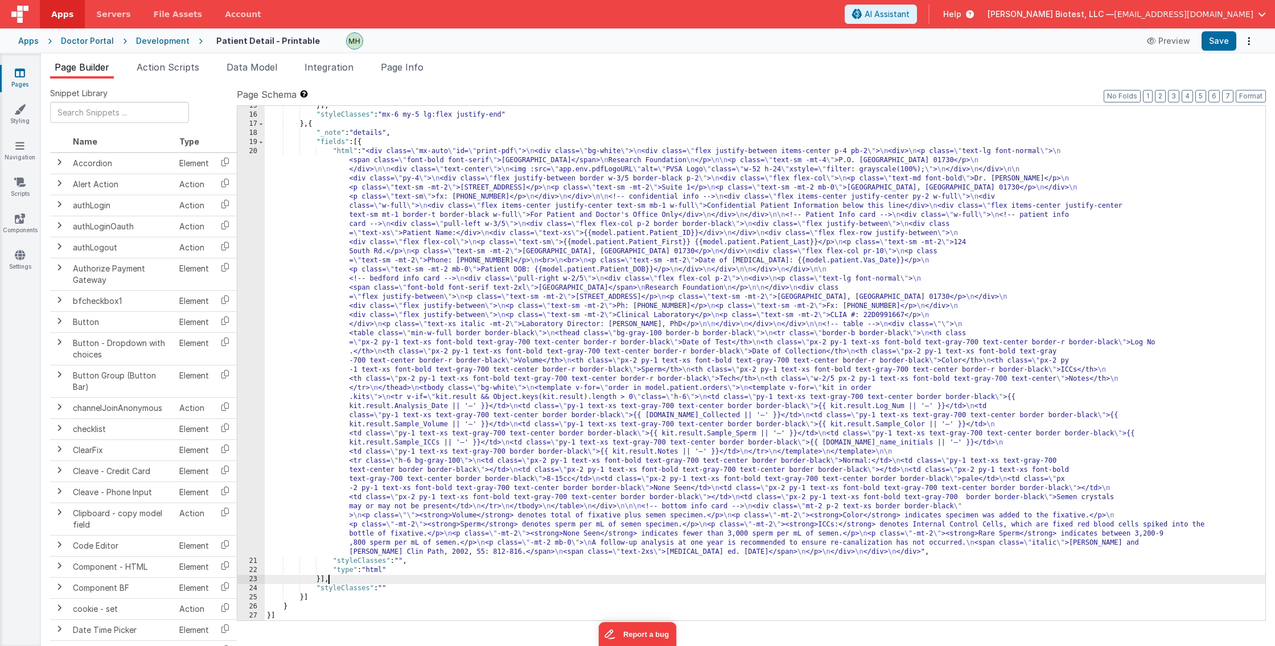
click at [908, 583] on div "}] , "styleClasses" : "mx-6 my-5 lg:flex justify-end" } , { "_note" : "details"…" at bounding box center [765, 367] width 1001 height 533
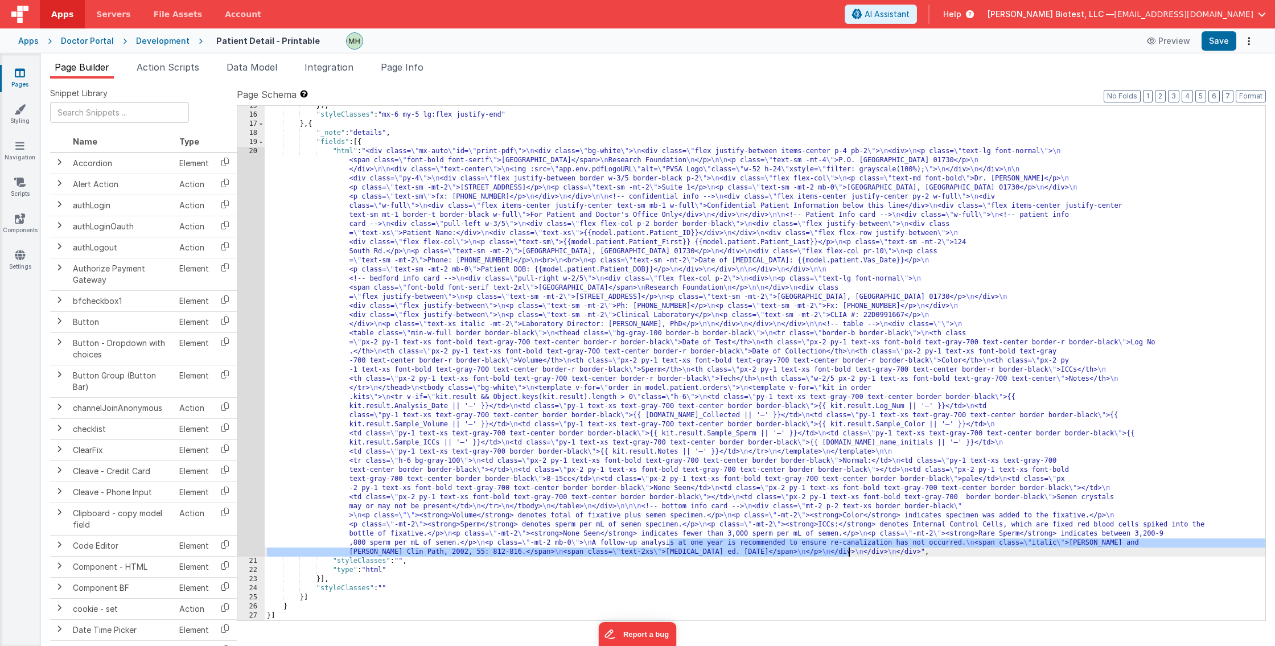
drag, startPoint x: 668, startPoint y: 543, endPoint x: 849, endPoint y: 552, distance: 180.7
click at [849, 552] on div "}] , "styleClasses" : "mx-6 my-5 lg:flex justify-end" } , { "_note" : "details"…" at bounding box center [765, 367] width 1001 height 533
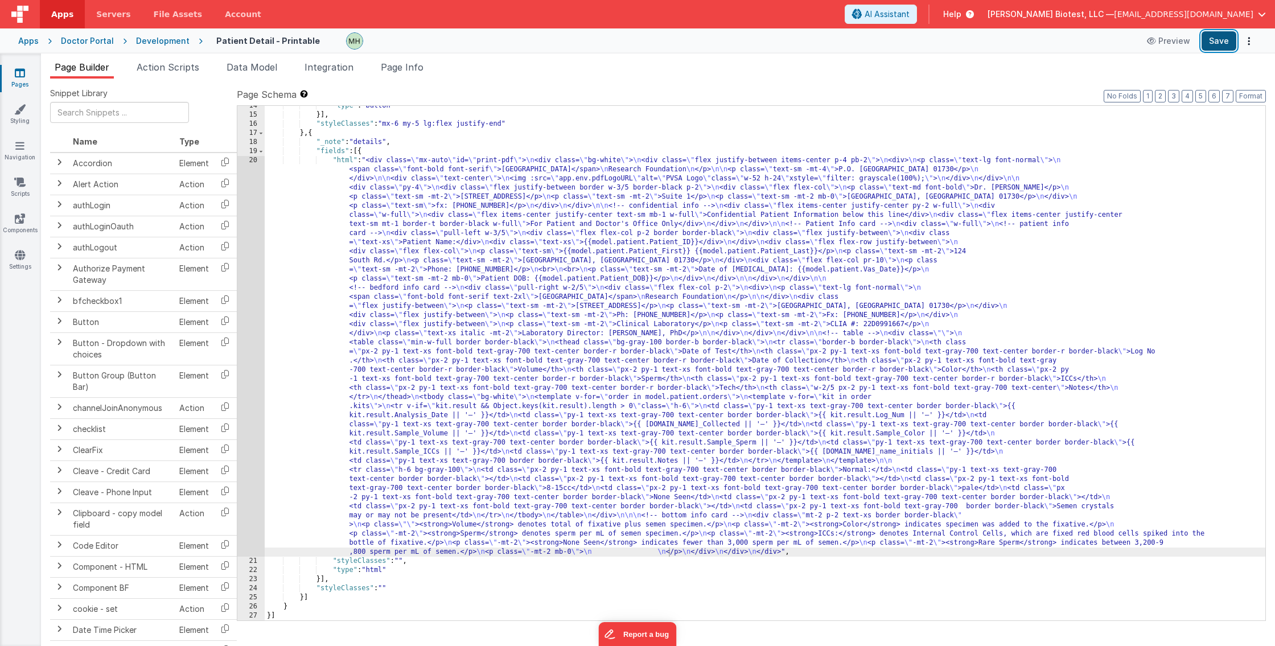
click at [1214, 42] on button "Save" at bounding box center [1219, 40] width 35 height 19
click at [341, 236] on div ""type" : "button" }] , "styleClasses" : "mx-6 my-5 lg:flex justify-end" } , { "…" at bounding box center [765, 368] width 1001 height 533
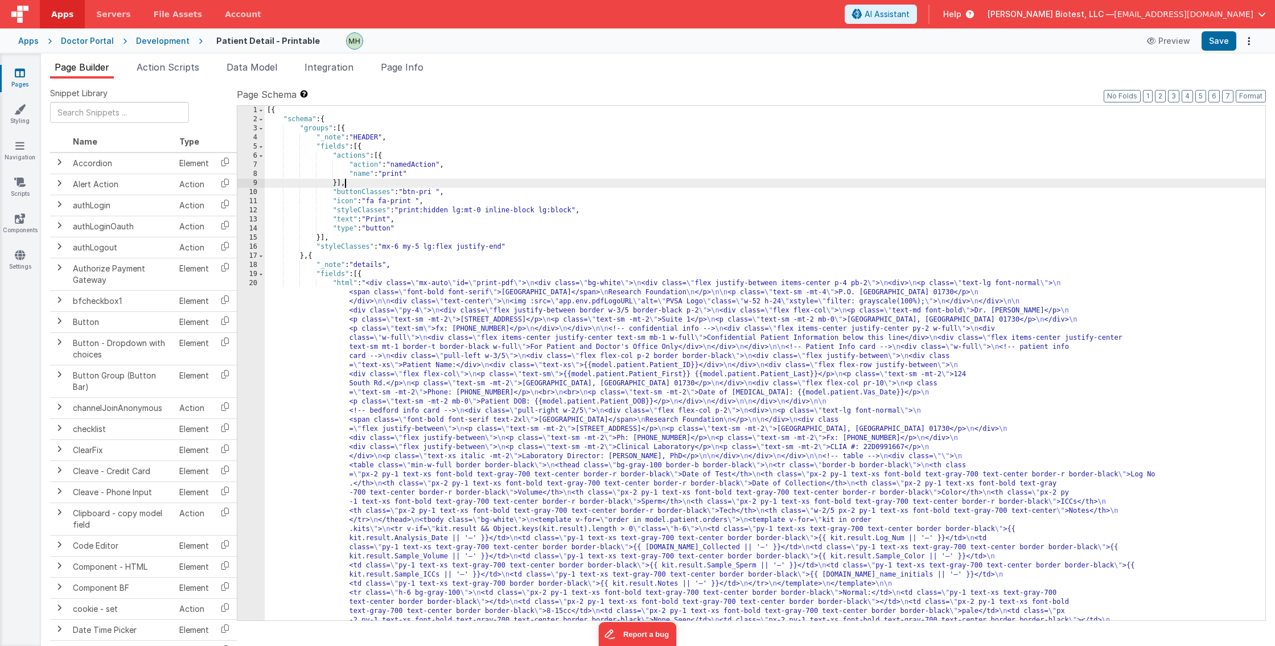
click at [533, 183] on div "[{ "schema" : { "groups" : [{ "_note" : "HEADER" , "fields" : [{ "actions" : [{…" at bounding box center [765, 568] width 1001 height 924
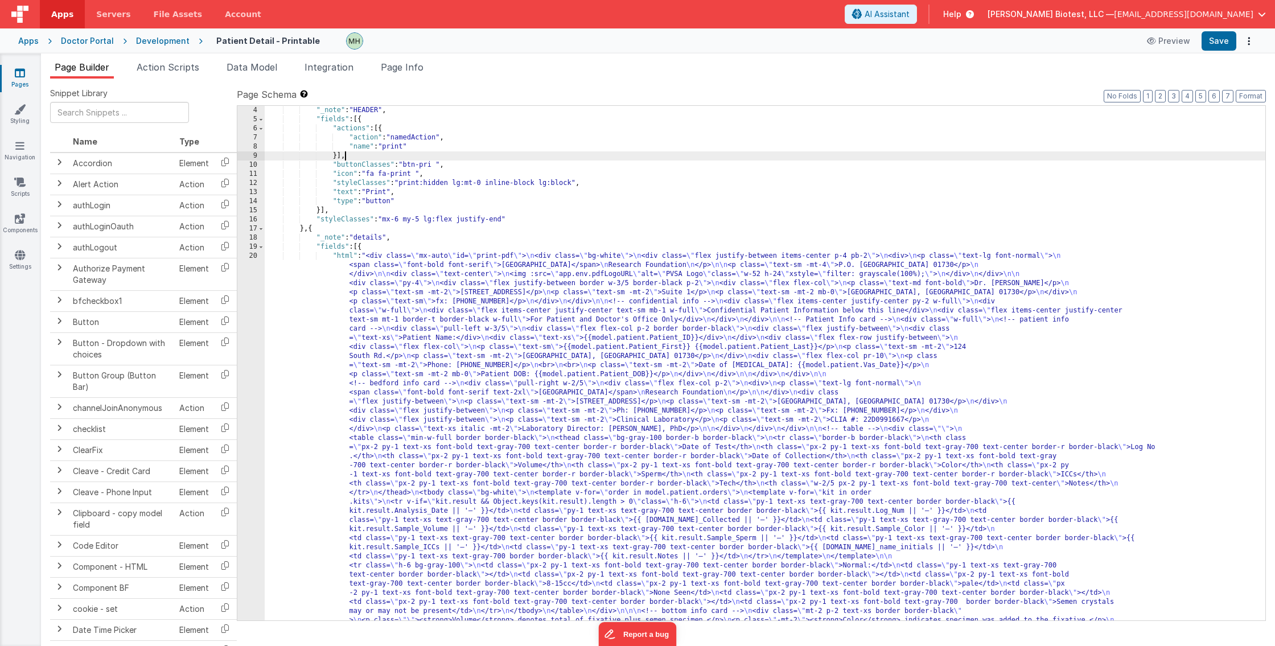
scroll to position [31, 0]
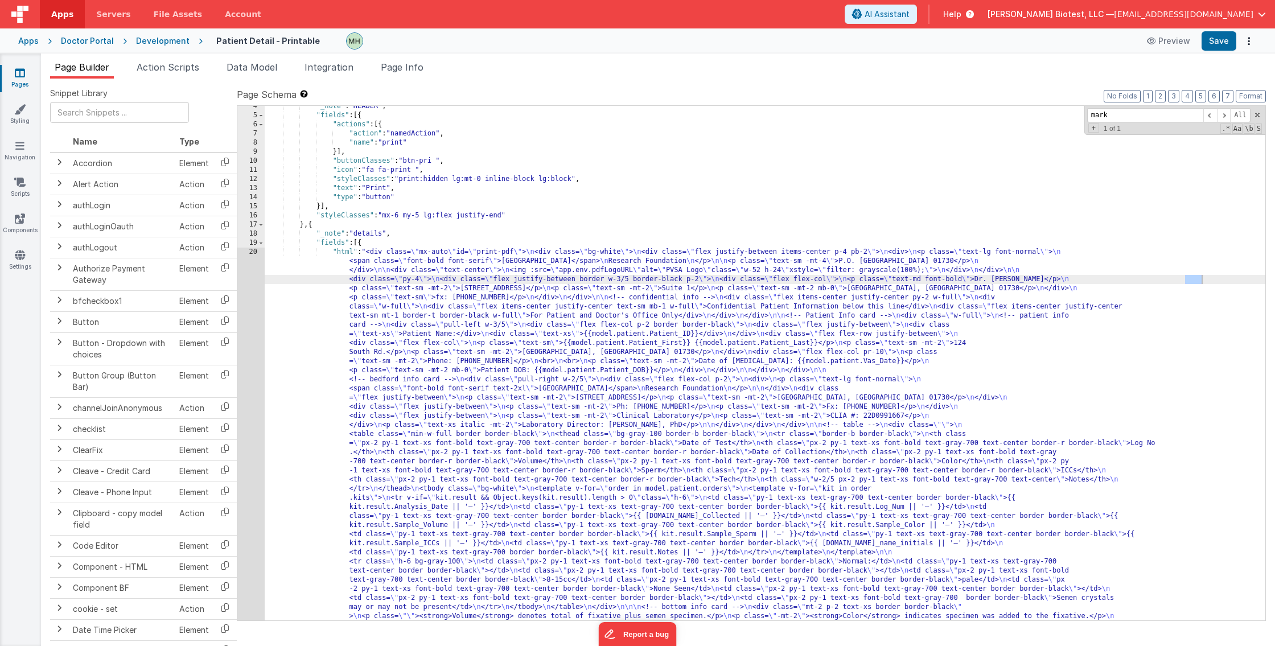
type input "mark"
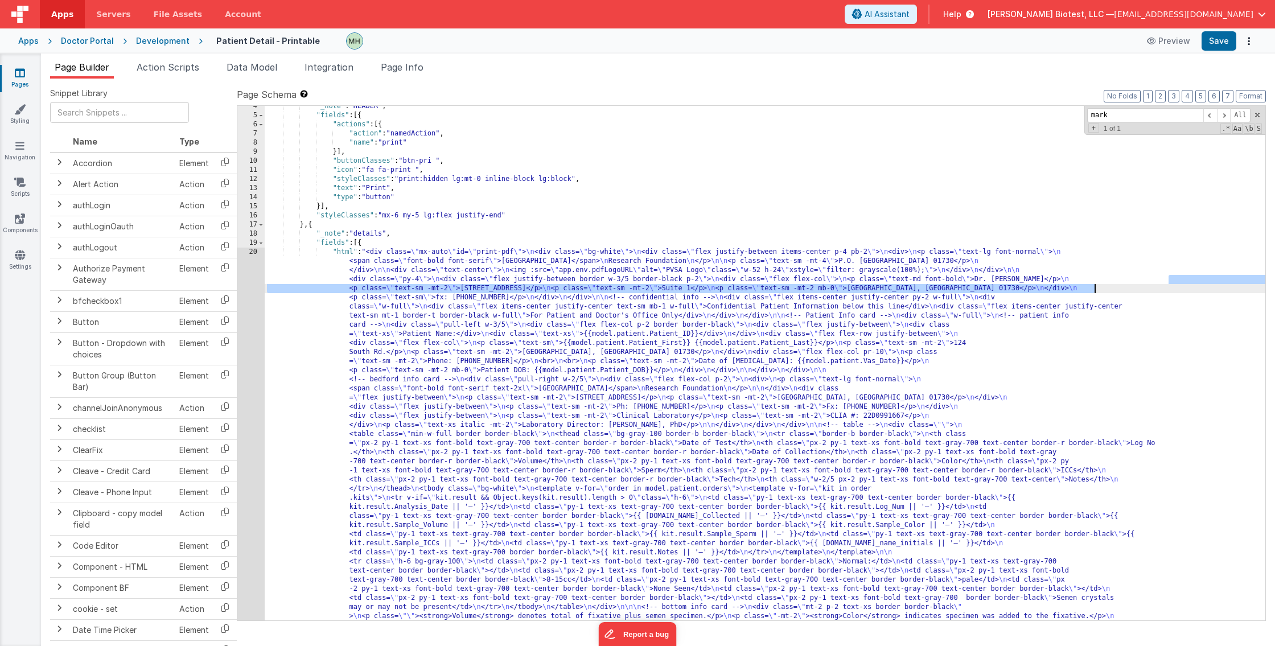
drag, startPoint x: 1168, startPoint y: 281, endPoint x: 1089, endPoint y: 291, distance: 79.2
click at [1094, 291] on div ""_note" : "HEADER" , "fields" : [{ "actions" : [{ "action" : "namedAction" , "n…" at bounding box center [765, 564] width 1001 height 924
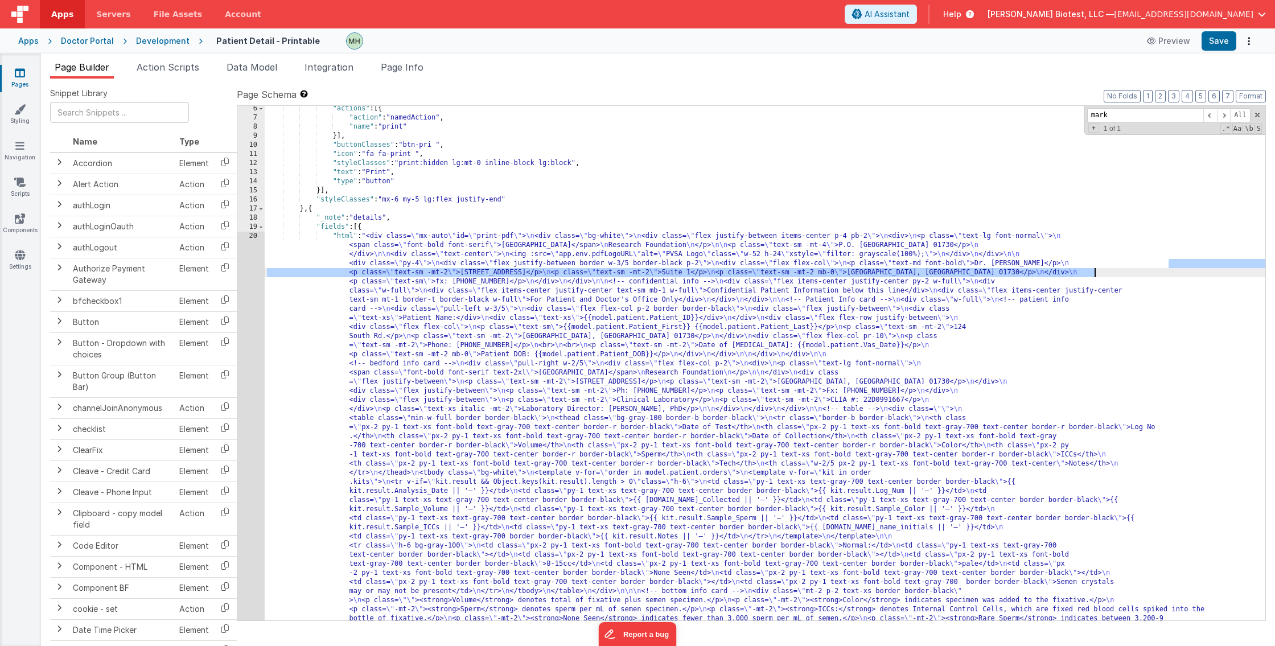
scroll to position [68, 0]
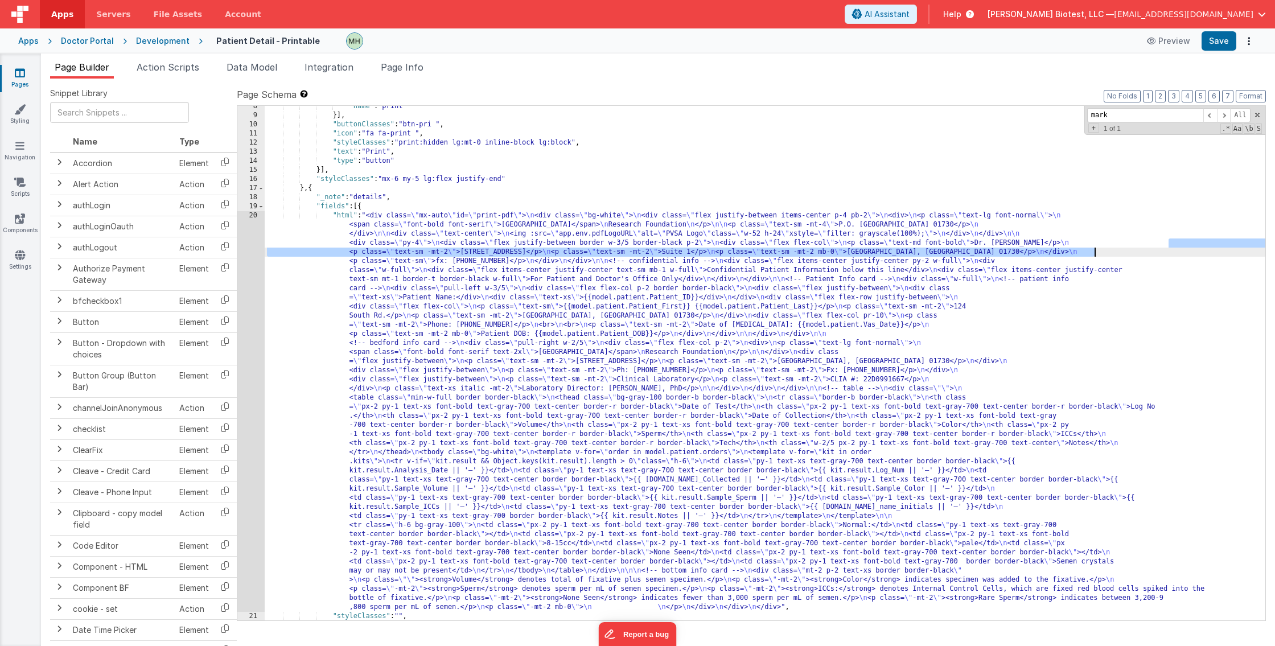
click at [655, 290] on div ""name" : "print" }] , "buttonClasses" : "btn-pri " , "icon" : "fa fa-print " , …" at bounding box center [765, 368] width 1001 height 533
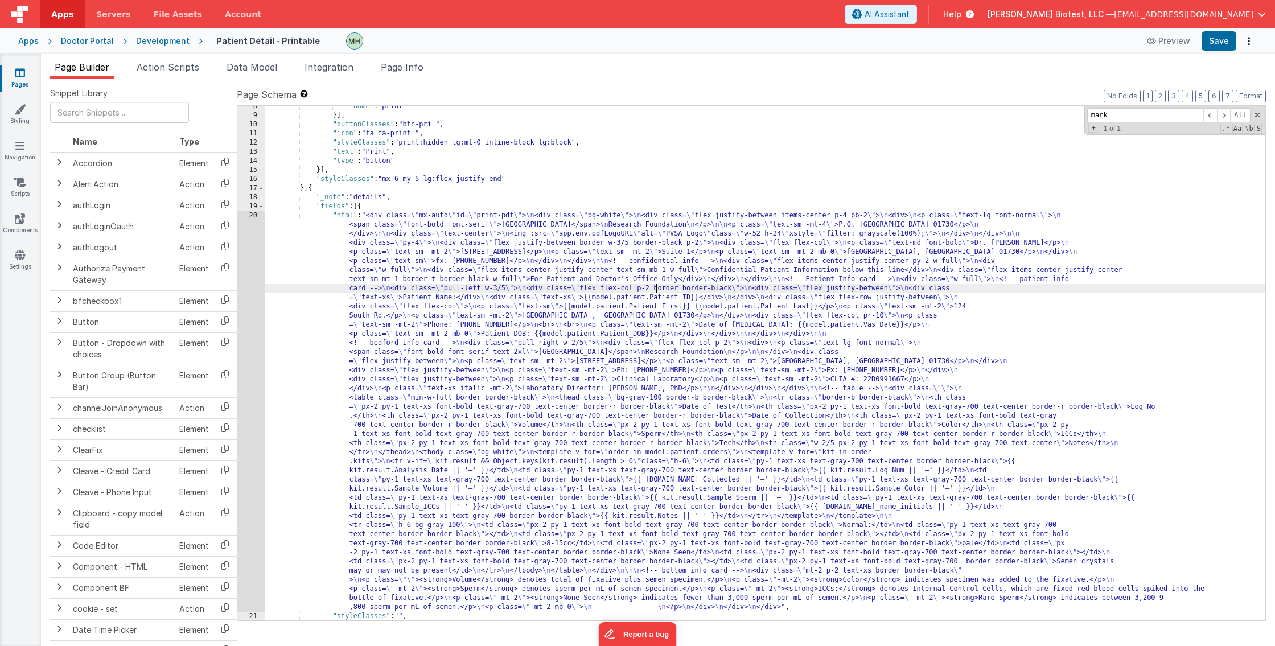
scroll to position [67, 0]
drag, startPoint x: 1168, startPoint y: 245, endPoint x: 1240, endPoint y: 244, distance: 71.7
click at [1240, 244] on div ""name" : "print" }] , "buttonClasses" : "btn-pri " , "icon" : "fa fa-print " , …" at bounding box center [765, 368] width 1001 height 533
click at [1122, 270] on div ""name" : "print" }] , "buttonClasses" : "btn-pri " , "icon" : "fa fa-print " , …" at bounding box center [765, 368] width 1001 height 533
drag, startPoint x: 1170, startPoint y: 243, endPoint x: 1234, endPoint y: 243, distance: 64.3
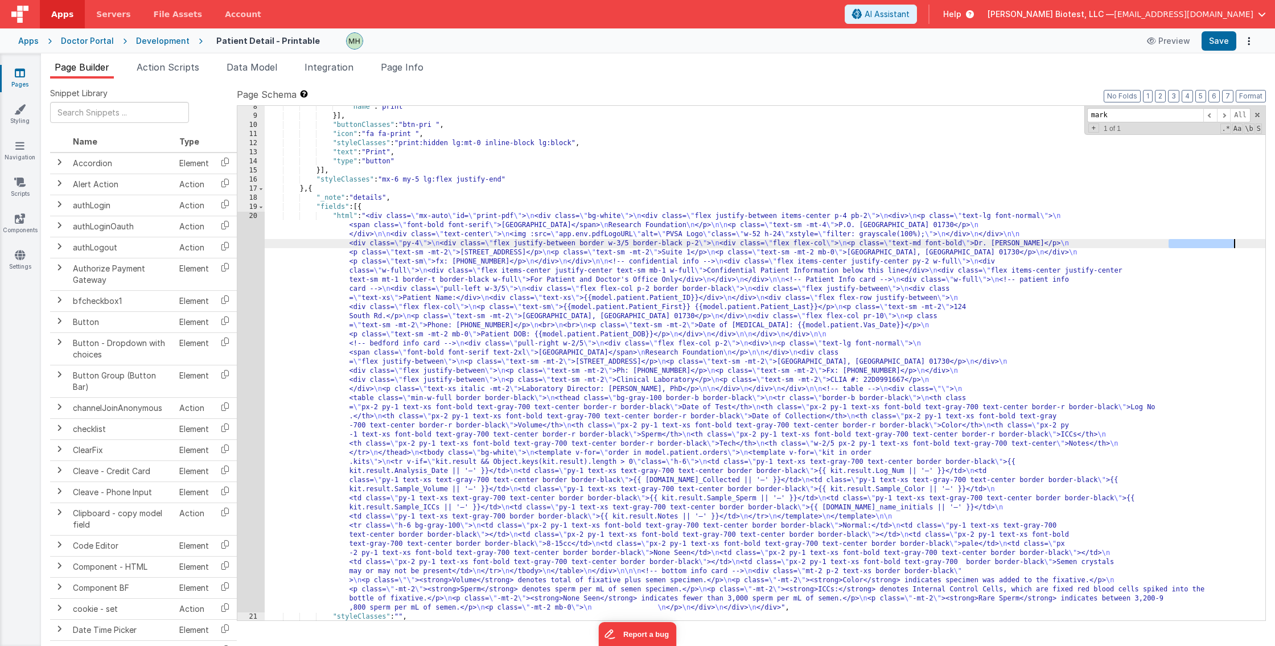
click at [1234, 243] on div ""name" : "print" }] , "buttonClasses" : "btn-pri " , "icon" : "fa fa-print " , …" at bounding box center [765, 368] width 1001 height 533
click at [1162, 297] on div ""name" : "print" }] , "buttonClasses" : "btn-pri " , "icon" : "fa fa-print " , …" at bounding box center [765, 368] width 1001 height 533
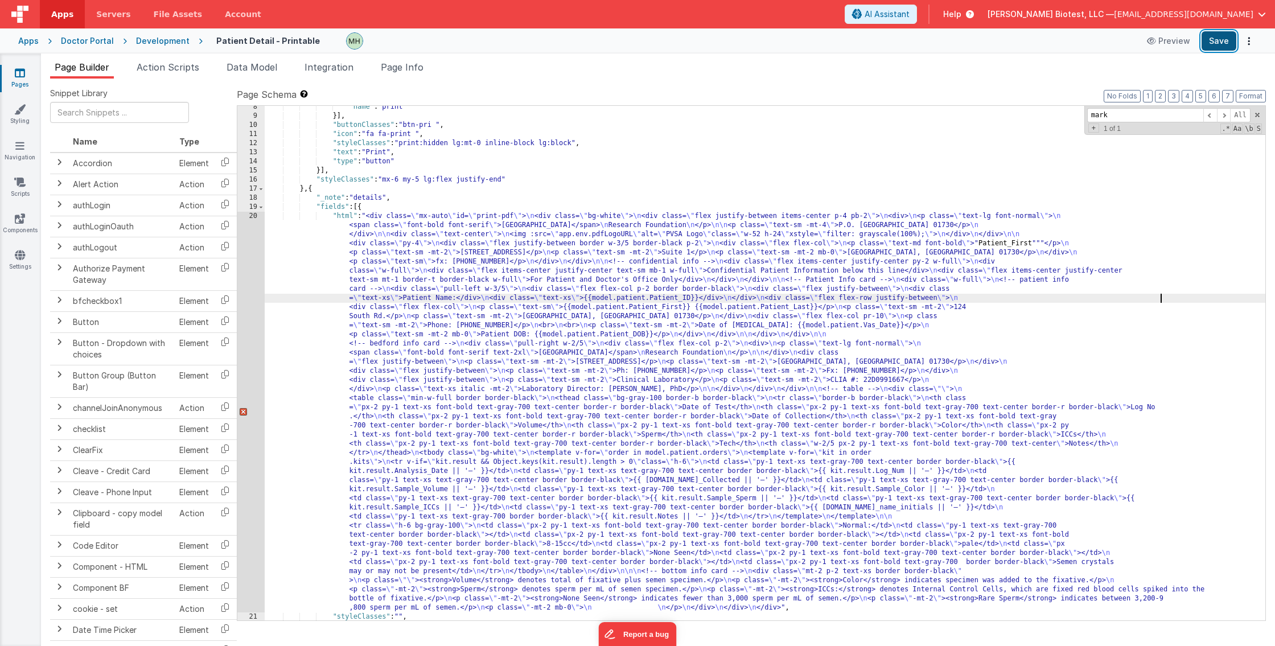
click at [1225, 42] on button "Save" at bounding box center [1219, 40] width 35 height 19
click at [1201, 249] on div ""name" : "print" }] , "buttonClasses" : "btn-pri " , "icon" : "fa fa-print " , …" at bounding box center [765, 368] width 1001 height 533
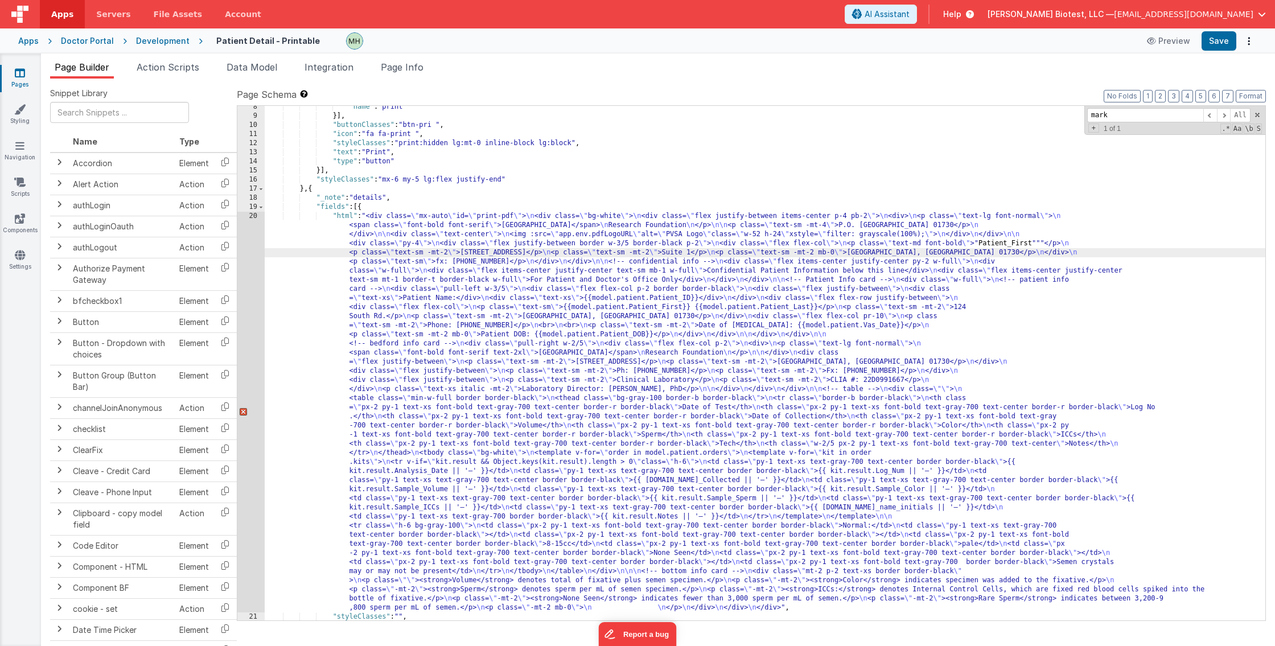
click at [1231, 243] on div ""name" : "print" }] , "buttonClasses" : "btn-pri " , "icon" : "fa fa-print " , …" at bounding box center [765, 368] width 1001 height 533
drag, startPoint x: 1231, startPoint y: 243, endPoint x: 1169, endPoint y: 244, distance: 62.0
click at [1169, 244] on div ""name" : "print" }] , "buttonClasses" : "btn-pri " , "icon" : "fa fa-print " , …" at bounding box center [765, 368] width 1001 height 533
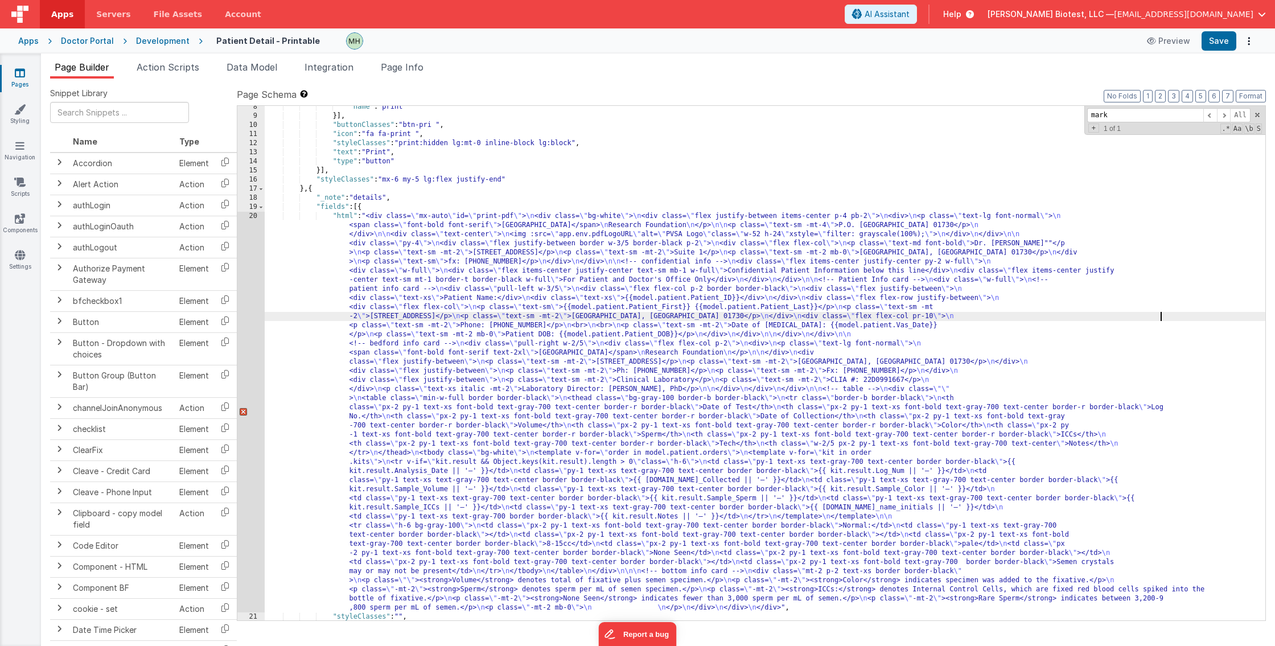
click at [1159, 321] on div ""name" : "print" }] , "buttonClasses" : "btn-pri " , "icon" : "fa fa-print " , …" at bounding box center [765, 368] width 1001 height 533
click at [1214, 50] on button "Save" at bounding box center [1219, 40] width 35 height 19
click at [1170, 242] on div ""name" : "print" }] , "buttonClasses" : "btn-pri " , "icon" : "fa fa-print " , …" at bounding box center [765, 368] width 1001 height 533
click at [1242, 244] on div ""name" : "print" }] , "buttonClasses" : "btn-pri " , "icon" : "fa fa-print " , …" at bounding box center [765, 368] width 1001 height 533
click at [1110, 318] on div ""name" : "print" }] , "buttonClasses" : "btn-pri " , "icon" : "fa fa-print " , …" at bounding box center [765, 368] width 1001 height 533
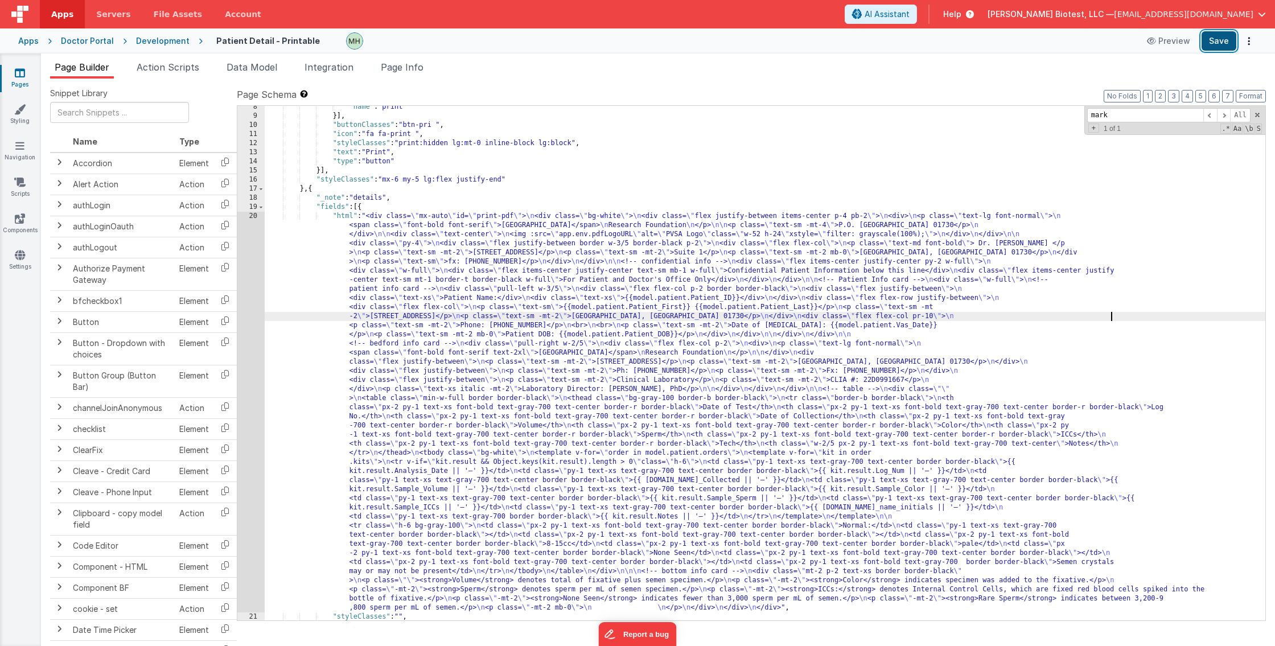
click at [1211, 40] on button "Save" at bounding box center [1219, 40] width 35 height 19
